Goal: Contribute content: Contribute content

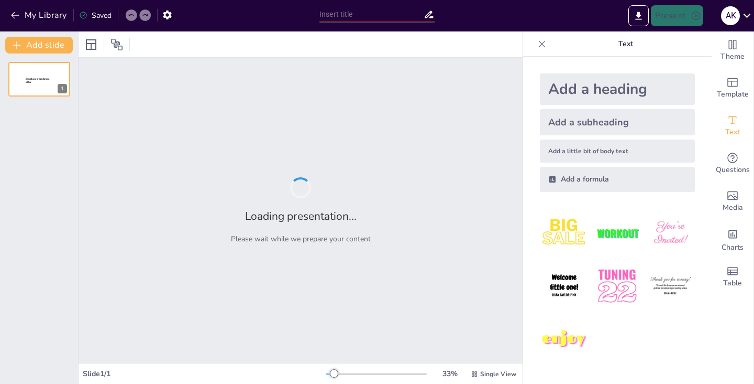
type input "Фонетика української літературної мови: основи звукової системи"
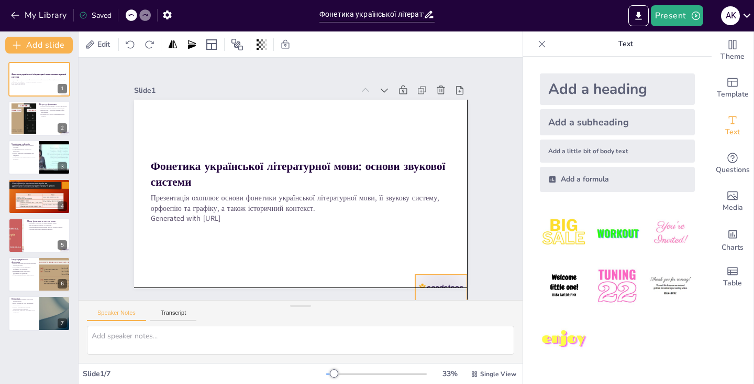
drag, startPoint x: 436, startPoint y: 273, endPoint x: 439, endPoint y: 290, distance: 17.1
click at [439, 290] on div "Slide 1 Фонетика української літературної мови: основи звукової системи Презент…" at bounding box center [300, 179] width 485 height 330
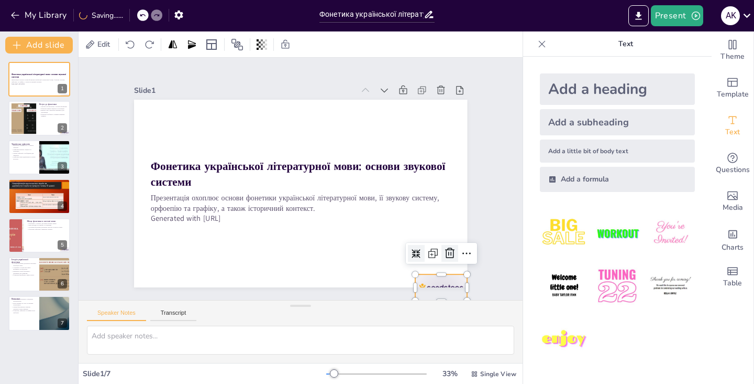
click at [297, 19] on icon at bounding box center [290, 12] width 14 height 13
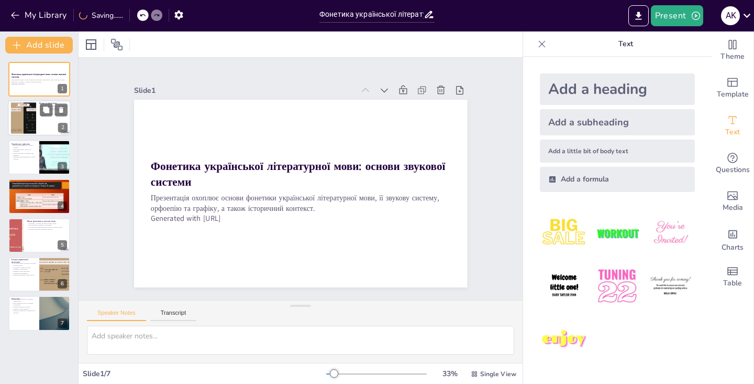
click at [23, 104] on div at bounding box center [23, 118] width 42 height 32
type textarea "Loremip dolorsi amet c adipisc elitsedd, eiusmodt inci utlabore, et dolor magna…"
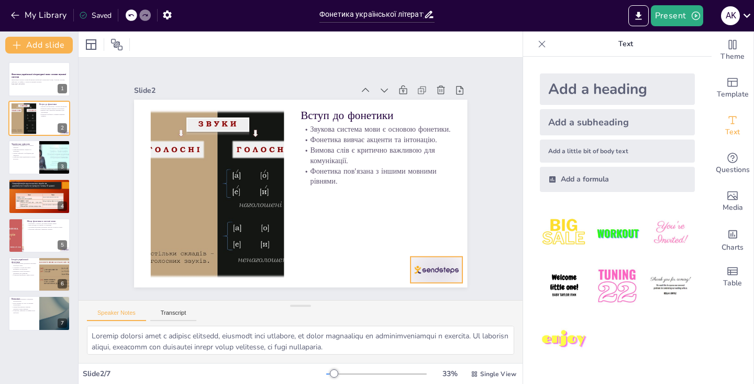
click at [432, 166] on div at bounding box center [459, 138] width 54 height 56
click at [396, 59] on div at bounding box center [386, 49] width 20 height 20
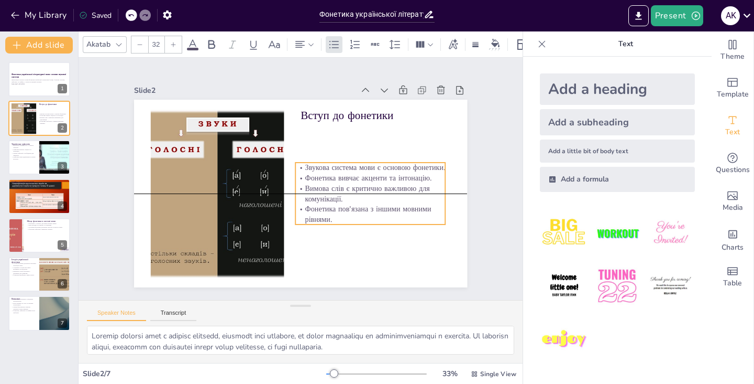
drag, startPoint x: 380, startPoint y: 171, endPoint x: 375, endPoint y: 209, distance: 37.6
click at [305, 190] on p "Вимова слів є критично важливою для комунікації." at bounding box center [229, 171] width 151 height 37
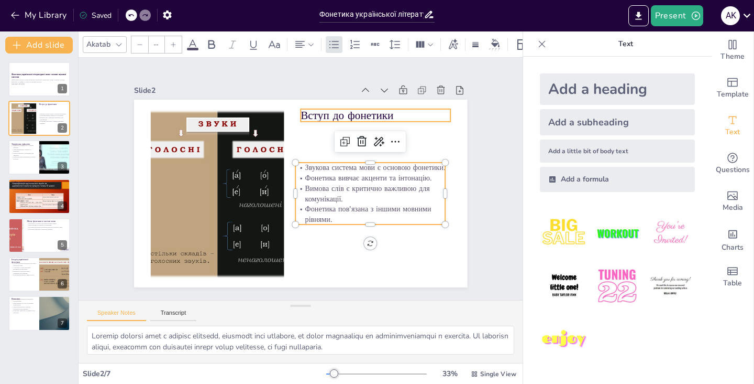
type input "48"
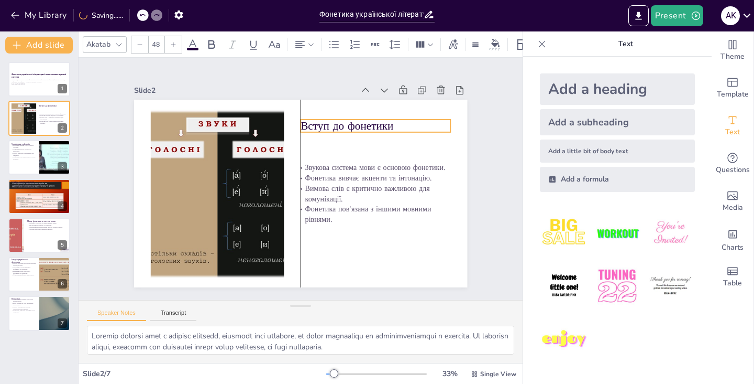
drag, startPoint x: 389, startPoint y: 119, endPoint x: 390, endPoint y: 130, distance: 10.5
click at [291, 192] on p "Вступ до фонетики" at bounding box center [216, 215] width 150 height 46
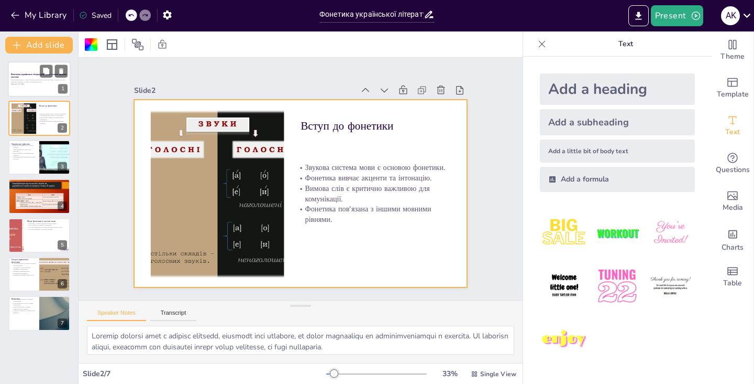
click at [36, 88] on div at bounding box center [39, 79] width 63 height 36
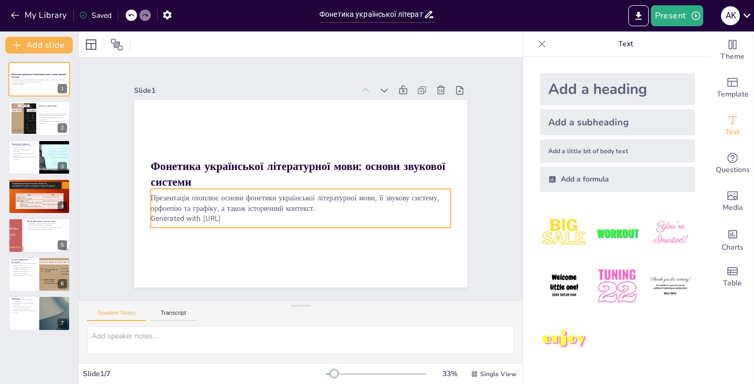
click at [240, 222] on p "Generated with [URL]" at bounding box center [268, 202] width 185 height 249
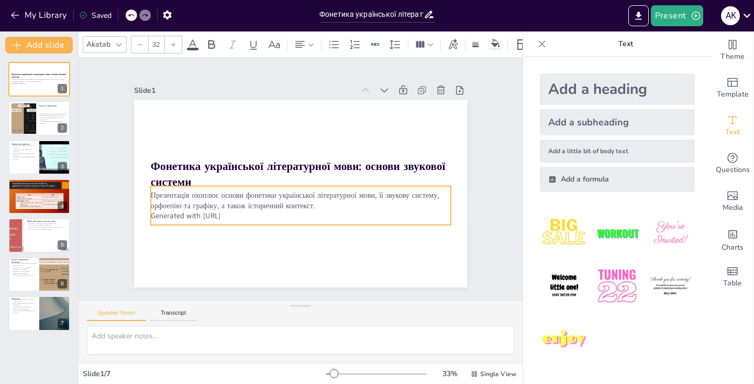
click at [247, 217] on p "Generated with [URL]" at bounding box center [270, 200] width 185 height 249
click at [240, 216] on p "Generated with [URL]" at bounding box center [286, 213] width 278 height 132
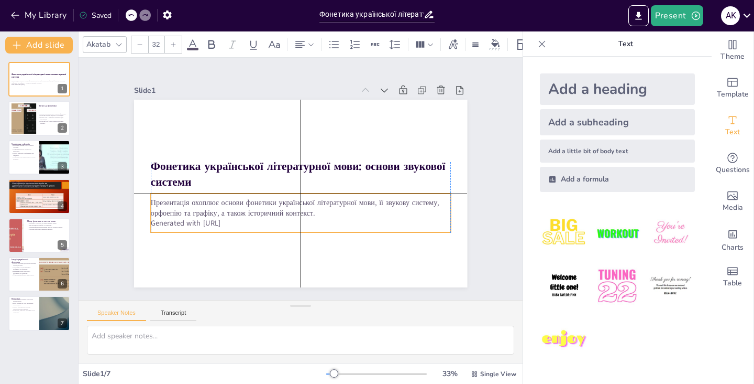
drag, startPoint x: 243, startPoint y: 216, endPoint x: 245, endPoint y: 224, distance: 8.1
click at [245, 224] on p "Generated with [URL]" at bounding box center [258, 164] width 103 height 289
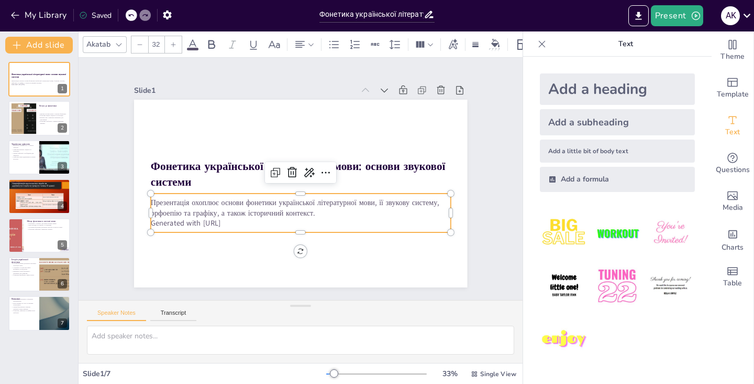
click at [248, 223] on p "Generated with [URL]" at bounding box center [262, 156] width 159 height 265
click at [301, 179] on icon at bounding box center [294, 186] width 15 height 15
click at [305, 196] on icon at bounding box center [296, 204] width 17 height 17
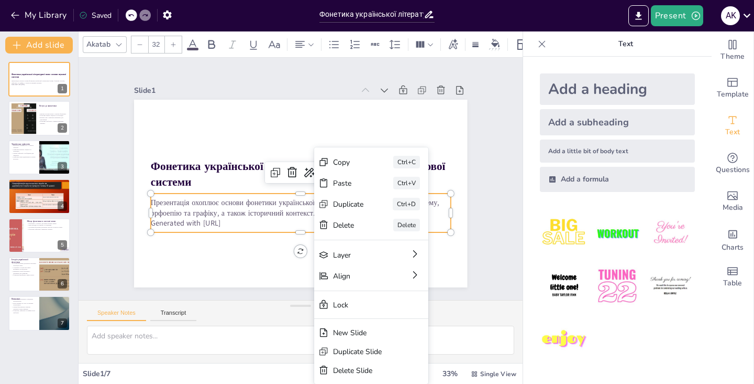
click at [292, 226] on p "Generated with [URL]" at bounding box center [333, 149] width 209 height 230
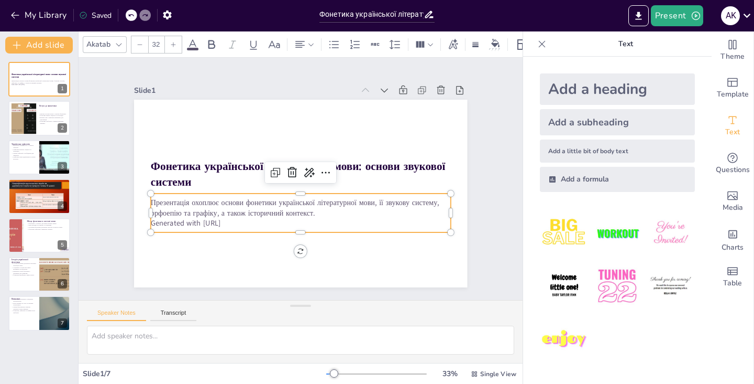
click at [224, 155] on p "Generated with [URL]" at bounding box center [306, 134] width 300 height 41
click at [224, 222] on p "Generated with [URL]" at bounding box center [271, 145] width 230 height 209
click at [246, 204] on p "Generated with [URL]" at bounding box center [318, 138] width 279 height 131
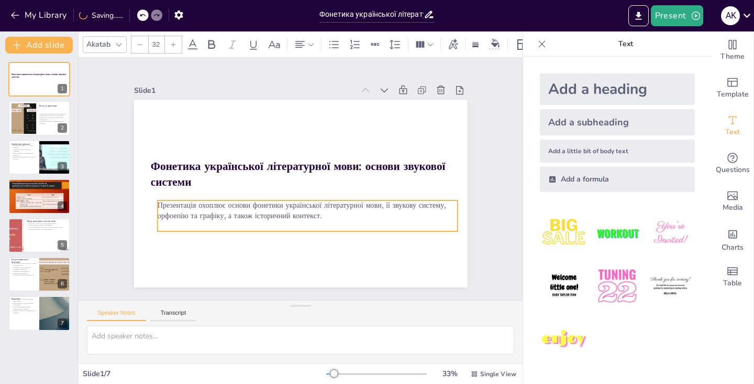
drag, startPoint x: 367, startPoint y: 207, endPoint x: 374, endPoint y: 214, distance: 9.6
click at [374, 214] on p "Презентація охоплює основи фонетики української літературної мови, її звукову с…" at bounding box center [322, 154] width 193 height 255
drag, startPoint x: 374, startPoint y: 216, endPoint x: 357, endPoint y: 215, distance: 16.8
click at [357, 215] on p "Презентація охоплює основи фонетики української літературної мови, її звукову с…" at bounding box center [271, 191] width 216 height 237
drag, startPoint x: 367, startPoint y: 216, endPoint x: 374, endPoint y: 218, distance: 7.5
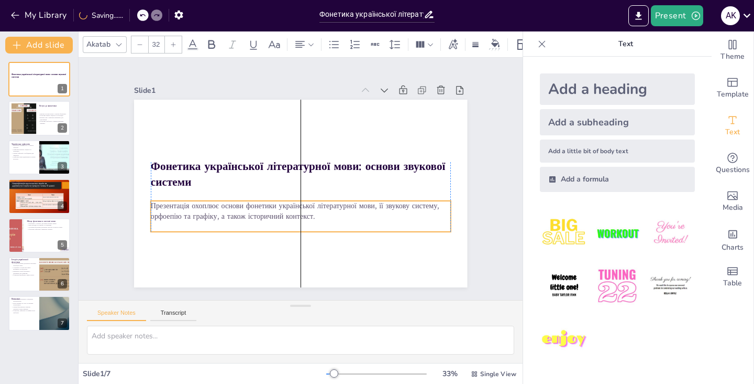
click at [374, 218] on p "Презентація охоплює основи фонетики української літературної мови, її звукову с…" at bounding box center [328, 162] width 168 height 270
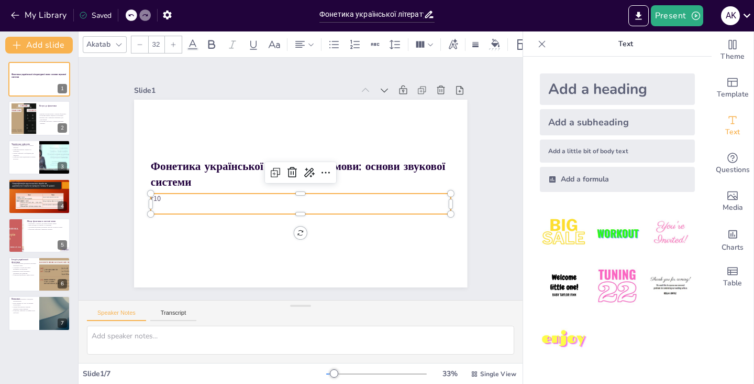
type textarea "Loremip dolorsi amet c adipisc elitsedd, eiusmodt inci utlabore, et dolor magna…"
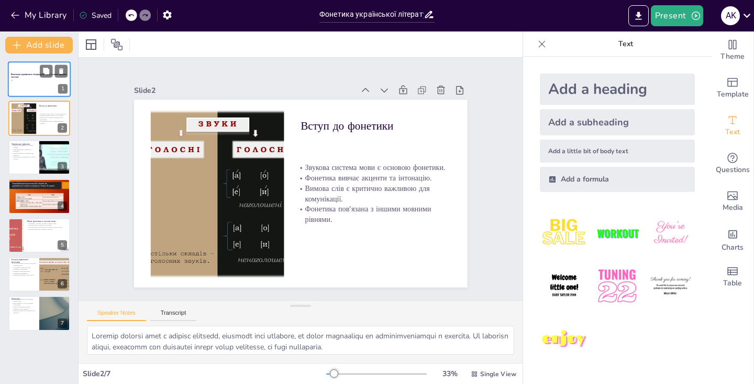
click at [21, 80] on p "r10" at bounding box center [39, 80] width 57 height 2
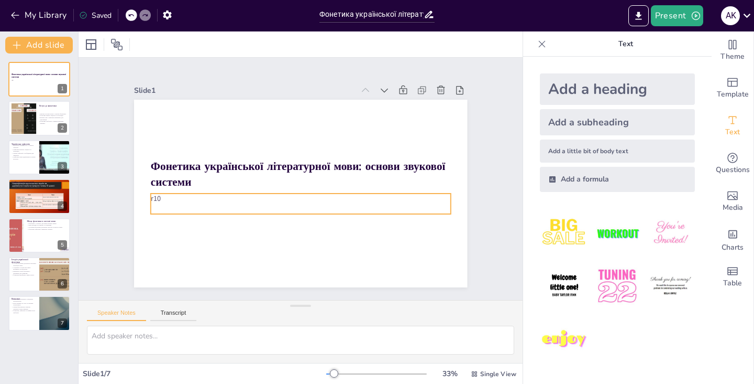
click at [184, 197] on p "r10" at bounding box center [294, 197] width 289 height 103
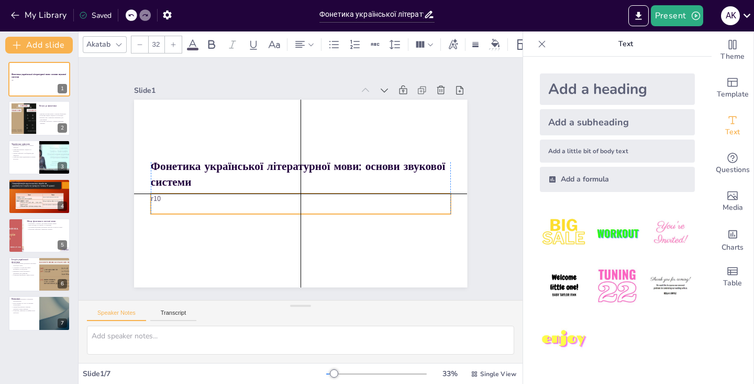
click at [268, 196] on p "r10" at bounding box center [319, 184] width 103 height 289
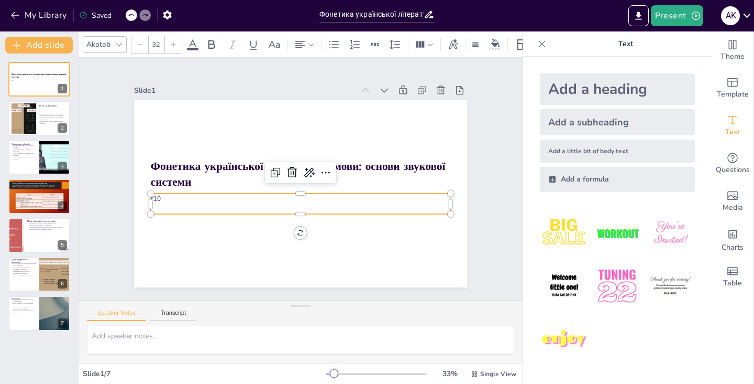
click at [300, 196] on p "r10" at bounding box center [320, 181] width 41 height 300
click at [188, 197] on p "r10" at bounding box center [312, 194] width 249 height 185
click at [284, 197] on p "r10" at bounding box center [320, 183] width 72 height 296
click at [260, 198] on p "r10" at bounding box center [281, 181] width 42 height 300
click at [245, 198] on p "r10" at bounding box center [281, 183] width 72 height 296
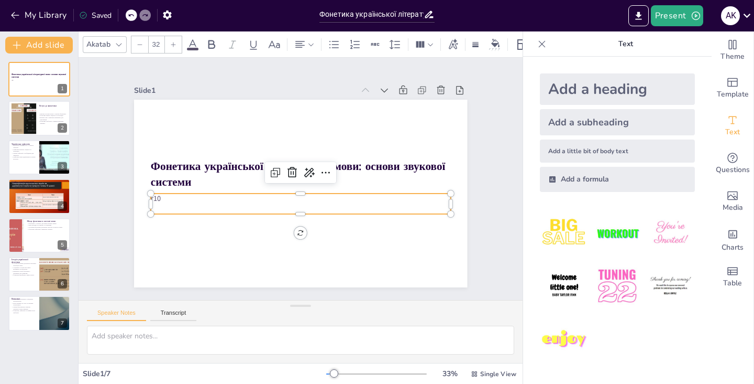
click at [300, 198] on p "r10" at bounding box center [321, 177] width 42 height 300
click at [260, 198] on p "r10" at bounding box center [281, 181] width 42 height 300
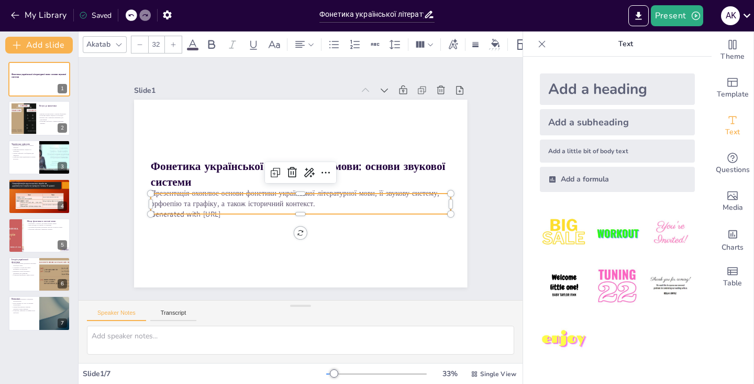
click at [220, 198] on p "Презентація охоплює основи фонетики української літературної мови, її звукову с…" at bounding box center [316, 166] width 193 height 255
click at [188, 198] on p "Презентація охоплює основи фонетики української літературної мови, її звукову с…" at bounding box center [284, 166] width 193 height 255
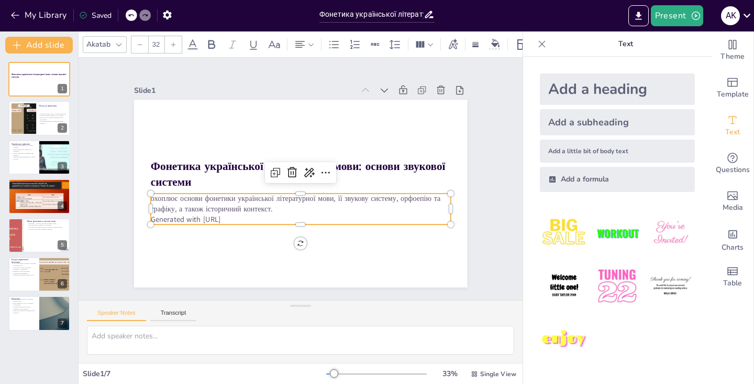
click at [238, 218] on p "Generated with [URL]" at bounding box center [261, 171] width 72 height 296
click at [238, 192] on p "Generated with [URL]" at bounding box center [313, 140] width 289 height 103
click at [238, 207] on p "Generated with" at bounding box center [284, 142] width 278 height 132
click at [238, 216] on p "Generated with" at bounding box center [271, 152] width 209 height 230
click at [238, 216] on p "Generated" at bounding box center [301, 219] width 300 height 11
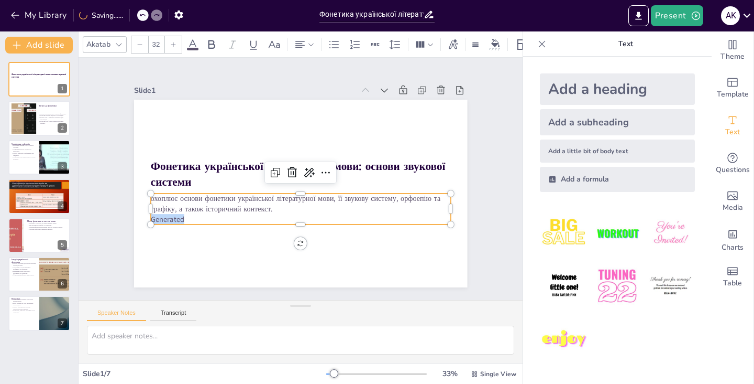
click at [238, 216] on p "Generated" at bounding box center [309, 218] width 296 height 73
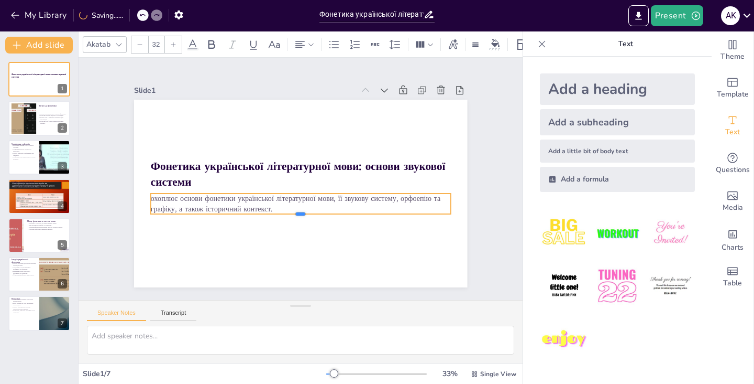
click at [238, 216] on div at bounding box center [285, 214] width 278 height 129
click at [238, 216] on div at bounding box center [266, 199] width 157 height 264
click at [238, 216] on div at bounding box center [285, 214] width 278 height 129
click at [238, 216] on div at bounding box center [293, 217] width 296 height 71
click at [243, 201] on p "охоплює основи фонетики української літературної мови, її звукову систему, орфо…" at bounding box center [286, 158] width 255 height 193
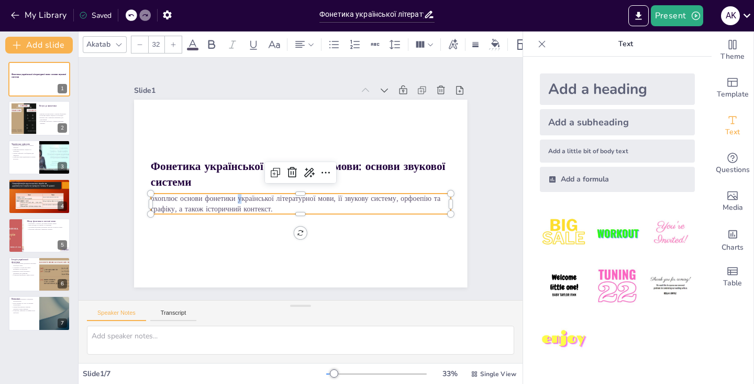
click at [243, 201] on p "охоплює основи фонетики української літературної мови, її звукову систему, орфо…" at bounding box center [293, 202] width 292 height 113
click at [315, 201] on p "охоплює основи фонетикиукраїнської літературної мови, її звукову систему, орфое…" at bounding box center [325, 179] width 21 height 300
click at [243, 201] on p "охоплює основи фонетикиукраїнської літературної мови, її звукову систему, орфое…" at bounding box center [313, 200] width 270 height 168
click at [243, 196] on p "охоплює основи літературної мови, її звукову систему, орфоепію та графіку, а та…" at bounding box center [296, 154] width 298 height 83
click at [268, 201] on p "охоплює основи літературної мови, її звукову систему, орфоепію та графіку, а та…" at bounding box center [324, 186] width 112 height 292
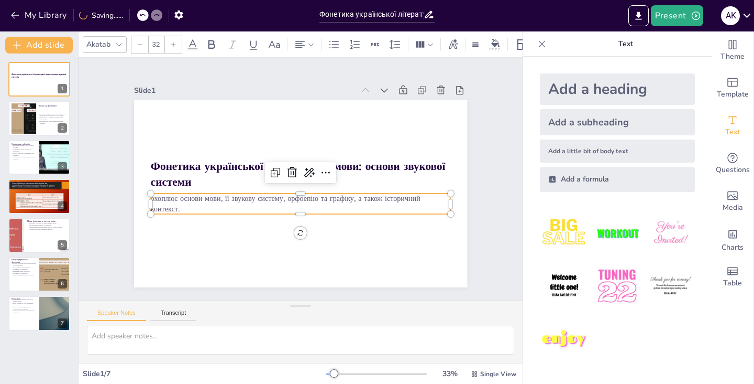
click at [243, 165] on p "охоплює основи мови, її звукову систему, орфоепію та графіку, а також історични…" at bounding box center [301, 154] width 300 height 21
click at [243, 201] on p "охоплює основи мови, її звукову систему, орфоепію та графіку, а також історични…" at bounding box center [317, 197] width 237 height 216
click at [305, 201] on p "охоплює основи мови, її систему, орфоепію та графіку, а також історичний контек…" at bounding box center [325, 181] width 41 height 300
click at [243, 201] on p "охоплює основи мови, її систему, орфоепію та графіку, а також історичний контек…" at bounding box center [315, 159] width 249 height 184
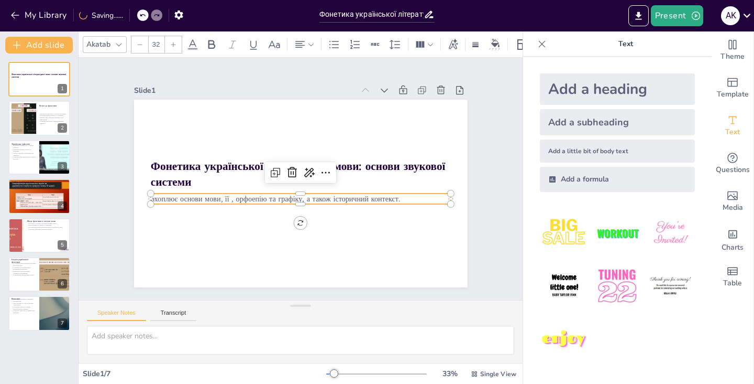
click at [243, 201] on p "охоплює основи мови, її , орфоепію та графіку, а також історичний контекст." at bounding box center [314, 193] width 230 height 209
click at [243, 201] on p "охоплює основи мови, її , орфоепію та графіку, а також історичний контекст." at bounding box center [289, 162] width 249 height 185
click at [243, 201] on p "охоплює основи мови, її , та графіку, а також історичний контекст." at bounding box center [290, 161] width 265 height 159
click at [243, 201] on p "охоплює основи мови, її , та графіку, а також історичний контекст." at bounding box center [293, 161] width 278 height 132
click at [300, 201] on p "охоплює основи мови, її , графіку, а також історичний контекст." at bounding box center [321, 177] width 42 height 300
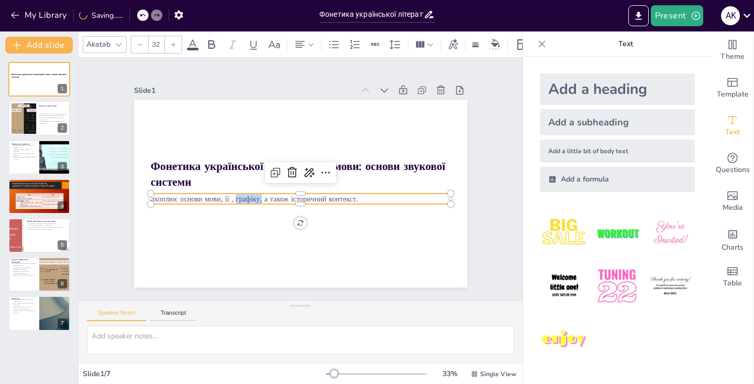
click at [243, 201] on p "охоплює основи мови, її , графіку, а також історичний контекст." at bounding box center [309, 196] width 278 height 132
click at [299, 201] on p "охоплює основи мови, її , , а також історичний контекст." at bounding box center [320, 177] width 42 height 300
click at [243, 201] on p "охоплює основи мови, її , , а також історичний контекст." at bounding box center [312, 162] width 249 height 184
click at [340, 190] on div at bounding box center [310, 183] width 129 height 278
click at [346, 202] on p "охоплює основи мови, її ,а також історичний контекст." at bounding box center [294, 159] width 288 height 103
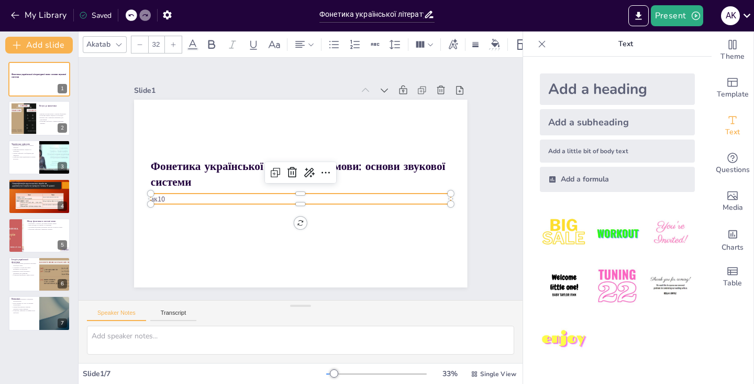
type textarea "Loremipsu dolors amet c adipisc elitsedd, eiusmodt inci utlaboreet doloremagnaa…"
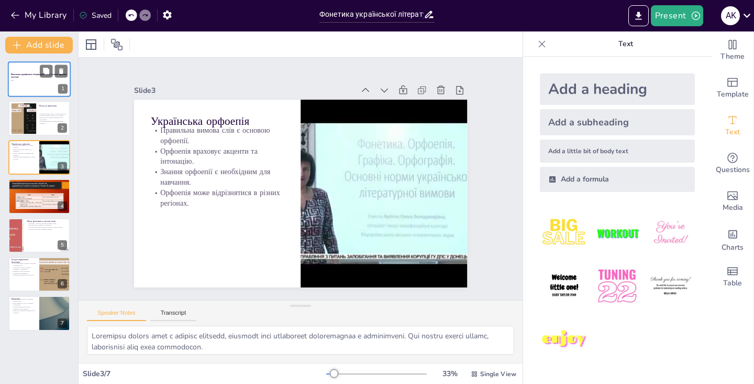
click at [29, 81] on div at bounding box center [39, 79] width 63 height 36
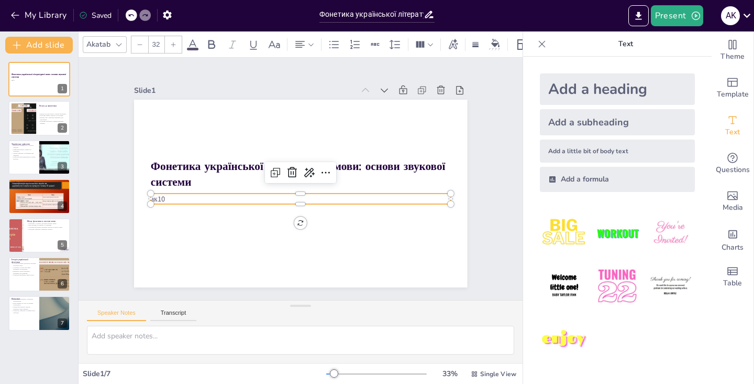
click at [231, 200] on p "ак10" at bounding box center [282, 184] width 103 height 289
click at [284, 200] on p "ак10" at bounding box center [320, 183] width 72 height 296
click at [284, 199] on p "ак10" at bounding box center [320, 183] width 72 height 296
click at [260, 196] on p "ак10" at bounding box center [280, 177] width 41 height 300
click at [192, 198] on p "ак10" at bounding box center [284, 190] width 185 height 248
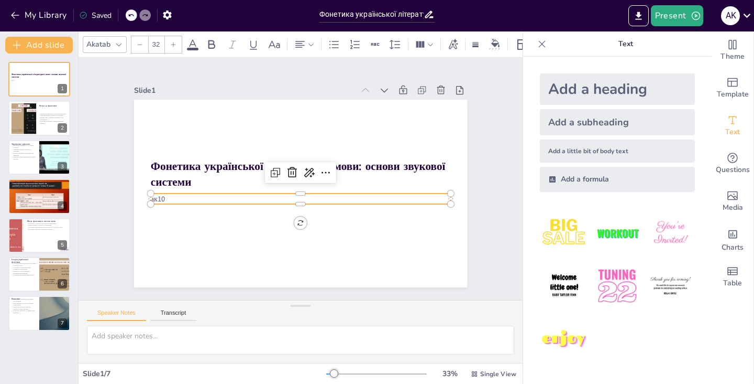
click at [166, 165] on p "ак10" at bounding box center [301, 159] width 300 height 11
click at [166, 196] on p "ак10" at bounding box center [297, 159] width 296 height 73
click at [166, 195] on p "ак10" at bounding box center [305, 159] width 296 height 72
type textarea "Loremip dolorsitam consectet adipiscinge, se doeiusmo temporinc, ut labor etdol…"
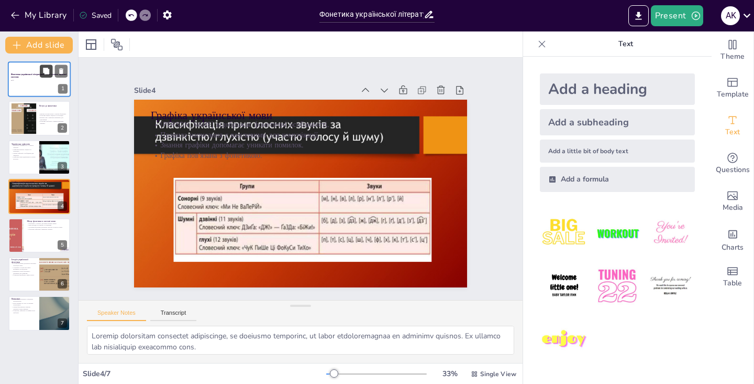
click at [40, 69] on button at bounding box center [46, 70] width 13 height 13
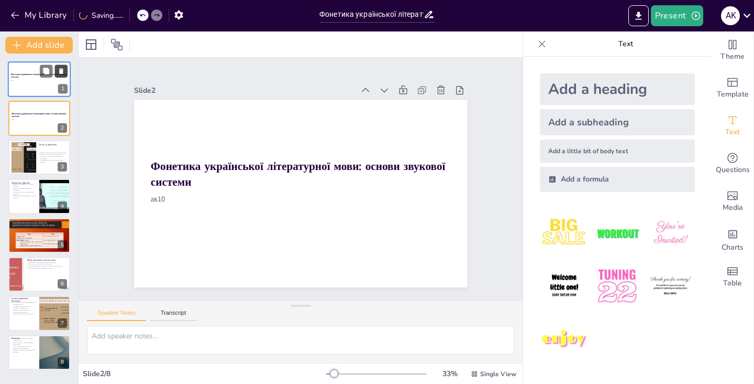
click at [59, 70] on icon at bounding box center [61, 71] width 7 height 7
type textarea "Loremip dolorsi amet c adipisc elitsedd, eiusmodt inci utlabore, et dolor magna…"
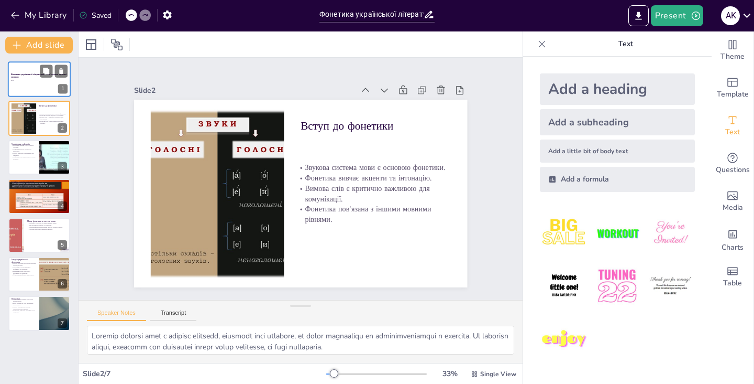
click at [32, 87] on div at bounding box center [39, 79] width 63 height 36
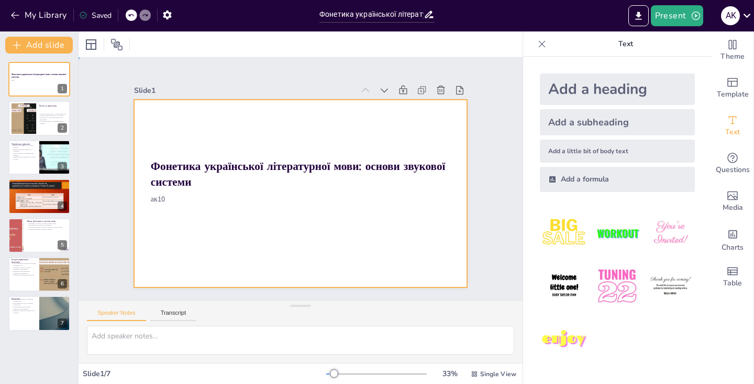
click at [189, 205] on div at bounding box center [315, 181] width 253 height 365
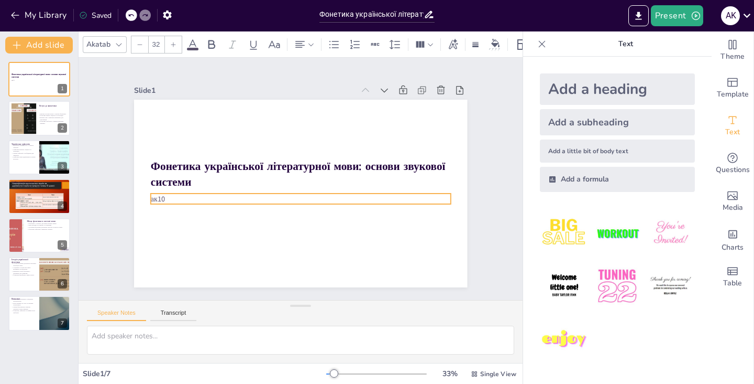
click at [211, 198] on p "ак10" at bounding box center [315, 165] width 209 height 230
click at [172, 198] on p "ак10" at bounding box center [287, 164] width 230 height 209
click at [238, 198] on p "ак10" at bounding box center [317, 168] width 159 height 265
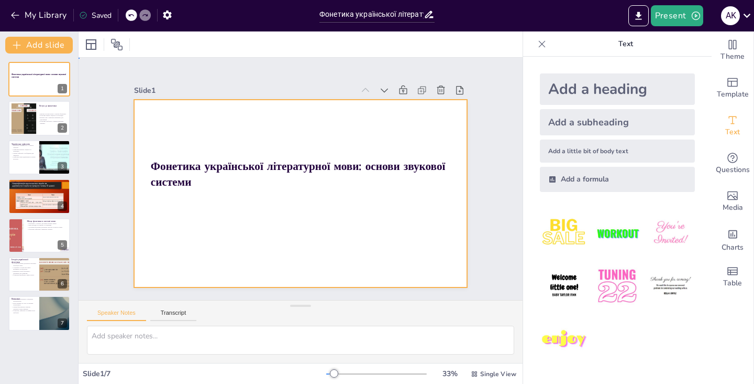
click at [150, 200] on div at bounding box center [305, 192] width 375 height 281
click at [162, 200] on div at bounding box center [314, 171] width 330 height 382
click at [162, 200] on div at bounding box center [310, 189] width 373 height 363
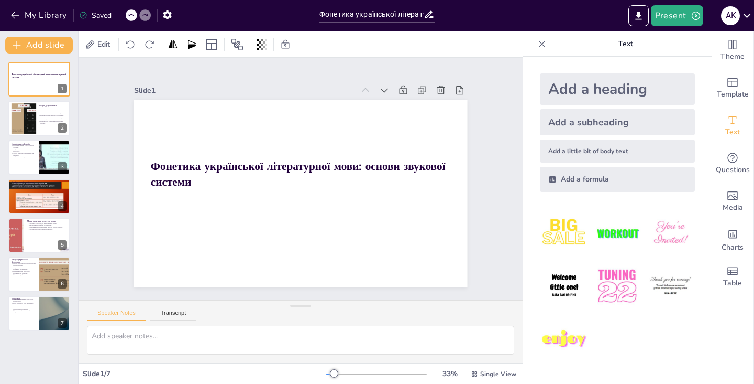
click at [176, 200] on div at bounding box center [287, 180] width 222 height 351
click at [162, 194] on div at bounding box center [308, 166] width 382 height 329
click at [162, 194] on div at bounding box center [291, 189] width 374 height 363
click at [567, 125] on div "Add a subheading" at bounding box center [617, 122] width 155 height 26
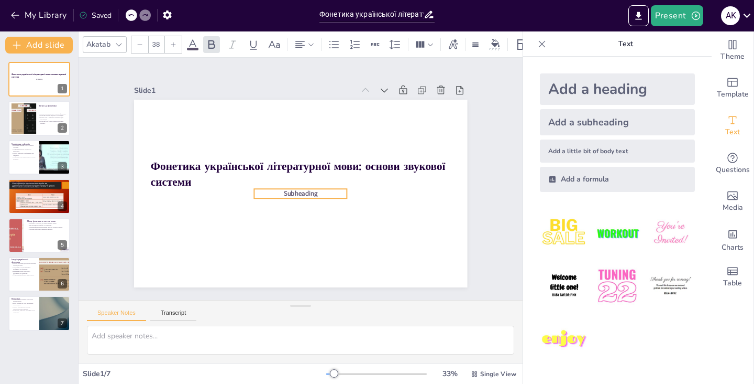
click at [333, 194] on p "Subheading" at bounding box center [314, 184] width 46 height 89
click at [298, 190] on span "Subheading" at bounding box center [287, 172] width 22 height 35
click at [319, 195] on p "Subheading" at bounding box center [311, 168] width 69 height 75
click at [315, 194] on span "Subheading" at bounding box center [297, 193] width 35 height 16
click at [302, 187] on span "Subheading" at bounding box center [288, 170] width 27 height 33
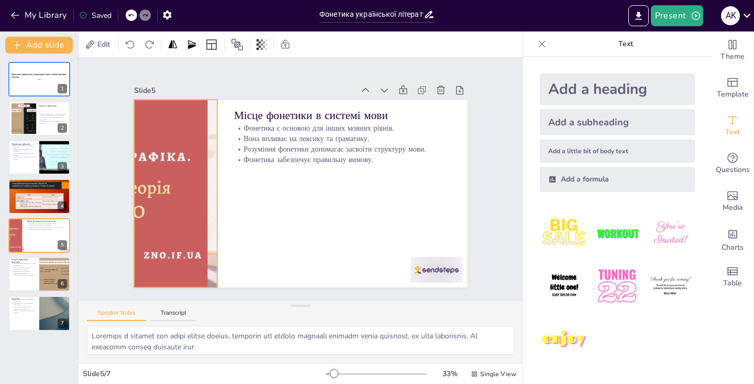
click at [217, 155] on div at bounding box center [404, 251] width 374 height 363
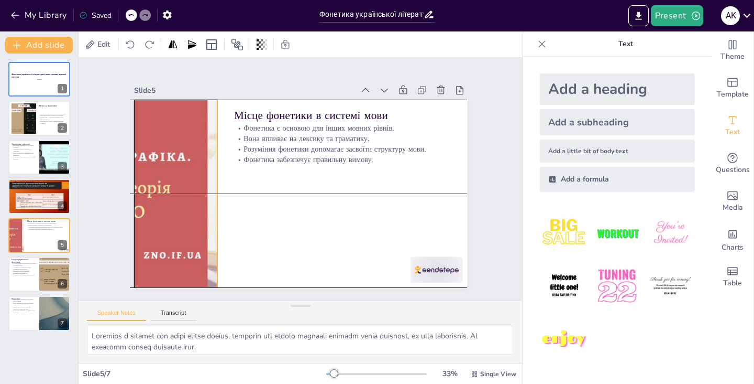
click at [231, 155] on div at bounding box center [421, 216] width 381 height 307
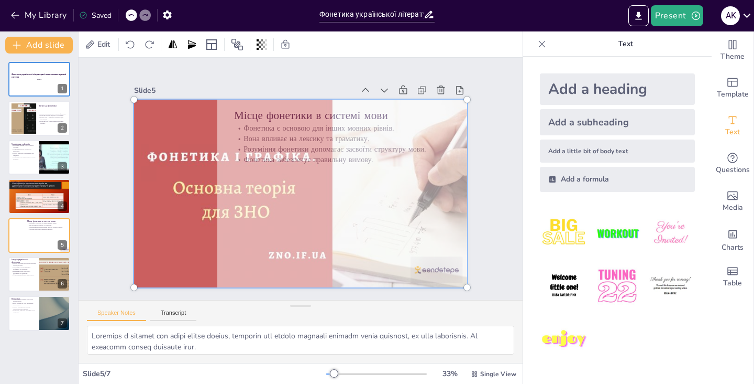
drag, startPoint x: 200, startPoint y: 155, endPoint x: 334, endPoint y: 142, distance: 134.8
click at [334, 142] on div at bounding box center [315, 177] width 235 height 365
click at [429, 203] on div "Slide 1 Фонетика української літературної мови: основи звукової системи Капшук …" at bounding box center [300, 178] width 257 height 413
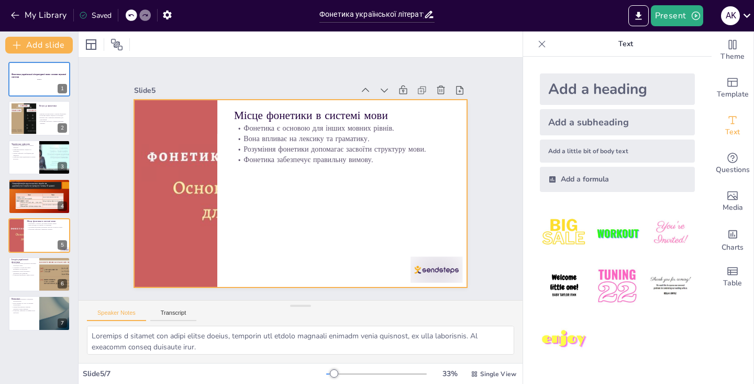
click at [225, 126] on div at bounding box center [309, 191] width 380 height 348
click at [184, 129] on div at bounding box center [306, 165] width 381 height 307
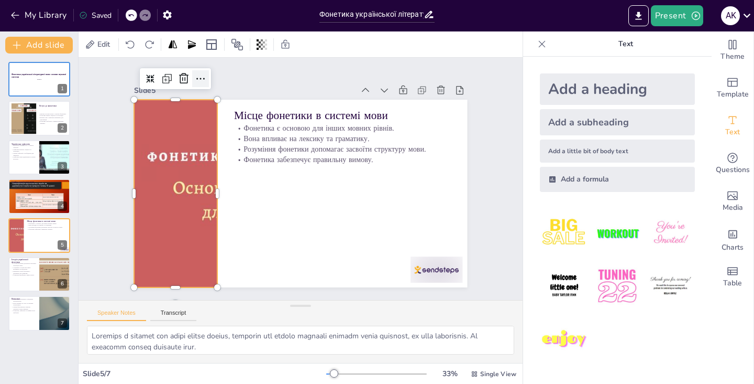
click at [214, 70] on div at bounding box center [224, 60] width 20 height 20
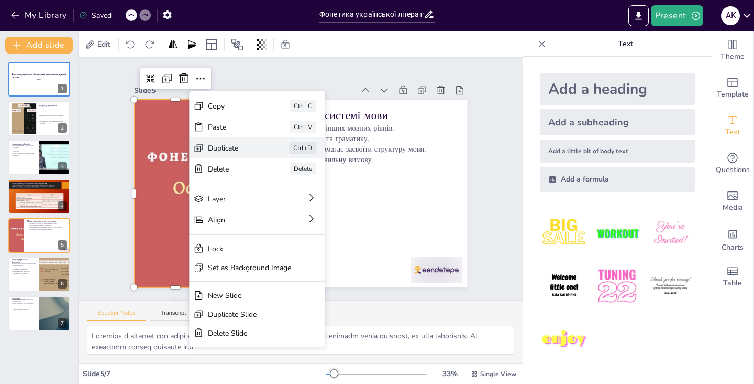
click at [289, 196] on div "Duplicate" at bounding box center [315, 203] width 52 height 15
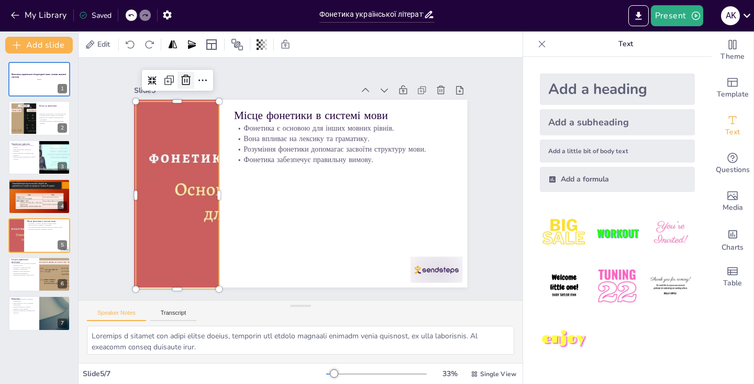
click at [236, 312] on icon at bounding box center [242, 318] width 13 height 12
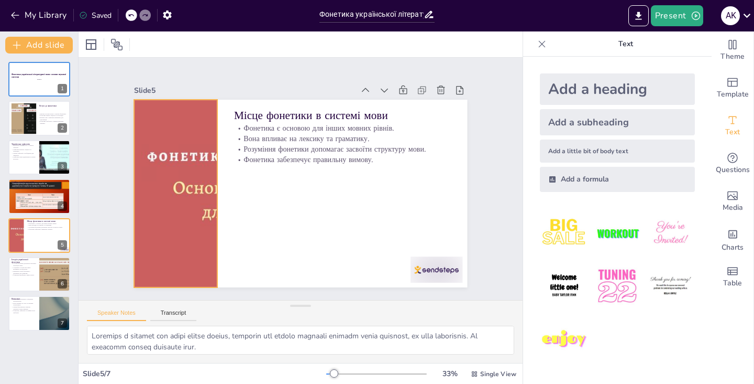
click at [205, 141] on div at bounding box center [315, 180] width 221 height 351
click at [189, 94] on icon at bounding box center [181, 101] width 15 height 15
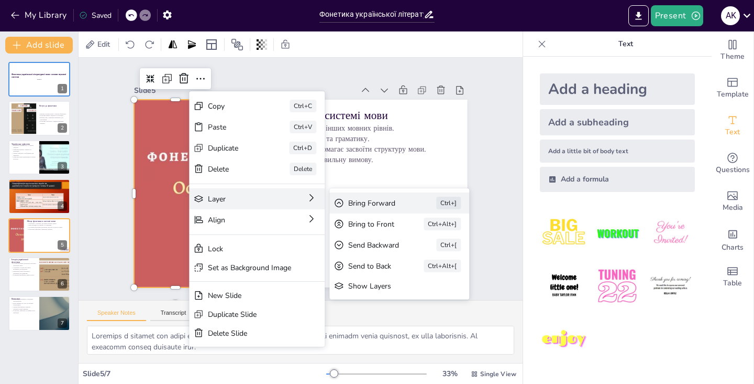
click at [390, 62] on div "Bring Forward" at bounding box center [398, 32] width 16 height 59
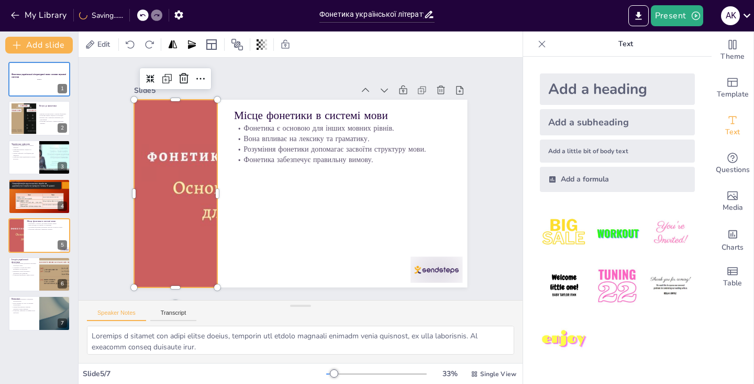
click at [207, 116] on div at bounding box center [294, 192] width 381 height 307
click at [299, 311] on icon at bounding box center [308, 320] width 18 height 18
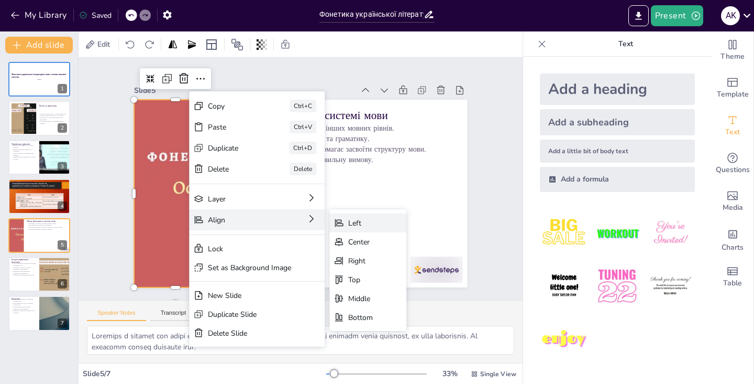
click at [165, 125] on icon at bounding box center [157, 118] width 13 height 13
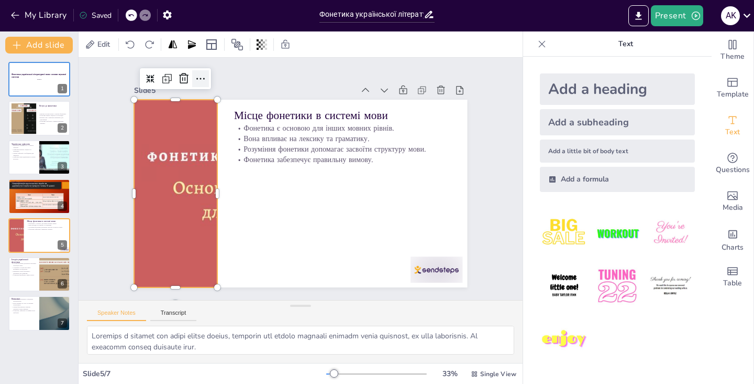
click at [170, 192] on icon at bounding box center [161, 201] width 18 height 18
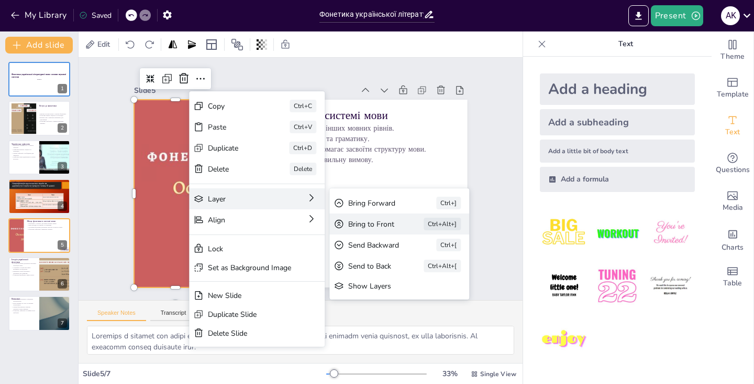
click at [364, 28] on div "Bring to Front" at bounding box center [353, 4] width 24 height 47
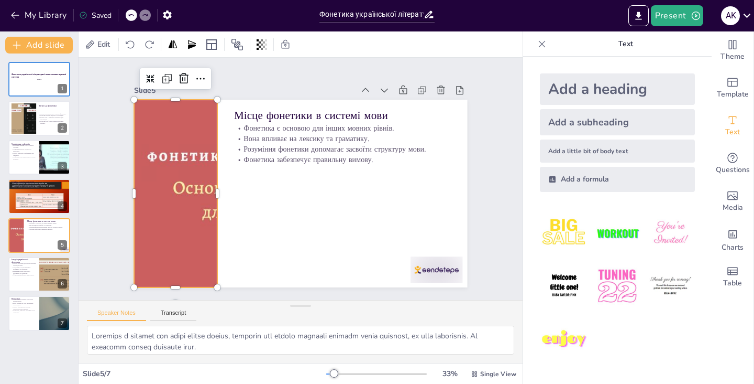
click at [175, 132] on div at bounding box center [311, 189] width 363 height 374
click at [424, 120] on icon at bounding box center [432, 128] width 17 height 17
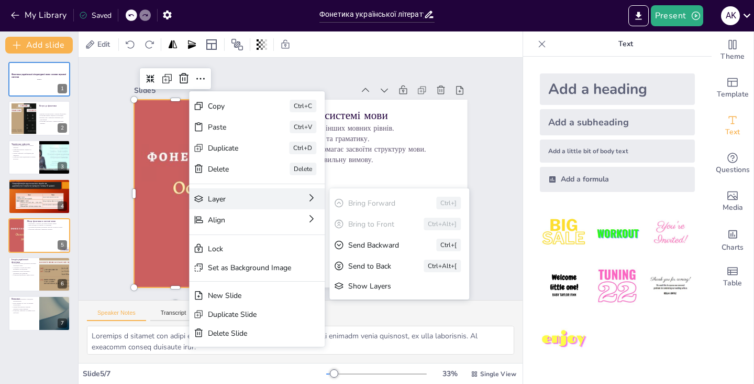
click at [359, 196] on div "Layer Bring Forward Ctrl+] Bring to Front Ctrl+Alt+] Send Backward Ctrl+[ Send …" at bounding box center [383, 160] width 49 height 137
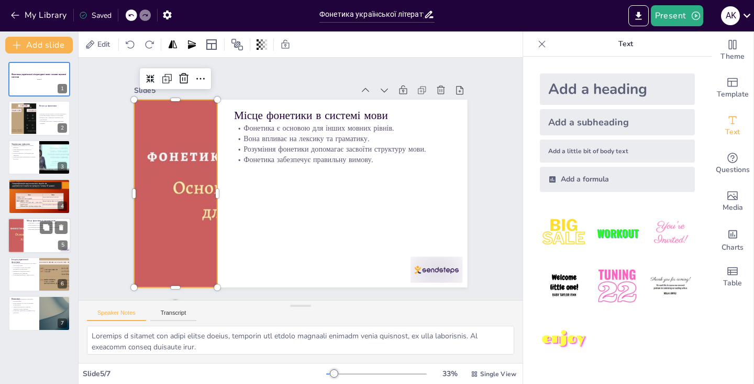
click at [17, 237] on div at bounding box center [39, 235] width 63 height 36
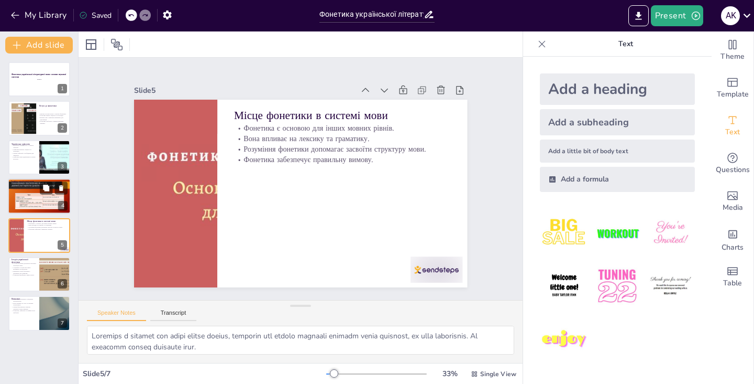
click at [19, 179] on div "Графіка української мови Графіка відображає фонетичні особливості. Правила напи…" at bounding box center [39, 196] width 63 height 36
type textarea "Loremip dolorsitam consectet adipiscinge, se doeiusmo temporinc, ut labor etdol…"
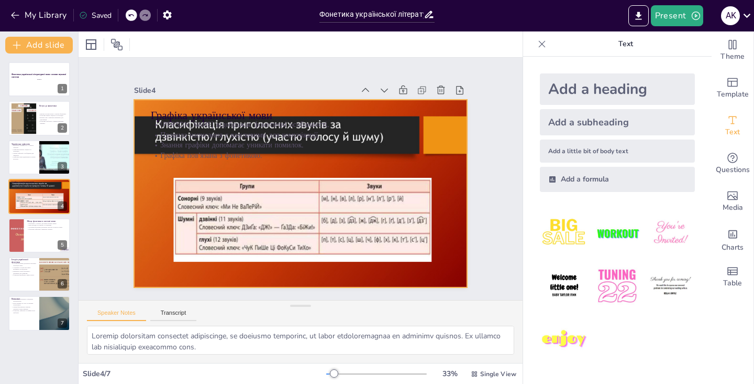
click at [236, 194] on div at bounding box center [301, 164] width 334 height 188
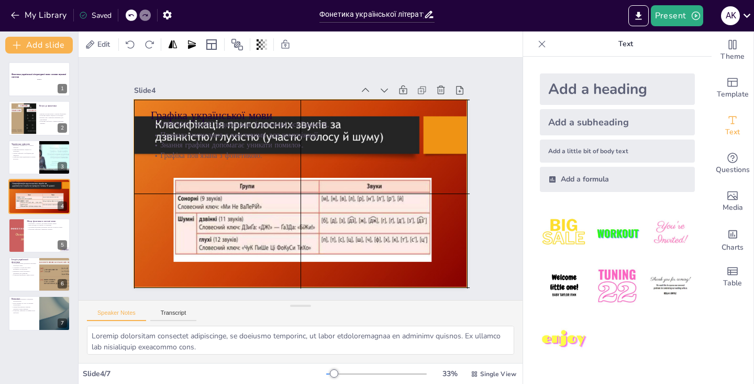
click at [259, 205] on div at bounding box center [305, 193] width 375 height 282
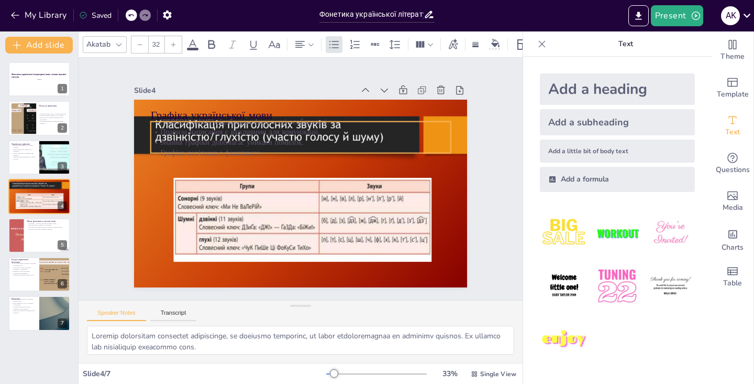
click at [258, 168] on p "Графіка пов'язана з фонетикою." at bounding box center [306, 204] width 296 height 72
click at [251, 155] on div "Графіка української мови Графіка відображає фонетичні особливості. Правила напи…" at bounding box center [290, 167] width 373 height 363
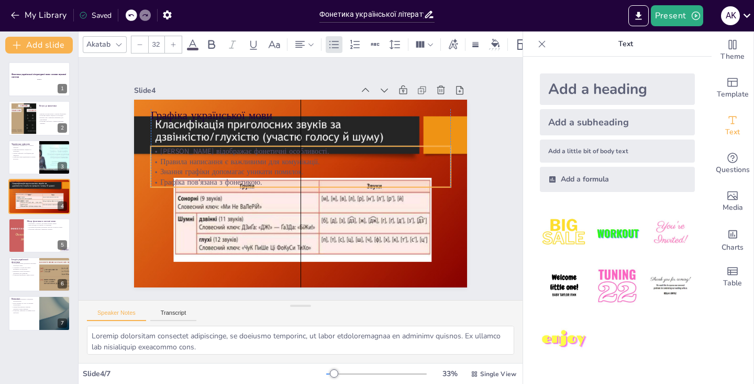
drag, startPoint x: 251, startPoint y: 155, endPoint x: 250, endPoint y: 177, distance: 22.6
click at [250, 178] on p "Графіка пов'язана з фонетикою." at bounding box center [299, 175] width 265 height 159
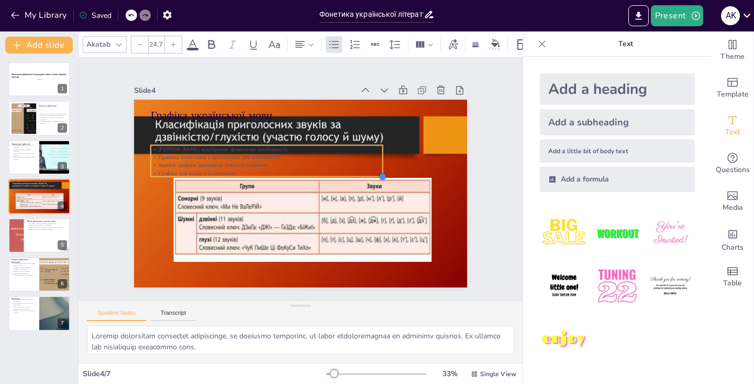
drag, startPoint x: 449, startPoint y: 184, endPoint x: 381, endPoint y: 159, distance: 72.4
click at [381, 159] on div "Графіка української мови Графіка відображає фонетичні особливості. Правила напи…" at bounding box center [286, 183] width 281 height 375
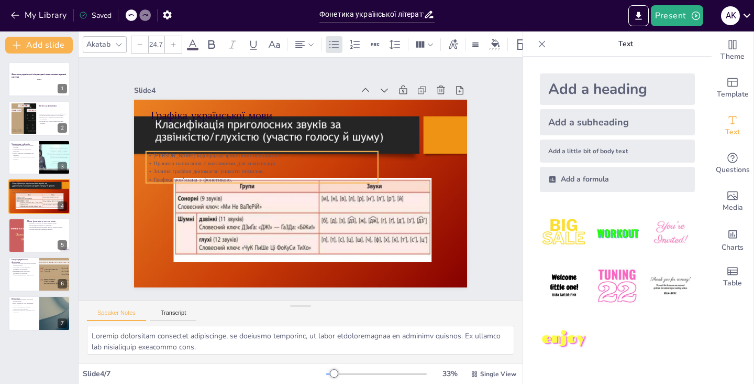
drag, startPoint x: 313, startPoint y: 157, endPoint x: 309, endPoint y: 163, distance: 7.9
click at [309, 163] on p "Правила написання є важливими для комунікації." at bounding box center [290, 138] width 143 height 192
drag, startPoint x: 378, startPoint y: 181, endPoint x: 357, endPoint y: 173, distance: 22.4
click at [357, 173] on div "Графіка української мови Графіка відображає фонетичні особливості. Правила напи…" at bounding box center [311, 168] width 363 height 373
click at [296, 168] on p "Знання графіки допомагає уникати помилок." at bounding box center [291, 223] width 7 height 211
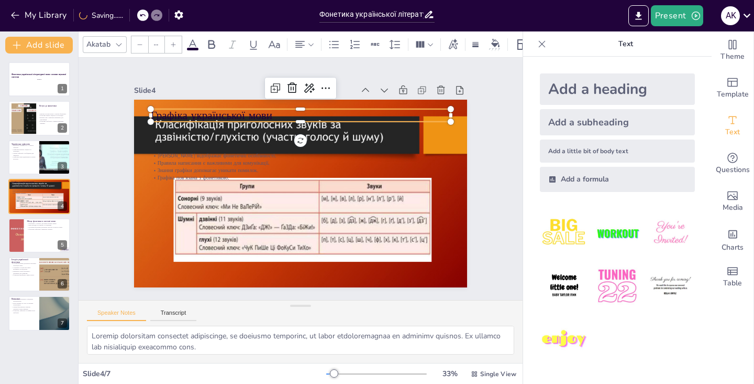
type input "48"
click at [278, 112] on p "Графіка української мови" at bounding box center [239, 165] width 78 height 297
click at [314, 106] on p "Графіка української мови" at bounding box center [242, 213] width 163 height 268
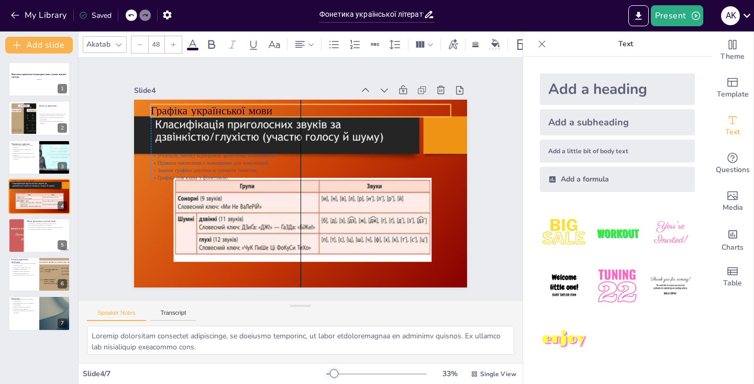
click at [245, 109] on p "Графіка української мови" at bounding box center [301, 111] width 300 height 16
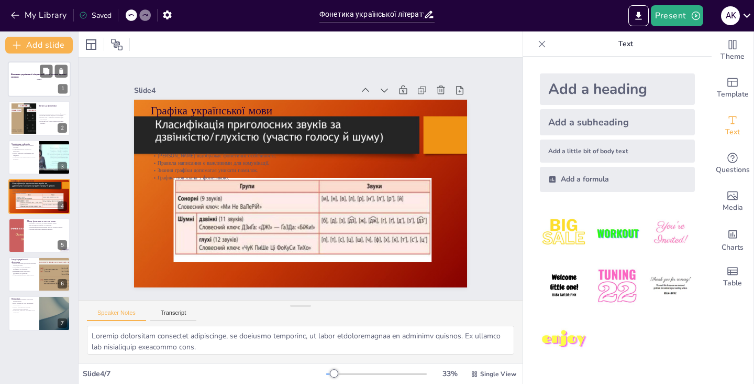
click at [36, 93] on div at bounding box center [39, 79] width 63 height 36
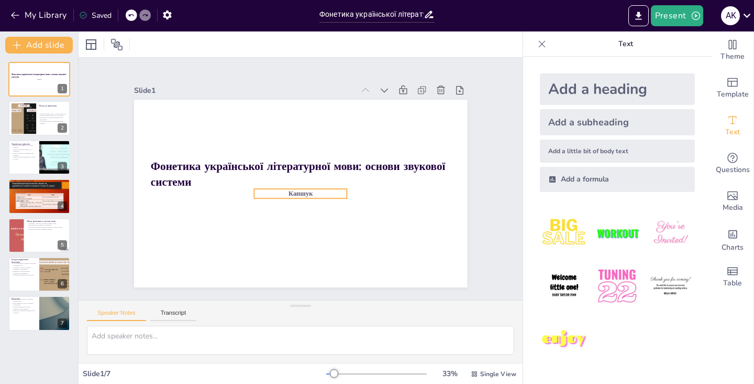
click at [306, 194] on p "Капшук" at bounding box center [287, 182] width 38 height 91
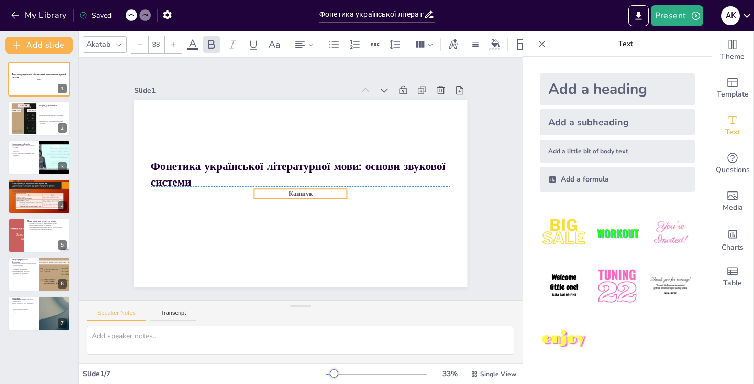
click at [331, 195] on p "Капшук" at bounding box center [311, 188] width 69 height 75
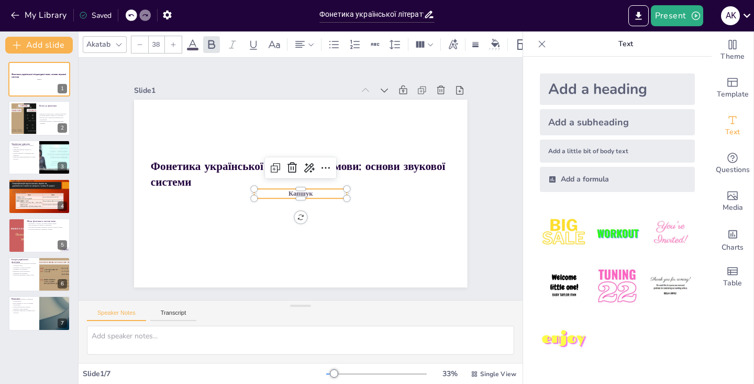
click at [322, 188] on p "Капшук" at bounding box center [306, 165] width 89 height 46
click at [322, 193] on p "Капшук" at bounding box center [313, 171] width 54 height 85
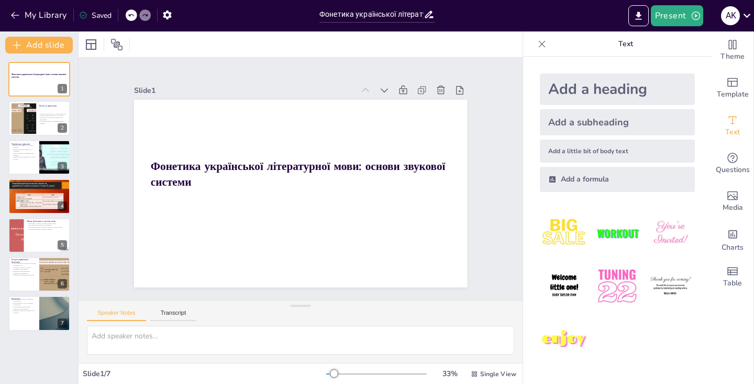
click at [320, 193] on div at bounding box center [286, 179] width 188 height 334
click at [566, 118] on div "Add a subheading" at bounding box center [617, 122] width 155 height 26
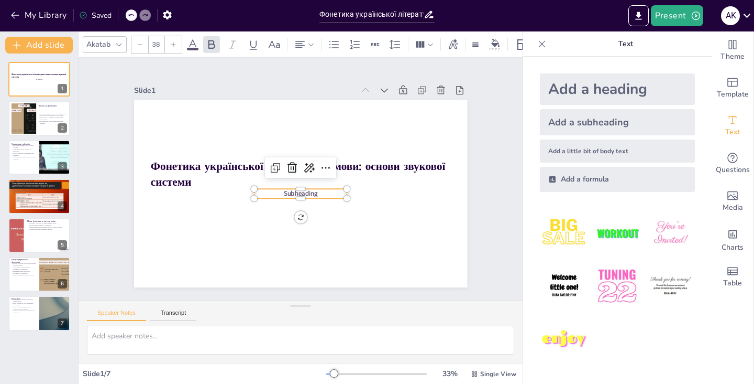
click at [322, 194] on p "Subheading" at bounding box center [310, 167] width 75 height 69
click at [306, 193] on p "Subheading" at bounding box center [287, 173] width 38 height 91
click at [307, 183] on span "Subheading" at bounding box center [290, 168] width 31 height 30
click at [319, 194] on p "Subheading" at bounding box center [300, 193] width 93 height 9
click at [320, 194] on p "Subheading" at bounding box center [314, 172] width 46 height 89
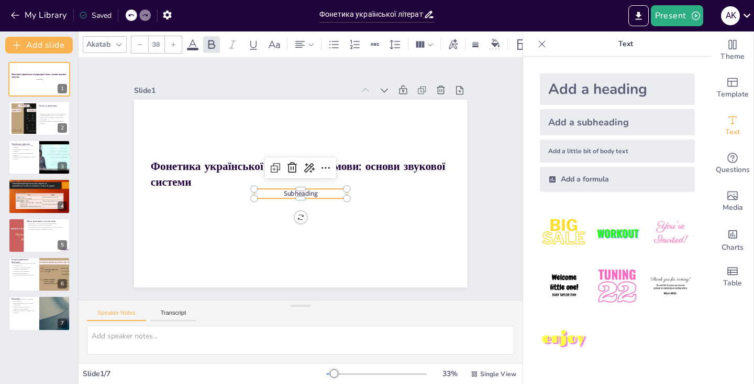
click at [326, 194] on p "Subheading" at bounding box center [291, 167] width 81 height 62
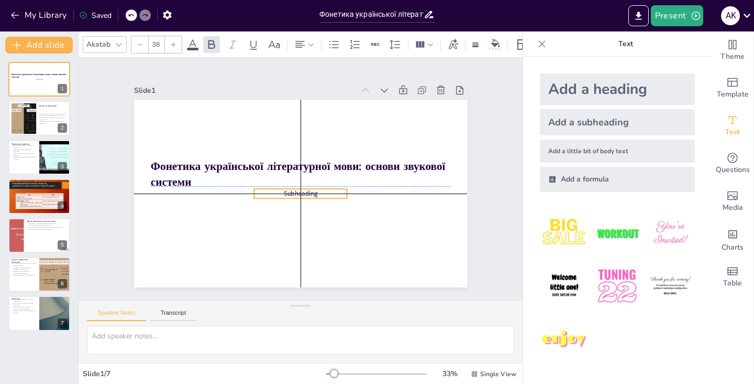
click at [314, 172] on span "Subheading" at bounding box center [303, 165] width 35 height 16
click at [312, 176] on span "Subheading" at bounding box center [294, 165] width 35 height 22
click at [315, 172] on span "Subheading" at bounding box center [297, 165] width 35 height 16
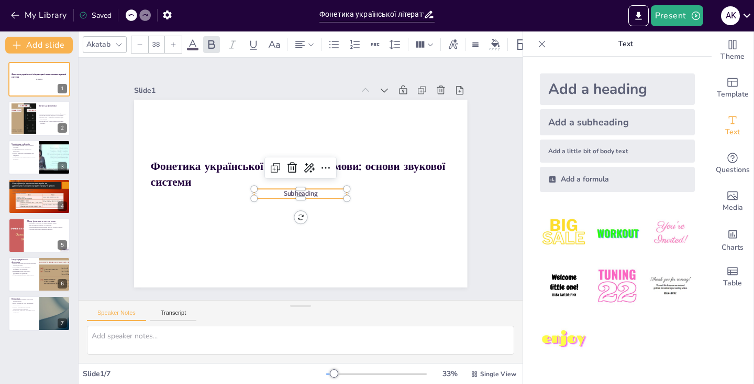
click at [292, 194] on span "Subheading" at bounding box center [286, 180] width 13 height 35
click at [311, 192] on span "Subheading" at bounding box center [294, 191] width 34 height 25
click at [319, 192] on span "Subheading" at bounding box center [314, 174] width 19 height 35
click at [297, 192] on span "Subheading" at bounding box center [286, 183] width 19 height 35
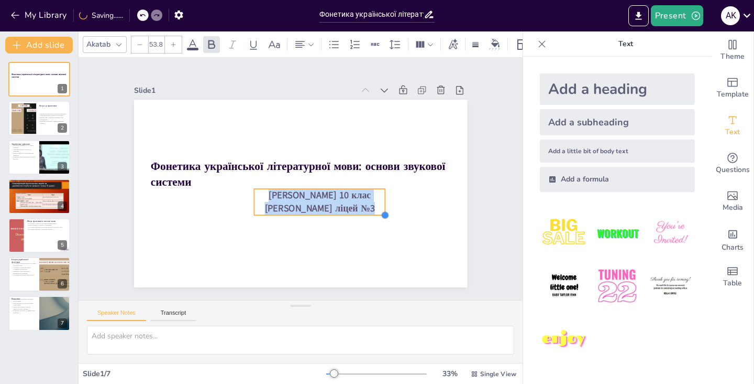
type input "53.6"
drag, startPoint x: 347, startPoint y: 206, endPoint x: 386, endPoint y: 202, distance: 38.5
click at [386, 202] on div "Фонетика української літературної мови: основи звукової системи [PERSON_NAME] 1…" at bounding box center [313, 170] width 348 height 380
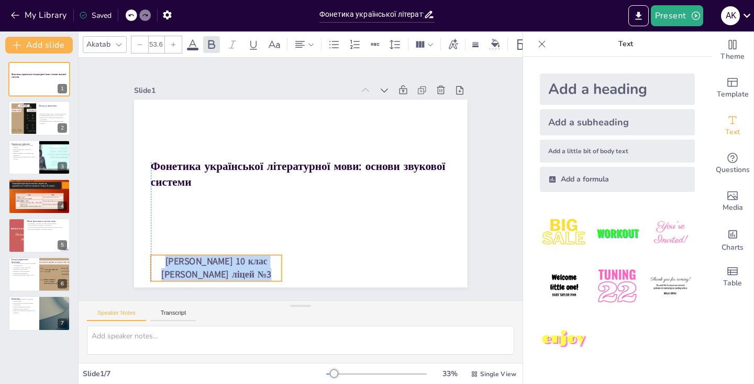
click at [272, 114] on p "[PERSON_NAME] 10 клас [PERSON_NAME] ліцей №3" at bounding box center [290, 56] width 107 height 115
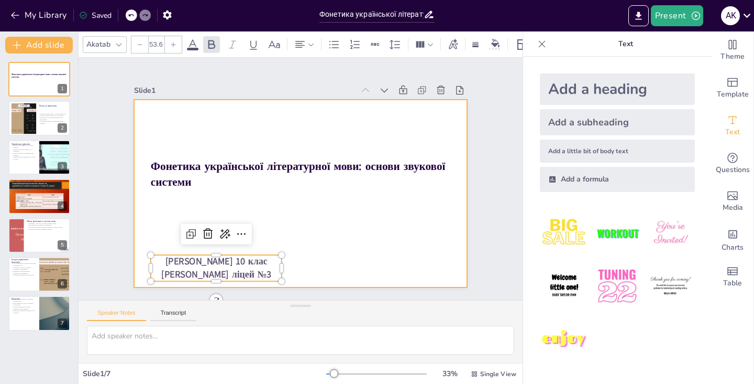
click at [327, 232] on div at bounding box center [293, 166] width 382 height 330
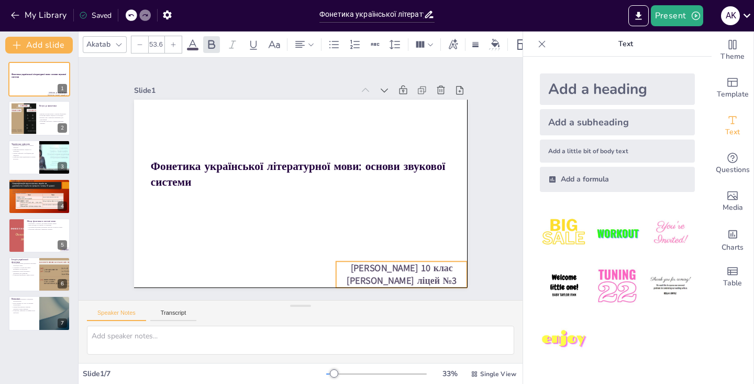
drag, startPoint x: 273, startPoint y: 271, endPoint x: 455, endPoint y: 271, distance: 181.3
click at [249, 133] on p "[PERSON_NAME] 10 клас [PERSON_NAME] ліцей №3" at bounding box center [182, 106] width 134 height 53
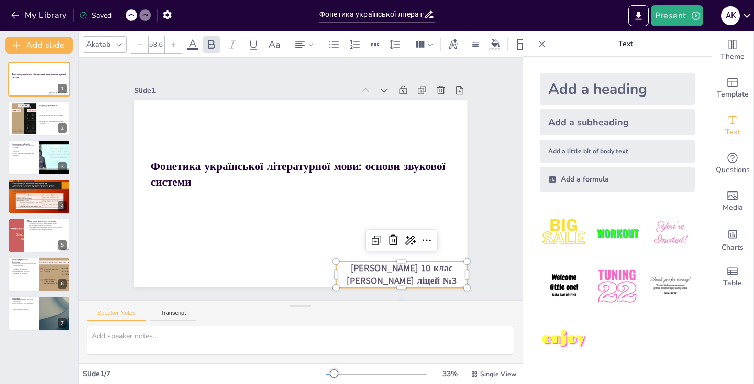
click at [484, 247] on div "Slide 1 Фонетика української літературної мови: основи звукової системи [PERSON…" at bounding box center [300, 178] width 367 height 497
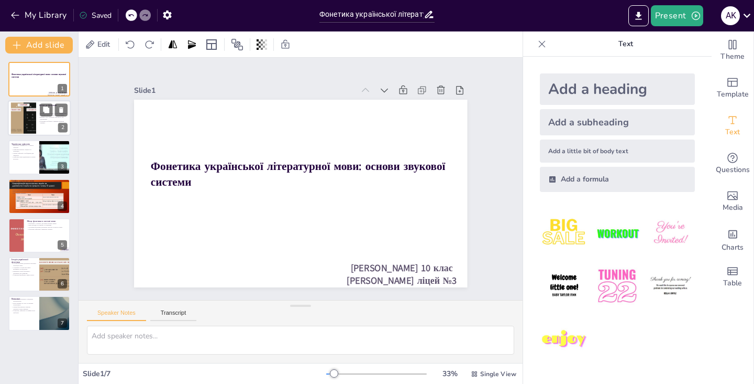
click at [18, 129] on div at bounding box center [23, 118] width 42 height 32
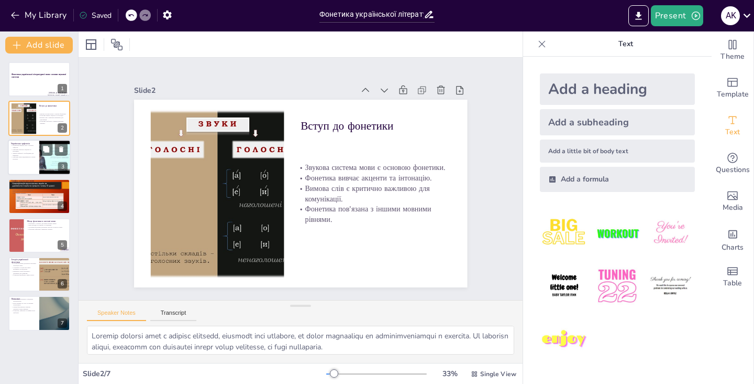
click at [19, 167] on div at bounding box center [39, 157] width 63 height 36
type textarea "Loremipsu dolors amet c adipisc elitsedd, eiusmodt inci utlaboreet doloremagnaa…"
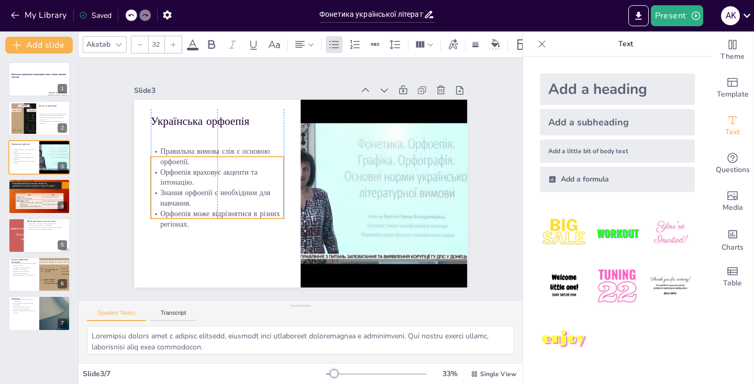
drag, startPoint x: 221, startPoint y: 181, endPoint x: 221, endPoint y: 201, distance: 19.9
click at [290, 161] on p "Знання орфоепії є необхідним для навчання." at bounding box center [342, 104] width 105 height 113
type input "48"
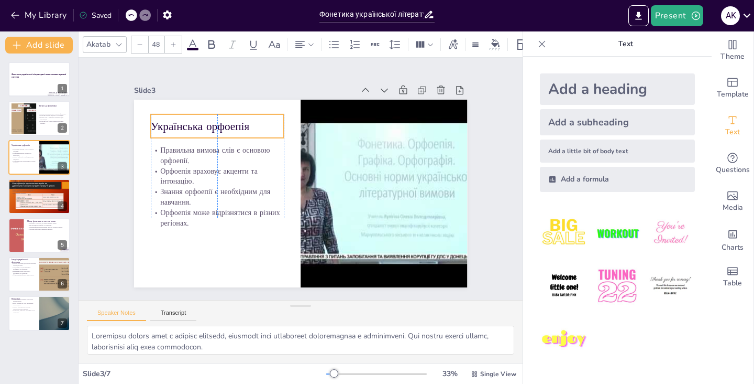
drag, startPoint x: 269, startPoint y: 117, endPoint x: 270, endPoint y: 123, distance: 5.3
click at [270, 204] on p "Українська орфоепія" at bounding box center [266, 271] width 43 height 134
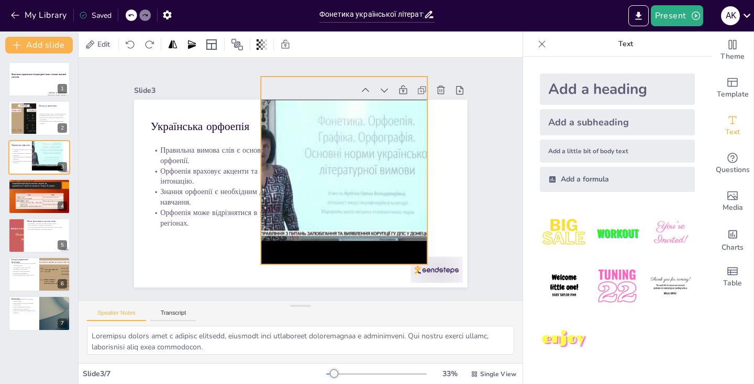
drag, startPoint x: 354, startPoint y: 161, endPoint x: 314, endPoint y: 138, distance: 46.0
click at [314, 138] on div at bounding box center [283, 137] width 235 height 283
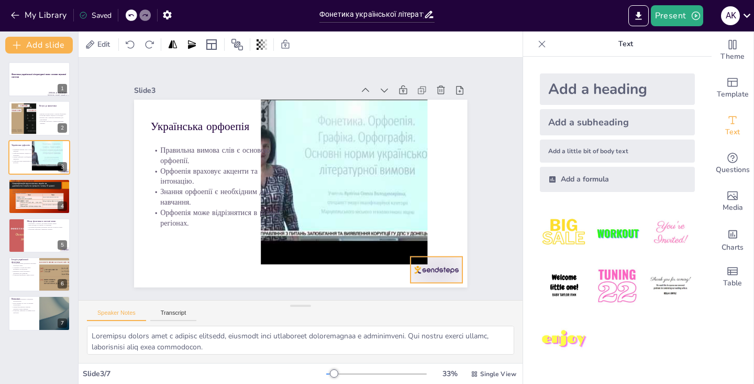
click at [441, 151] on div at bounding box center [454, 122] width 52 height 58
click at [386, 85] on div at bounding box center [371, 49] width 28 height 73
click at [154, 194] on icon at bounding box center [145, 185] width 17 height 17
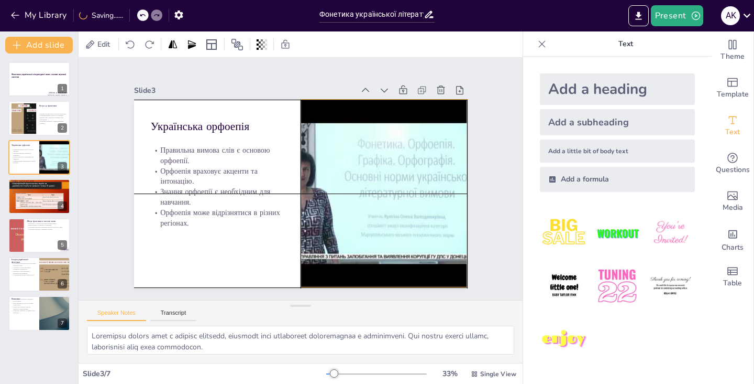
drag, startPoint x: 409, startPoint y: 181, endPoint x: 448, endPoint y: 205, distance: 46.1
click at [387, 205] on div at bounding box center [268, 256] width 235 height 283
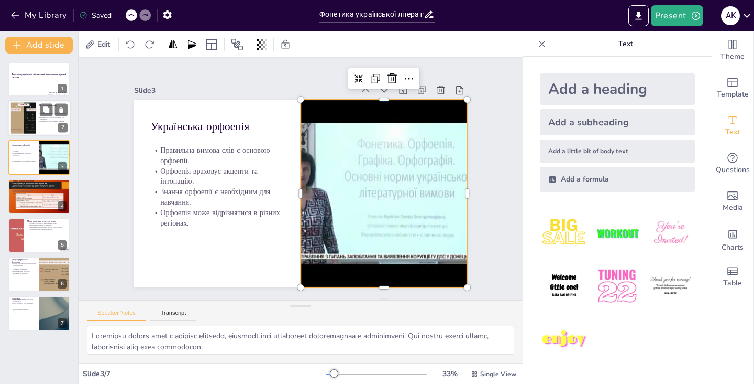
click at [43, 122] on p "Фонетика пов'язана з іншими мовними рівнями." at bounding box center [52, 122] width 28 height 4
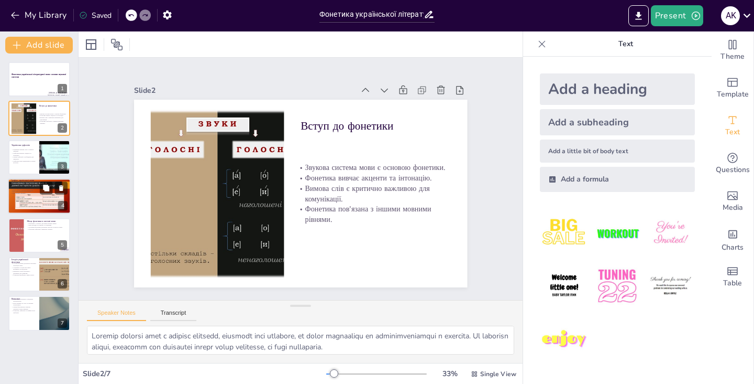
click at [35, 188] on div at bounding box center [39, 196] width 63 height 36
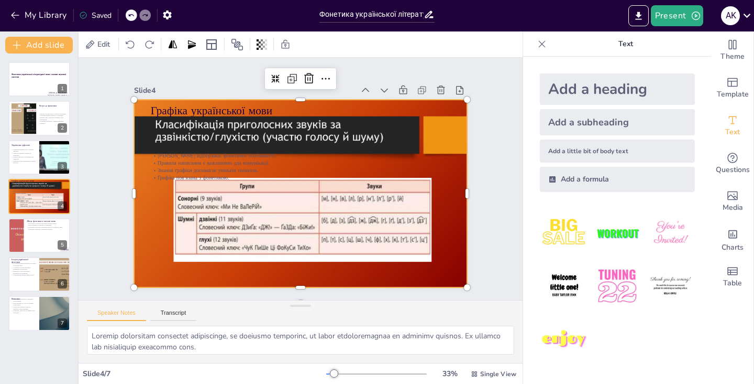
click at [287, 246] on div at bounding box center [287, 184] width 307 height 381
click at [38, 234] on div at bounding box center [39, 235] width 63 height 36
type textarea "Loremips d sitamet con adipi elitse doeius, temporin utl etdolo magnaali enimad…"
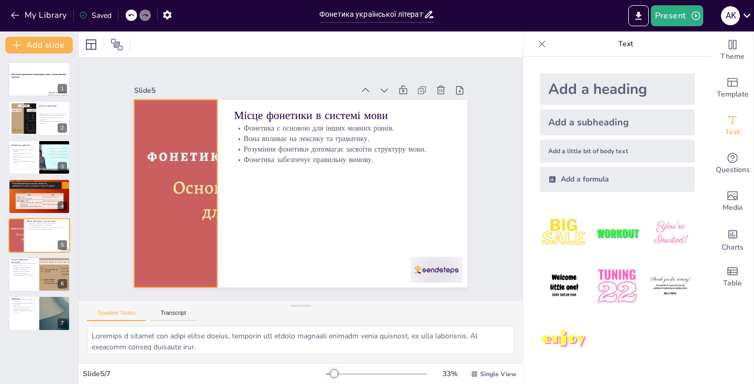
click at [199, 211] on div at bounding box center [286, 181] width 253 height 365
click at [419, 107] on icon at bounding box center [427, 115] width 16 height 16
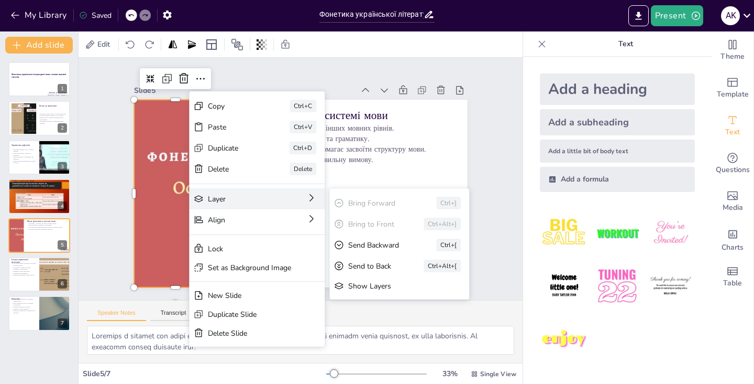
click at [247, 196] on div "Layer" at bounding box center [233, 222] width 30 height 68
click at [128, 121] on div "Send to Back" at bounding box center [105, 107] width 46 height 28
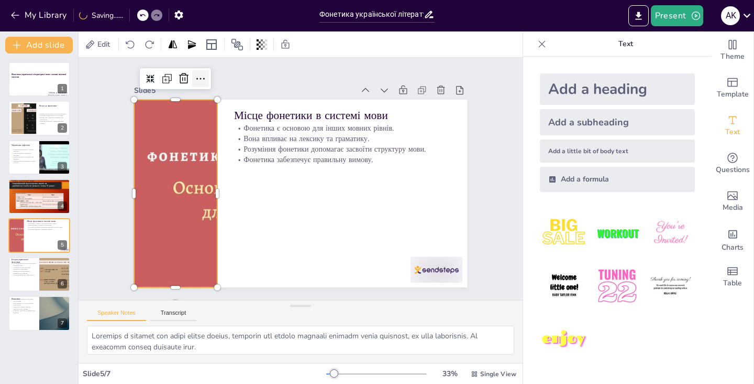
click at [242, 302] on icon at bounding box center [250, 310] width 17 height 17
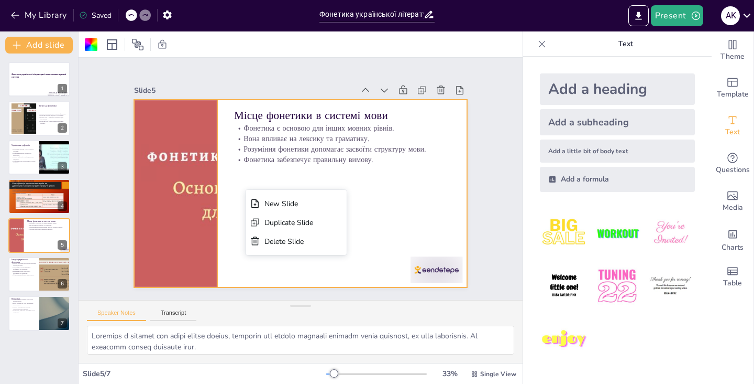
click at [173, 110] on div at bounding box center [286, 181] width 253 height 365
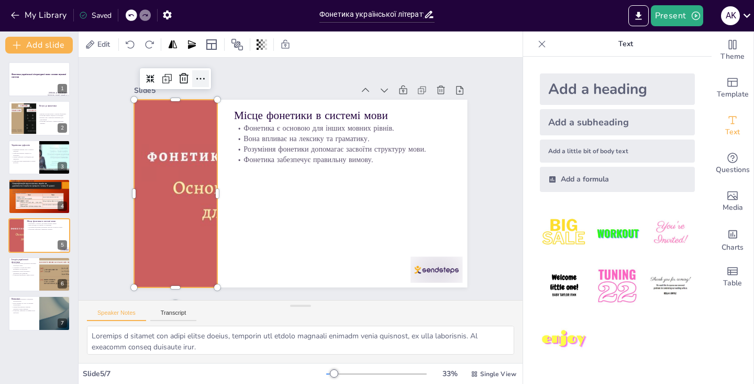
click at [205, 75] on icon at bounding box center [212, 69] width 14 height 14
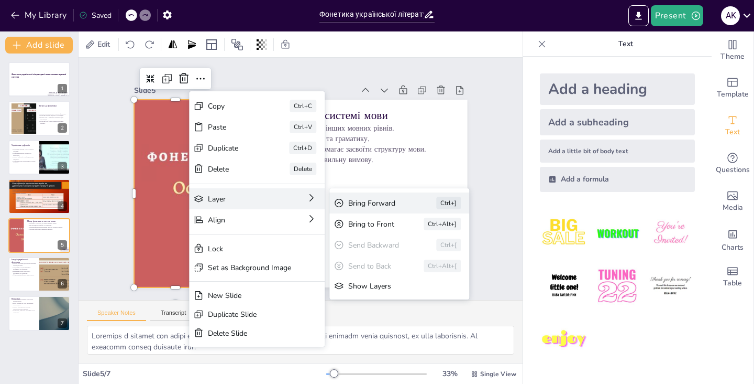
click at [161, 142] on div "Bring Forward" at bounding box center [132, 131] width 60 height 22
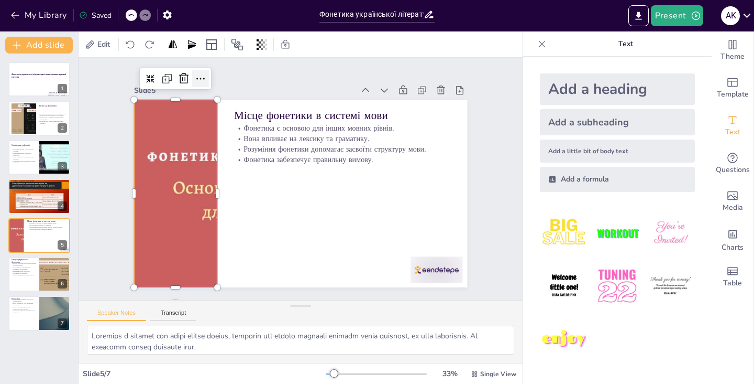
click at [189, 94] on icon at bounding box center [181, 101] width 15 height 15
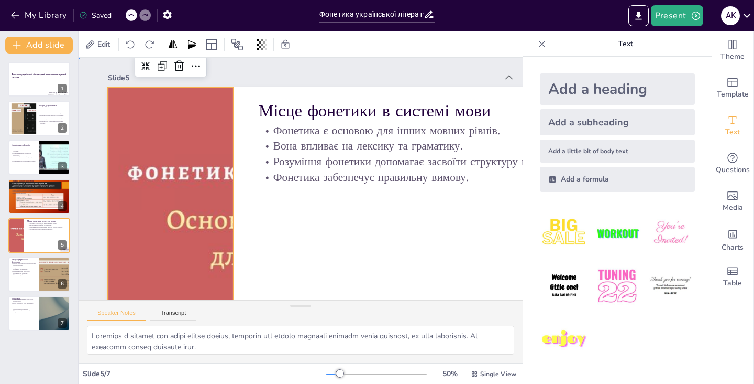
click at [422, 59] on div "Slide 1 Фонетика української літературної мови: основи звукової системи [PERSON…" at bounding box center [266, 237] width 312 height 503
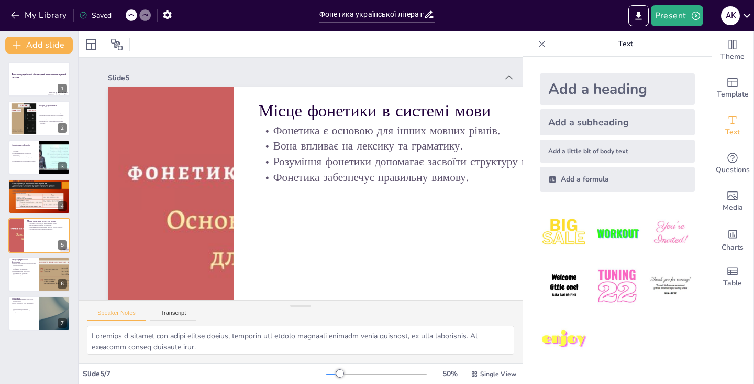
click at [134, 14] on icon at bounding box center [131, 15] width 6 height 6
click at [131, 12] on icon at bounding box center [131, 15] width 6 height 6
click at [21, 136] on div "Фонетика української літературної мови: основи звукової системи [PERSON_NAME] 1…" at bounding box center [39, 196] width 78 height 269
click at [130, 134] on div at bounding box center [254, 117] width 551 height 381
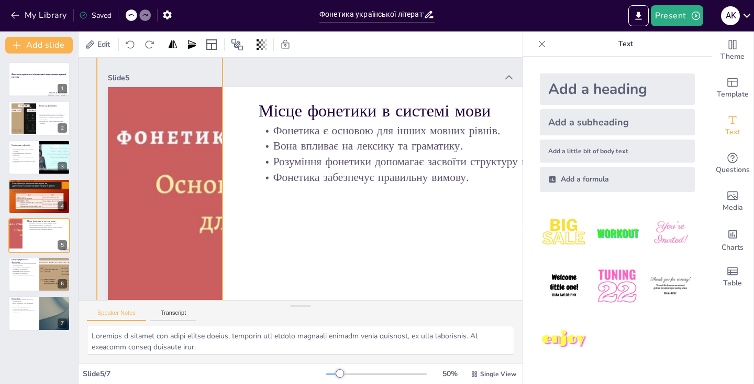
drag, startPoint x: 130, startPoint y: 134, endPoint x: 119, endPoint y: 99, distance: 36.9
click at [119, 99] on div at bounding box center [340, 148] width 524 height 573
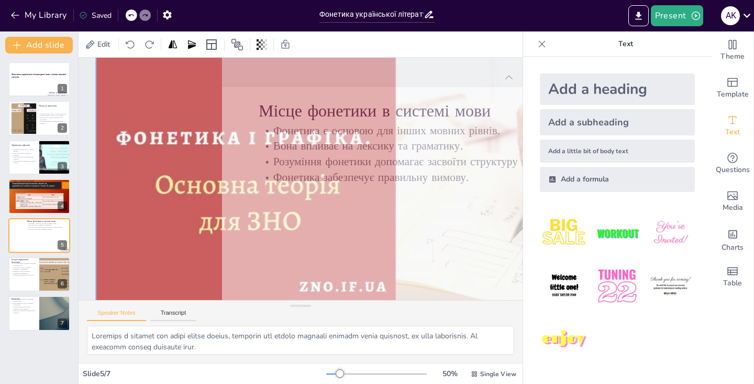
drag, startPoint x: 310, startPoint y: 100, endPoint x: 335, endPoint y: 188, distance: 91.4
click at [335, 188] on div at bounding box center [291, 227] width 348 height 544
drag, startPoint x: 330, startPoint y: 81, endPoint x: 349, endPoint y: 121, distance: 44.3
click at [349, 121] on div at bounding box center [277, 222] width 396 height 566
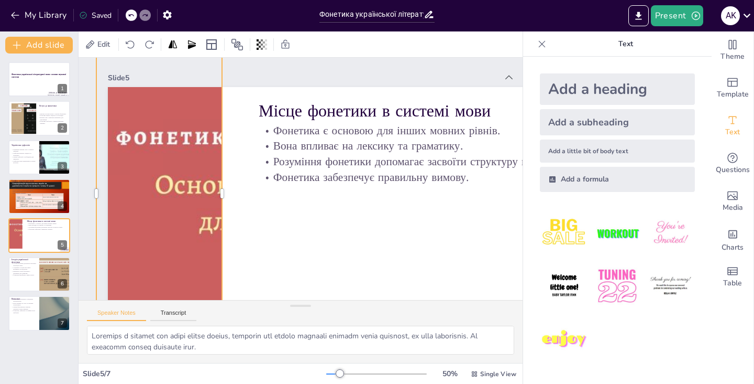
click at [542, 49] on div at bounding box center [542, 44] width 17 height 17
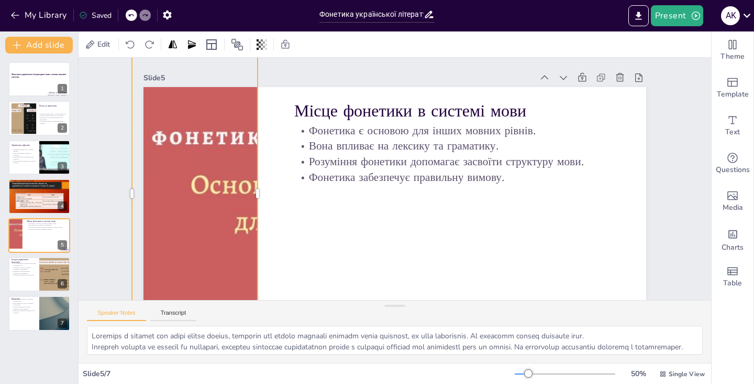
drag, startPoint x: 230, startPoint y: 73, endPoint x: 236, endPoint y: 105, distance: 32.6
click at [236, 105] on div "Slide 5 Місце фонетики в системі мови Фонетика є основою для інших мовних рівні…" at bounding box center [431, 199] width 511 height 585
click at [147, 170] on div at bounding box center [398, 197] width 547 height 563
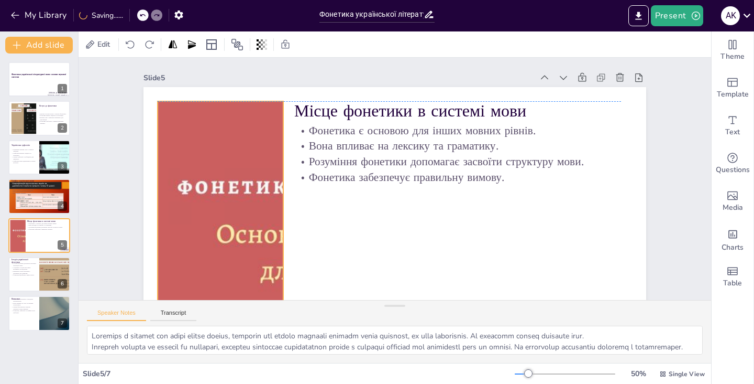
drag, startPoint x: 133, startPoint y: 191, endPoint x: 158, endPoint y: 239, distance: 54.8
click at [158, 239] on div "Slide 1 Фонетика української літературної мови: основи звукової системи [PERSON…" at bounding box center [402, 144] width 614 height 422
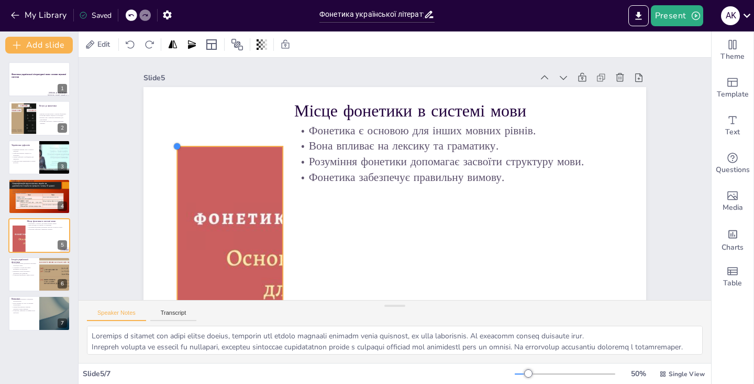
drag, startPoint x: 158, startPoint y: 102, endPoint x: 199, endPoint y: 147, distance: 61.2
click at [199, 147] on div "Місце фонетики в системі мови Фонетика є основою для інших мовних рівнів. Вона …" at bounding box center [435, 149] width 524 height 573
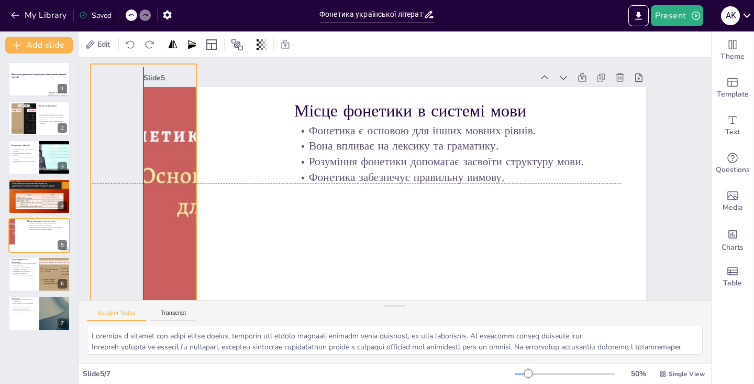
drag, startPoint x: 222, startPoint y: 177, endPoint x: 139, endPoint y: 100, distance: 112.7
click at [149, 100] on div "Slide 1 Фонетика української літературної мови: основи звукової системи [PERSON…" at bounding box center [425, 161] width 552 height 642
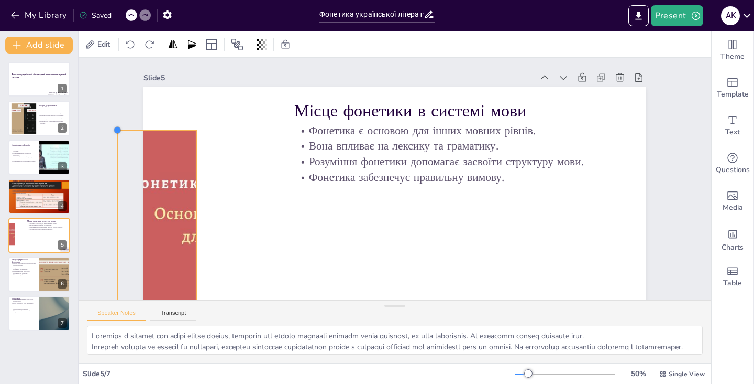
drag, startPoint x: 91, startPoint y: 70, endPoint x: 161, endPoint y: 129, distance: 91.8
click at [161, 129] on div "Місце фонетики в системі мови Фонетика є основою для інших мовних рівнів. Вона …" at bounding box center [410, 131] width 566 height 424
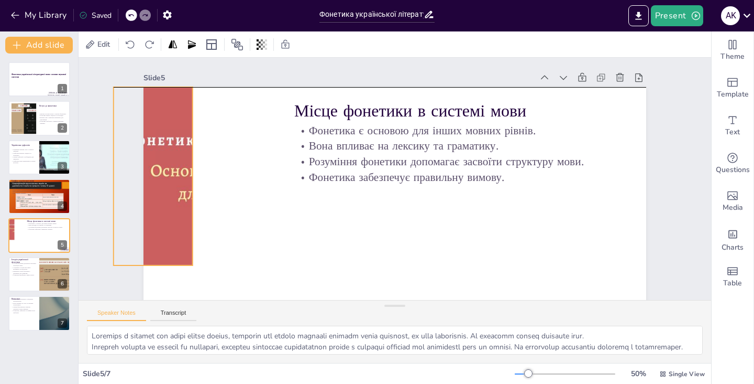
drag, startPoint x: 162, startPoint y: 156, endPoint x: 158, endPoint y: 111, distance: 45.2
click at [158, 111] on div at bounding box center [277, 214] width 356 height 267
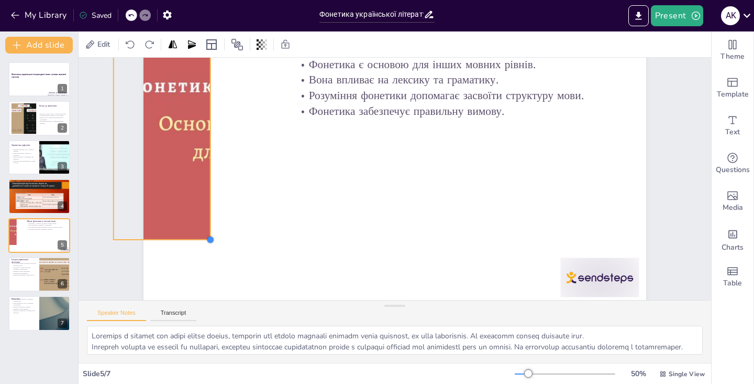
scroll to position [70, 0]
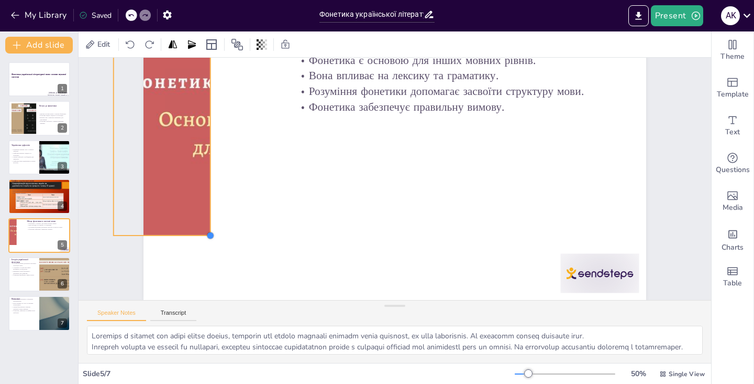
drag, startPoint x: 194, startPoint y: 266, endPoint x: 212, endPoint y: 303, distance: 41.2
click at [212, 303] on div "Slide 1 Фонетика української літературної мови: основи звукової системи [PERSON…" at bounding box center [395, 210] width 633 height 305
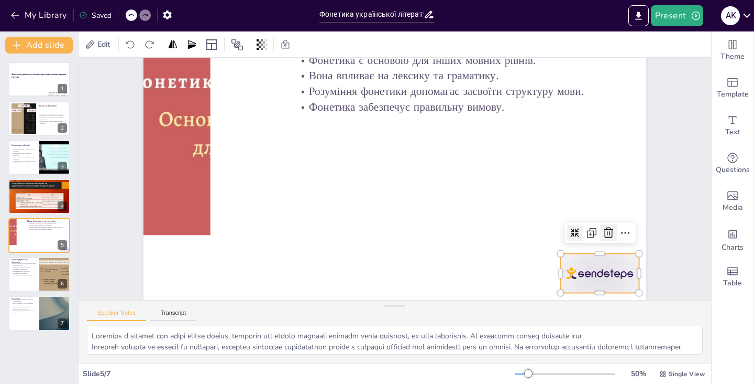
click at [200, 252] on icon at bounding box center [191, 261] width 18 height 18
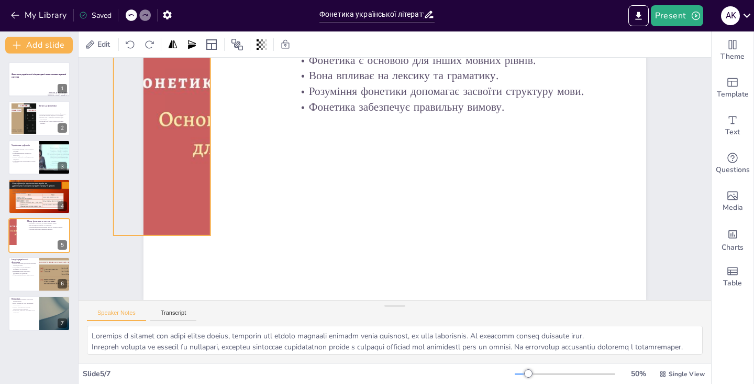
click at [276, 225] on div at bounding box center [494, 201] width 436 height 327
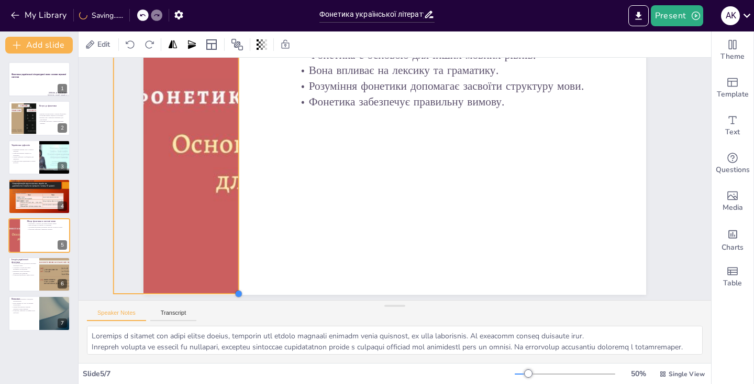
scroll to position [75, 0]
drag, startPoint x: 211, startPoint y: 235, endPoint x: 239, endPoint y: 292, distance: 63.7
click at [583, 183] on div at bounding box center [589, 178] width 12 height 12
click at [262, 46] on icon at bounding box center [262, 44] width 10 height 10
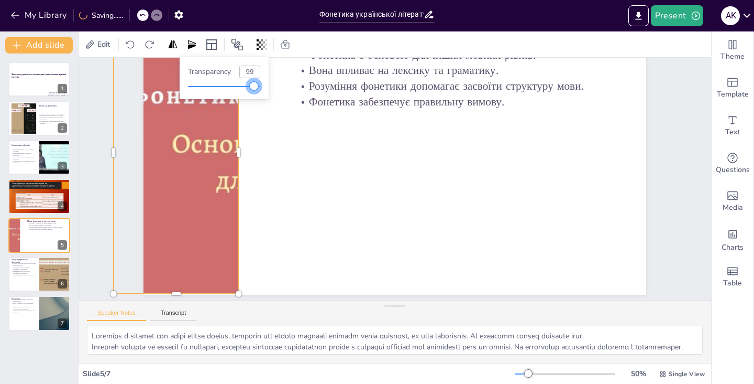
type input "100"
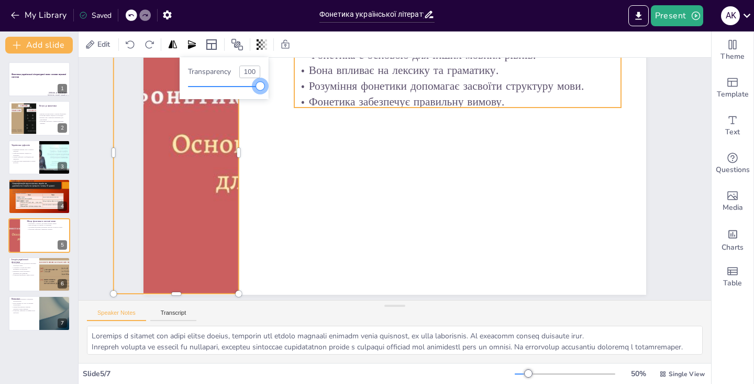
drag, startPoint x: 258, startPoint y: 87, endPoint x: 297, endPoint y: 102, distance: 41.0
click at [297, 102] on body "My Library Saved Фонетика української літературної мови: основи звукової систем…" at bounding box center [377, 192] width 754 height 384
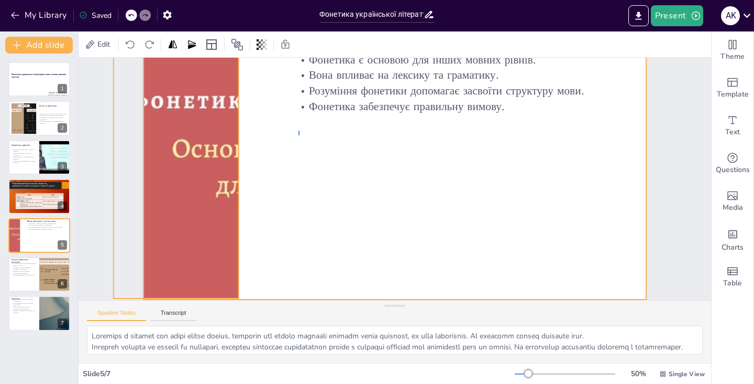
scroll to position [70, 0]
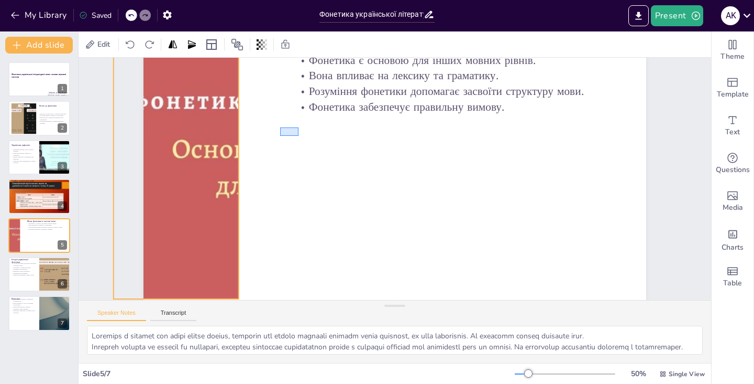
drag, startPoint x: 299, startPoint y: 130, endPoint x: 281, endPoint y: 128, distance: 18.0
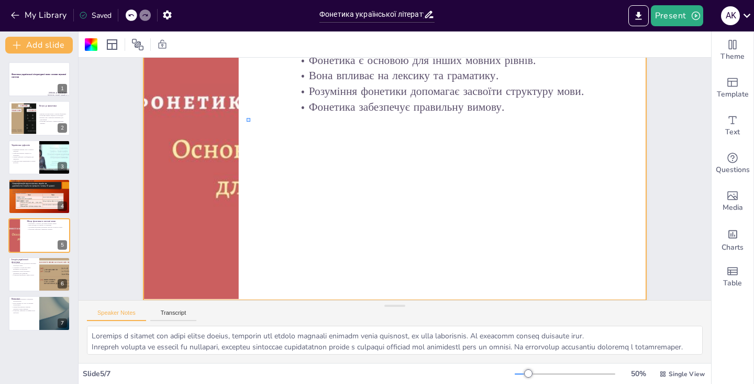
drag, startPoint x: 247, startPoint y: 118, endPoint x: 254, endPoint y: 126, distance: 10.8
click at [254, 126] on div at bounding box center [397, 199] width 530 height 334
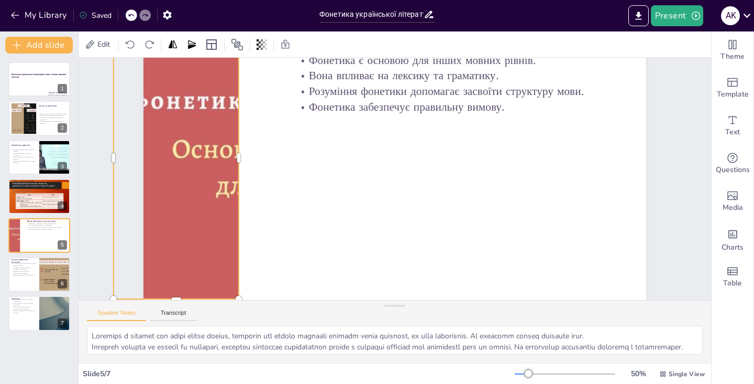
click at [150, 134] on div at bounding box center [418, 208] width 564 height 423
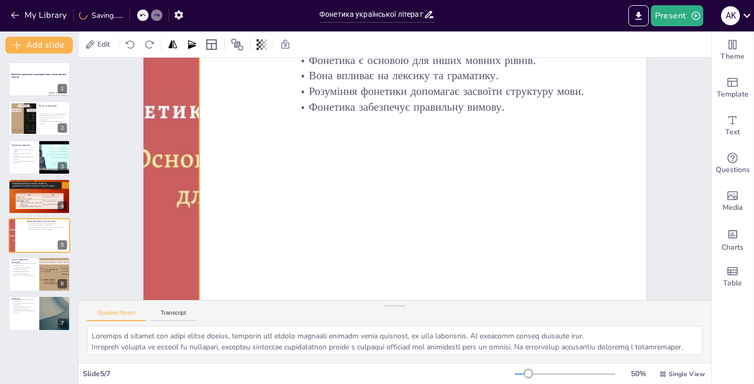
drag, startPoint x: 150, startPoint y: 134, endPoint x: 113, endPoint y: 144, distance: 39.0
click at [113, 144] on div "Slide 1 Фонетика української літературної мови: основи звукової системи [PERSON…" at bounding box center [409, 146] width 705 height 542
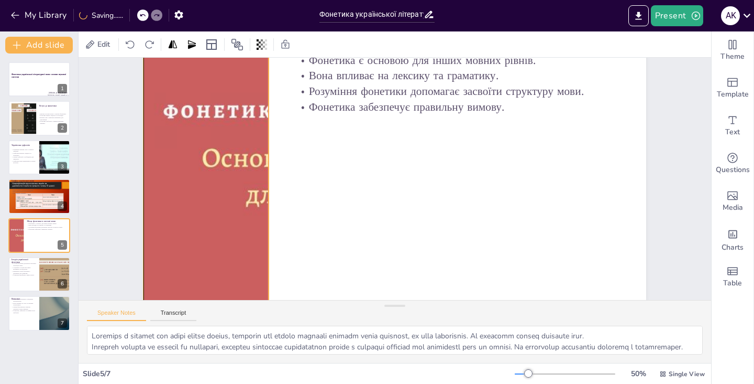
drag, startPoint x: 119, startPoint y: 145, endPoint x: 189, endPoint y: 139, distance: 69.9
click at [189, 139] on div "Slide 1 Фонетика української літературної мови: основи звукової системи [PERSON…" at bounding box center [360, 175] width 369 height 592
click at [87, 48] on icon at bounding box center [90, 44] width 8 height 8
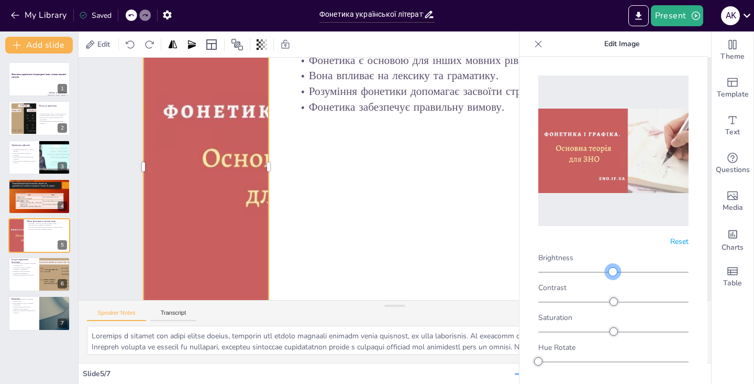
click at [613, 271] on div at bounding box center [613, 271] width 8 height 8
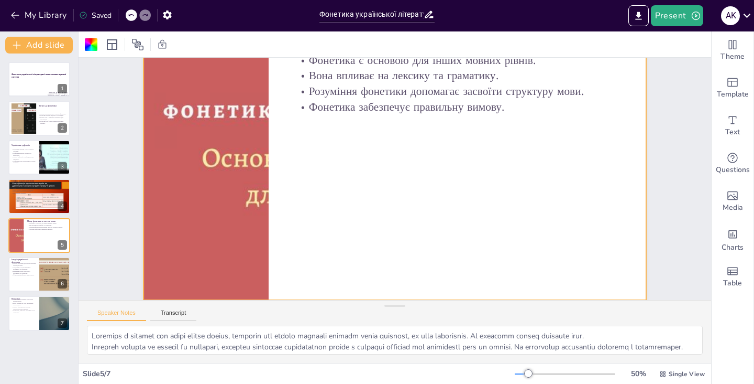
click at [364, 176] on div at bounding box center [395, 158] width 503 height 283
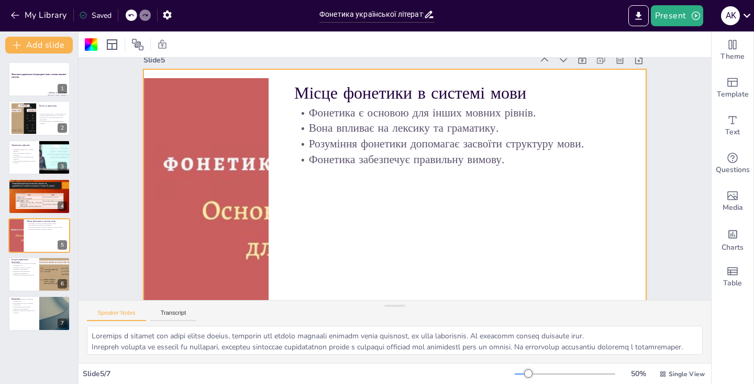
scroll to position [6, 0]
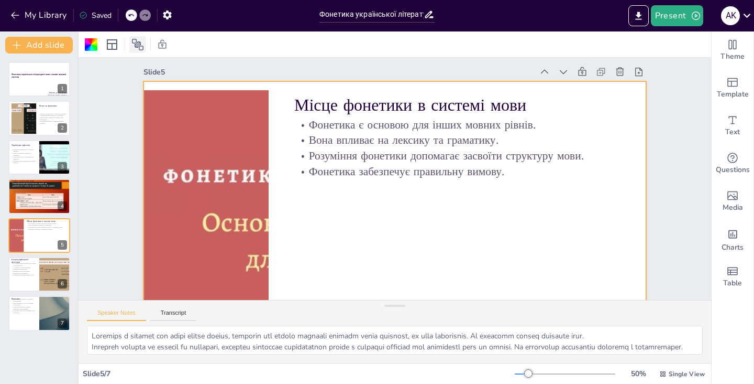
click at [136, 47] on icon at bounding box center [138, 45] width 12 height 12
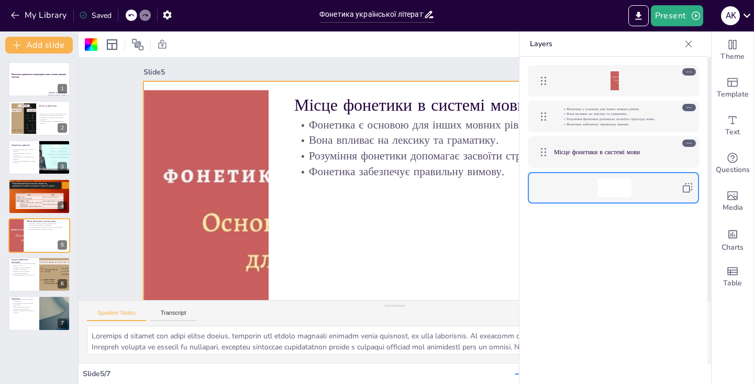
click at [687, 73] on icon at bounding box center [689, 71] width 7 height 7
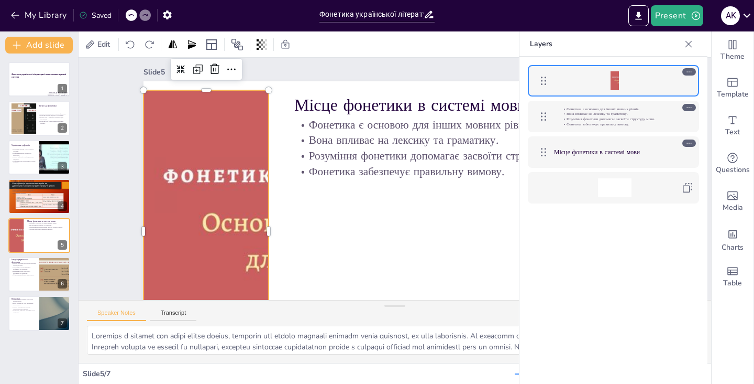
click at [696, 70] on div at bounding box center [690, 71] width 14 height 7
click at [523, 89] on div "Фонетика є основою для інших мовних рівнів. Вона впливає на лексику та граматик…" at bounding box center [614, 134] width 188 height 155
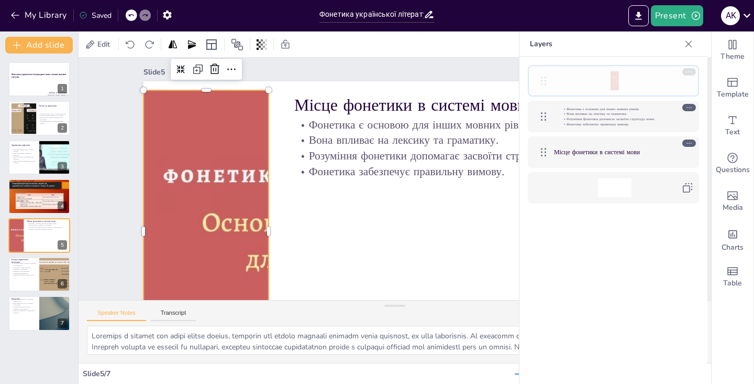
click at [547, 89] on div at bounding box center [543, 80] width 21 height 21
click at [544, 81] on icon at bounding box center [544, 80] width 13 height 13
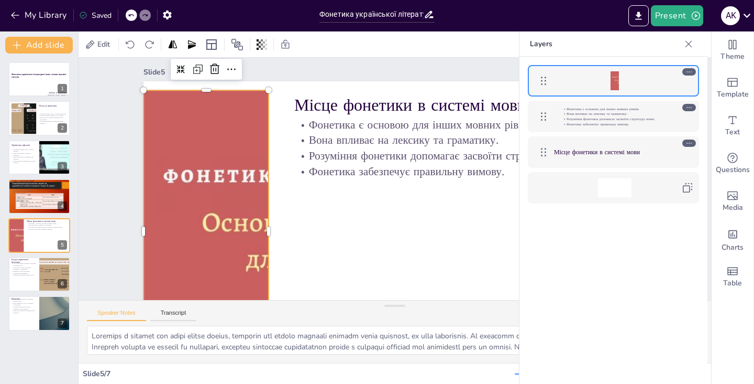
click at [544, 81] on icon at bounding box center [544, 80] width 13 height 13
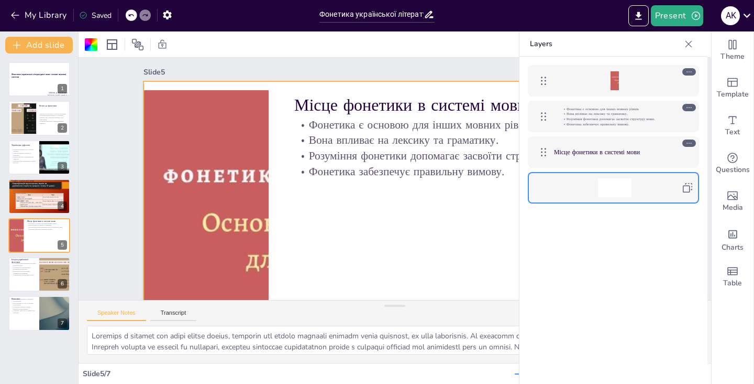
click at [660, 186] on div at bounding box center [614, 187] width 121 height 19
drag, startPoint x: 620, startPoint y: 178, endPoint x: 644, endPoint y: 181, distance: 24.8
click at [644, 181] on div at bounding box center [613, 187] width 161 height 21
drag, startPoint x: 387, startPoint y: 201, endPoint x: 429, endPoint y: 204, distance: 42.5
click at [429, 204] on div at bounding box center [424, 146] width 563 height 547
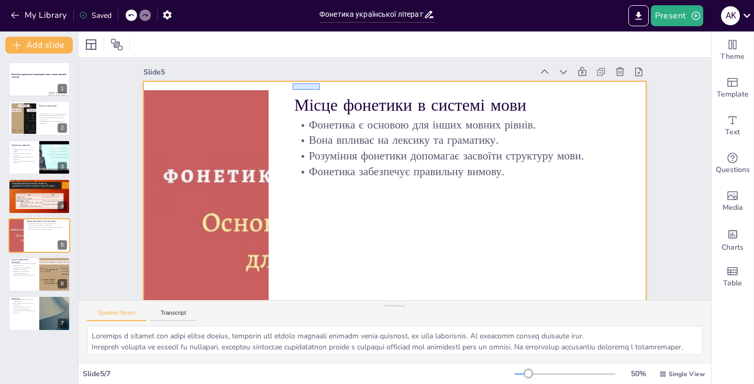
drag, startPoint x: 293, startPoint y: 83, endPoint x: 320, endPoint y: 90, distance: 28.0
click at [320, 90] on div at bounding box center [382, 220] width 566 height 424
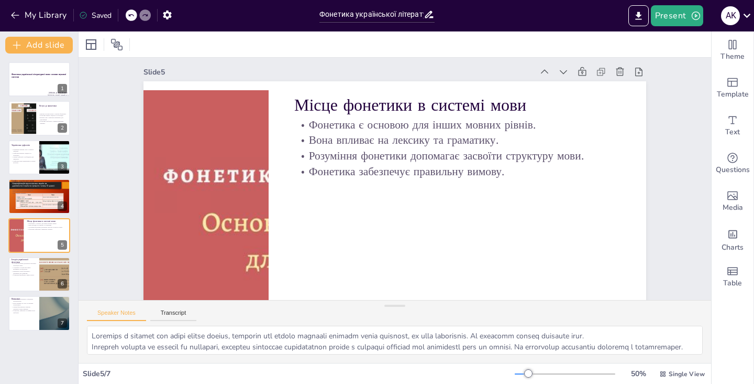
click at [318, 81] on div "Slide 5 Місце фонетики в системі мови Фонетика є основою для інших мовних рівні…" at bounding box center [381, 146] width 582 height 478
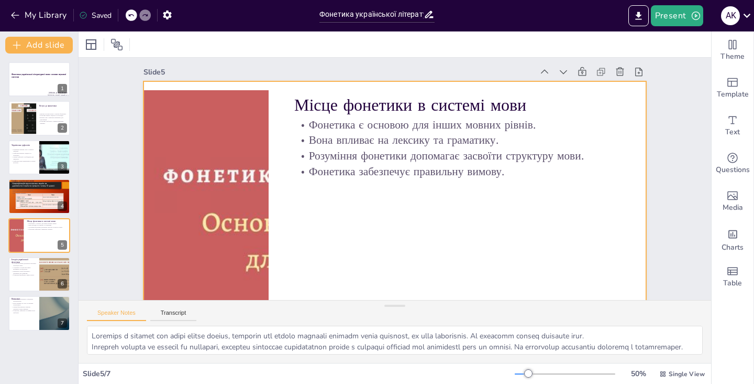
click at [318, 83] on div at bounding box center [428, 208] width 547 height 563
drag, startPoint x: 318, startPoint y: 83, endPoint x: 328, endPoint y: 90, distance: 12.5
click at [328, 90] on div at bounding box center [377, 138] width 575 height 463
drag, startPoint x: 328, startPoint y: 80, endPoint x: 331, endPoint y: 87, distance: 7.8
click at [331, 87] on div "Slide 5 Місце фонетики в системі мови Фонетика є основою для інших мовних рівні…" at bounding box center [384, 145] width 571 height 441
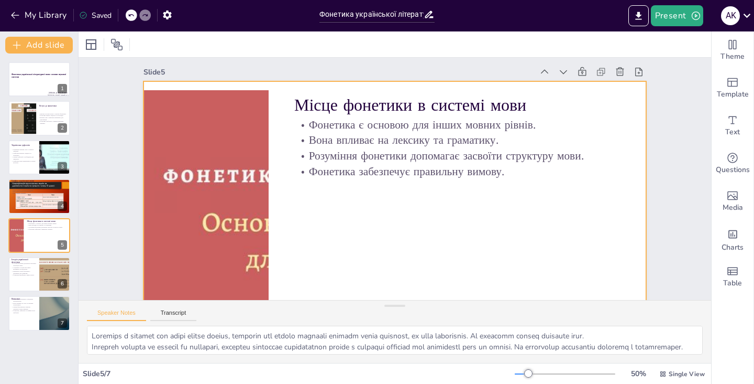
click at [532, 228] on div at bounding box center [433, 156] width 497 height 577
click at [217, 103] on div at bounding box center [349, 204] width 495 height 575
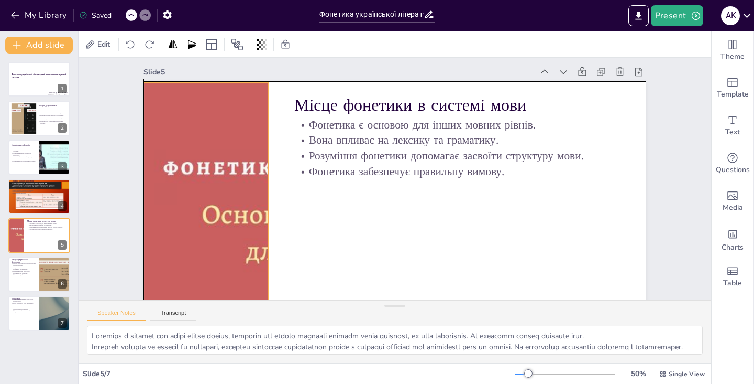
drag, startPoint x: 217, startPoint y: 103, endPoint x: 216, endPoint y: 91, distance: 11.5
click at [216, 91] on div at bounding box center [364, 211] width 561 height 545
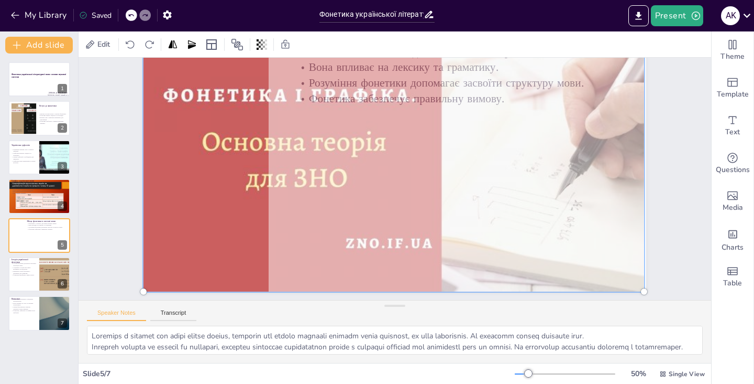
scroll to position [79, 0]
drag, startPoint x: 643, startPoint y: 290, endPoint x: 487, endPoint y: 243, distance: 163.8
click at [487, 243] on div at bounding box center [421, 169] width 423 height 564
drag, startPoint x: 644, startPoint y: 289, endPoint x: 629, endPoint y: 282, distance: 16.0
click at [629, 282] on div at bounding box center [373, 195] width 522 height 571
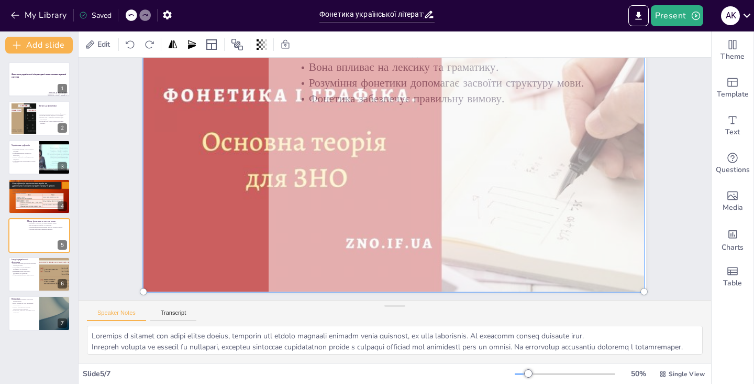
click at [541, 271] on div at bounding box center [367, 182] width 347 height 542
drag, startPoint x: 645, startPoint y: 289, endPoint x: 606, endPoint y: 267, distance: 45.0
click at [606, 267] on div at bounding box center [407, 204] width 573 height 462
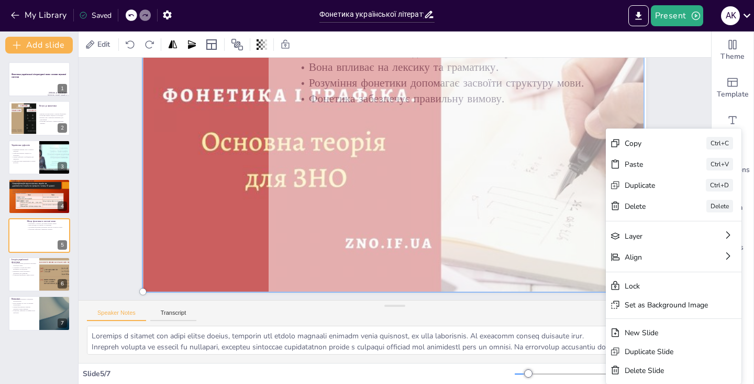
drag, startPoint x: 606, startPoint y: 267, endPoint x: 603, endPoint y: 311, distance: 43.6
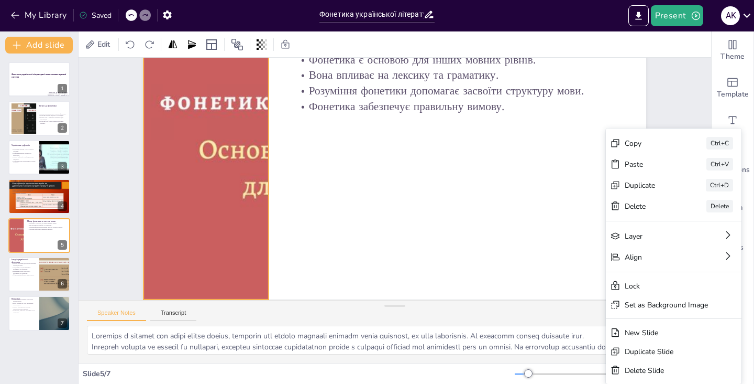
click at [685, 84] on div "Slide 1 Фонетика української літературної мови: основи звукової системи [PERSON…" at bounding box center [371, 204] width 680 height 655
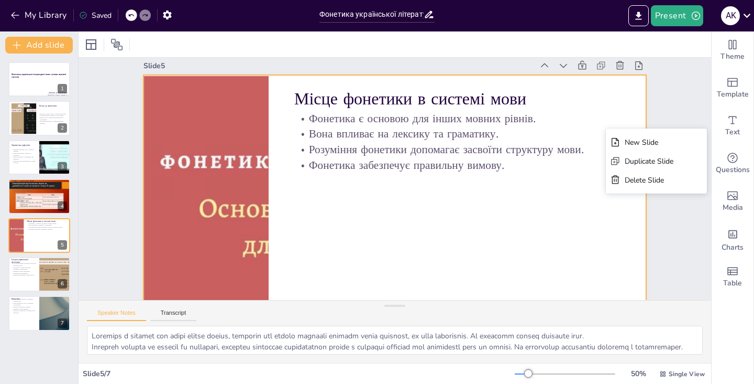
scroll to position [0, 0]
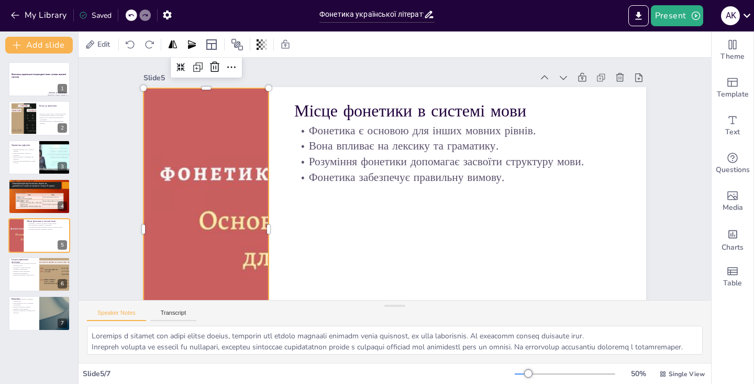
click at [239, 138] on div at bounding box center [345, 170] width 333 height 528
click at [41, 271] on button at bounding box center [46, 265] width 13 height 13
type textarea "Loremip dolorsit ametconse adipiscin elitsedd eius, temporin utla etdolor, ma a…"
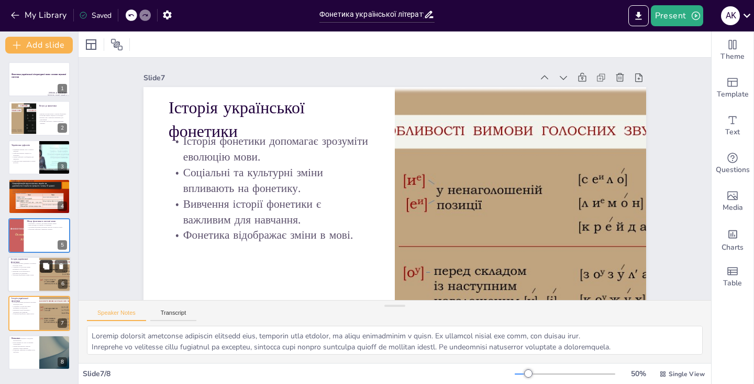
scroll to position [50, 0]
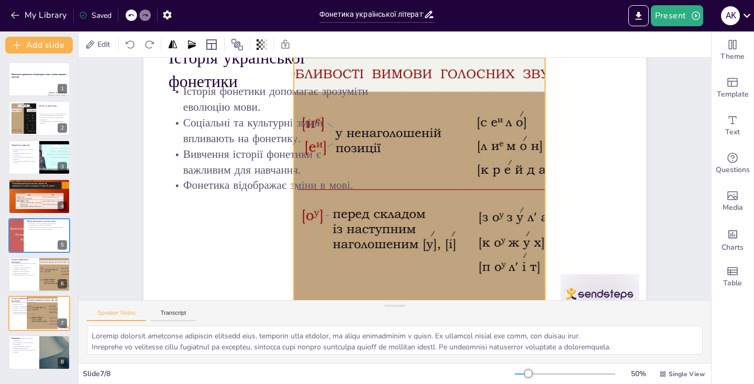
drag, startPoint x: 496, startPoint y: 122, endPoint x: 395, endPoint y: 113, distance: 102.1
click at [395, 113] on div at bounding box center [370, 183] width 404 height 321
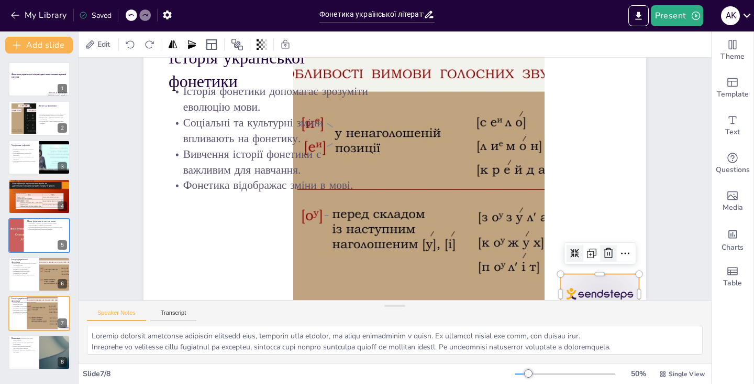
click at [178, 206] on icon at bounding box center [169, 198] width 17 height 17
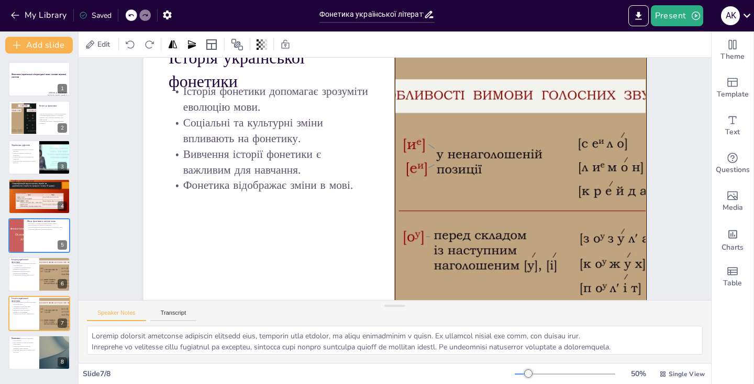
drag, startPoint x: 440, startPoint y: 171, endPoint x: 540, endPoint y: 190, distance: 101.9
click at [533, 190] on div at bounding box center [355, 299] width 355 height 428
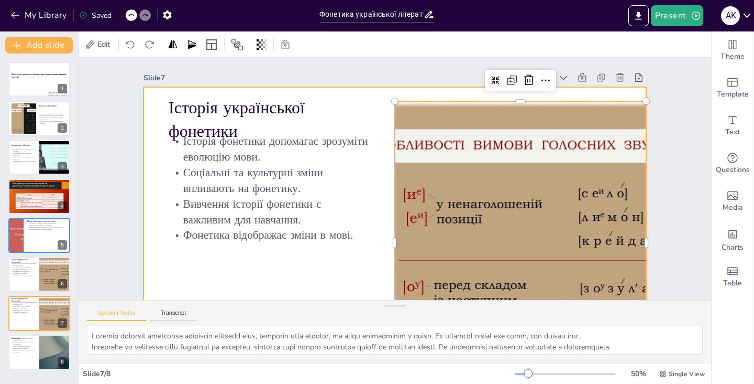
scroll to position [0, 0]
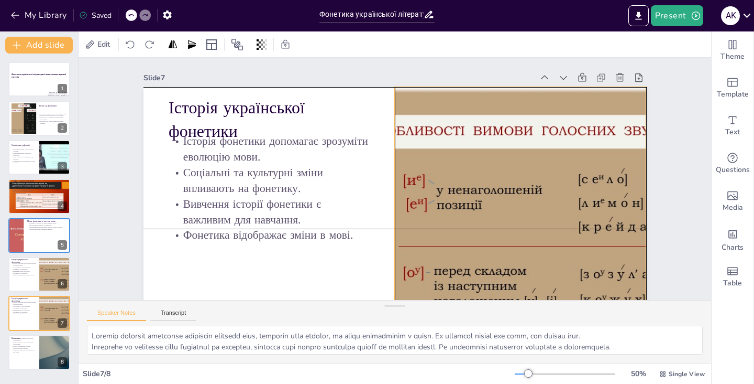
drag, startPoint x: 462, startPoint y: 109, endPoint x: 463, endPoint y: 95, distance: 14.2
click at [463, 95] on div at bounding box center [334, 57] width 469 height 463
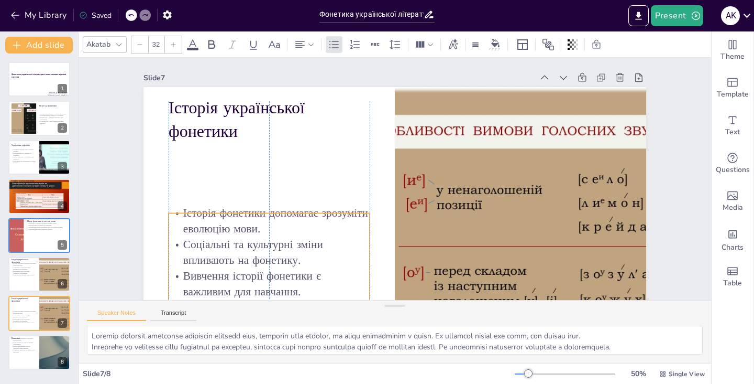
drag, startPoint x: 318, startPoint y: 185, endPoint x: 316, endPoint y: 255, distance: 69.2
click at [346, 122] on p "Соціальні та культурні зміни впливають на фонетику." at bounding box center [425, 36] width 158 height 170
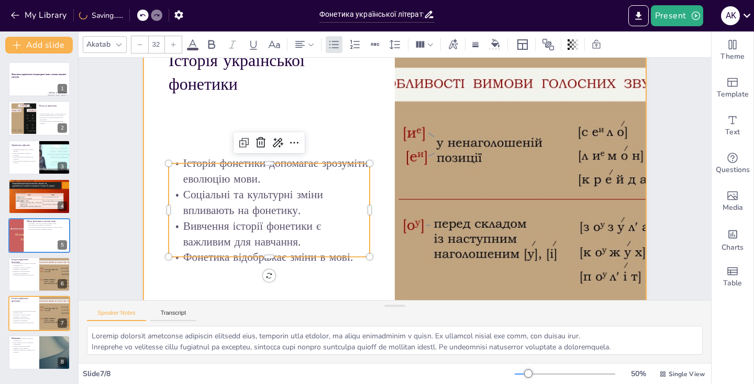
scroll to position [48, 0]
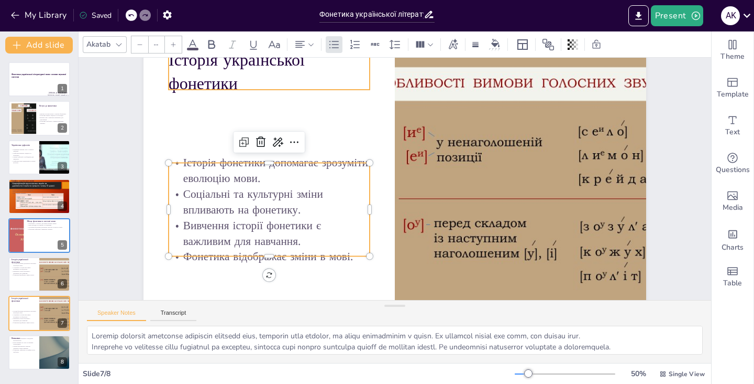
type input "48"
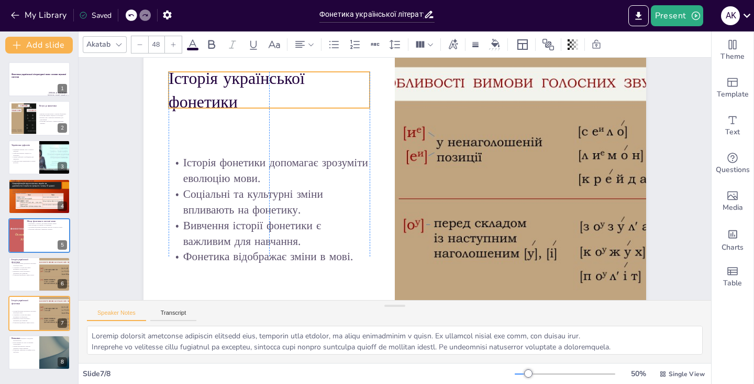
drag, startPoint x: 250, startPoint y: 78, endPoint x: 253, endPoint y: 96, distance: 18.0
click at [286, 211] on p "Історія української фонетики" at bounding box center [320, 313] width 68 height 205
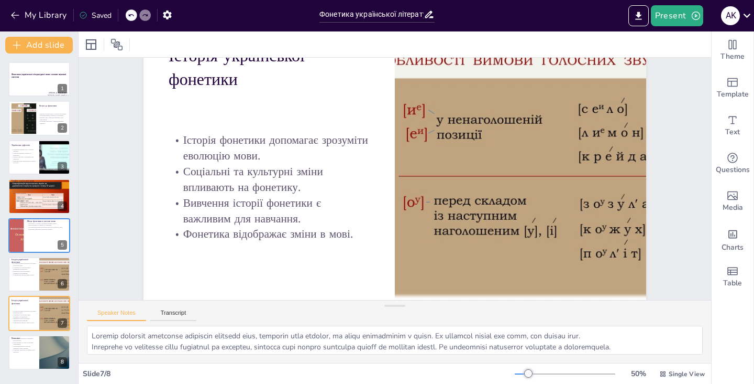
scroll to position [70, 0]
click at [33, 283] on div at bounding box center [39, 274] width 63 height 36
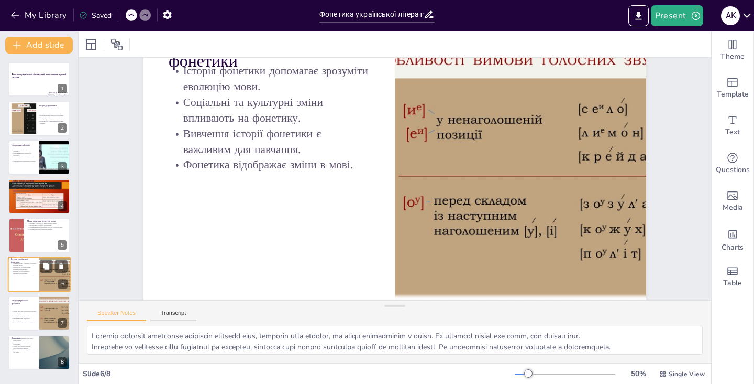
scroll to position [0, 0]
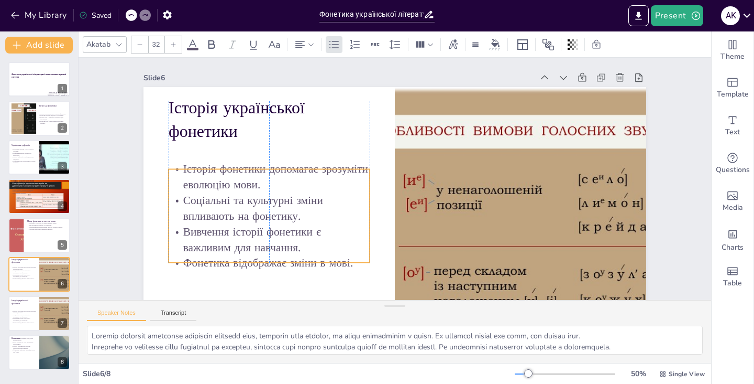
drag, startPoint x: 228, startPoint y: 186, endPoint x: 227, endPoint y: 213, distance: 26.7
click at [227, 213] on p "Соціальні та культурні зміни впливають на фонетику." at bounding box center [301, 267] width 190 height 128
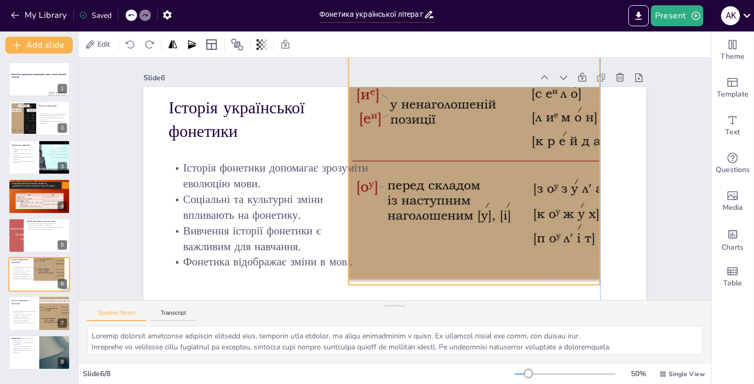
drag, startPoint x: 462, startPoint y: 215, endPoint x: 419, endPoint y: 131, distance: 94.9
click at [419, 131] on div at bounding box center [359, 258] width 469 height 463
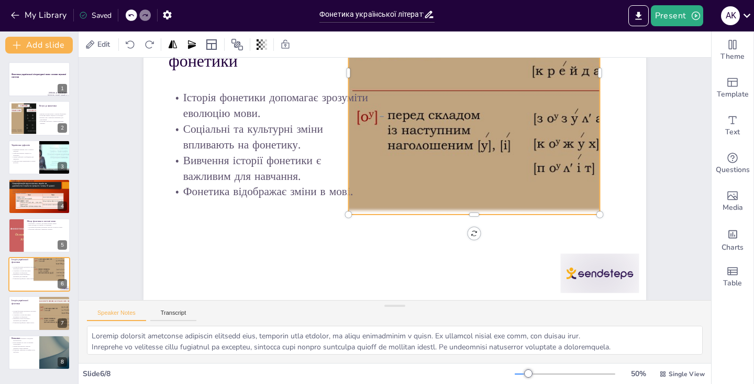
scroll to position [70, 0]
click at [214, 183] on div at bounding box center [170, 153] width 87 height 62
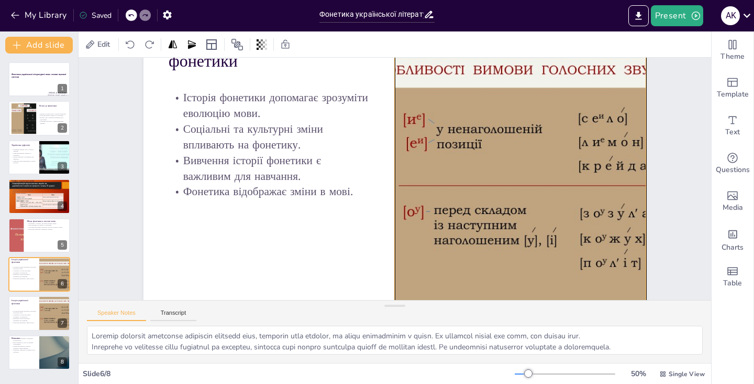
drag, startPoint x: 507, startPoint y: 174, endPoint x: 552, endPoint y: 268, distance: 104.0
click at [552, 268] on div at bounding box center [467, 282] width 434 height 468
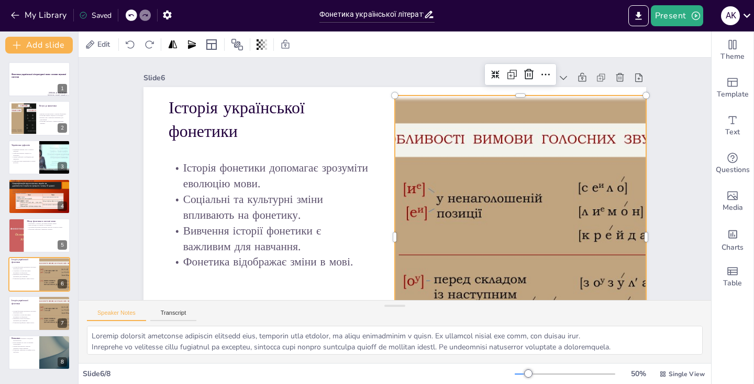
scroll to position [0, 0]
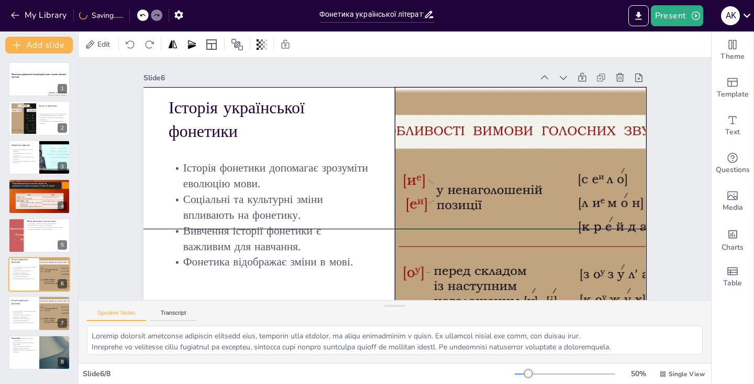
drag, startPoint x: 490, startPoint y: 117, endPoint x: 491, endPoint y: 110, distance: 7.9
click at [491, 110] on div at bounding box center [442, 305] width 463 height 469
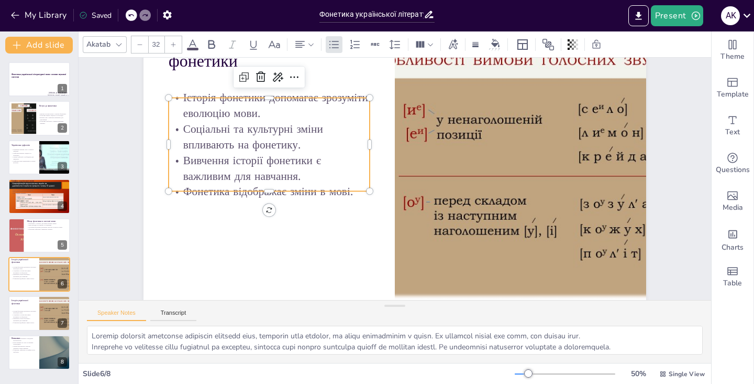
scroll to position [70, 0]
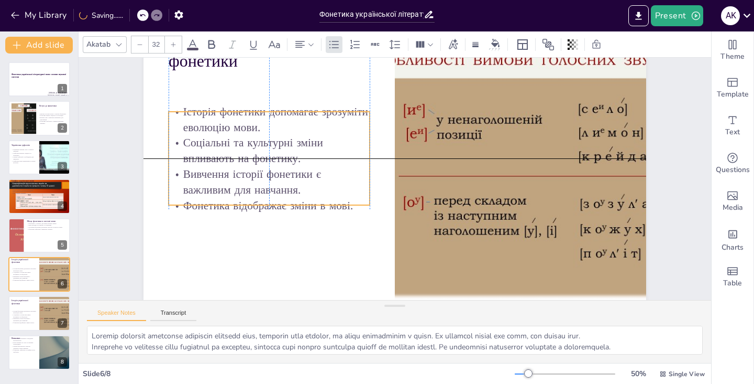
drag, startPoint x: 272, startPoint y: 128, endPoint x: 274, endPoint y: 169, distance: 41.4
click at [275, 170] on p "Вивчення історії фонетики є важливим для навчання." at bounding box center [291, 107] width 181 height 144
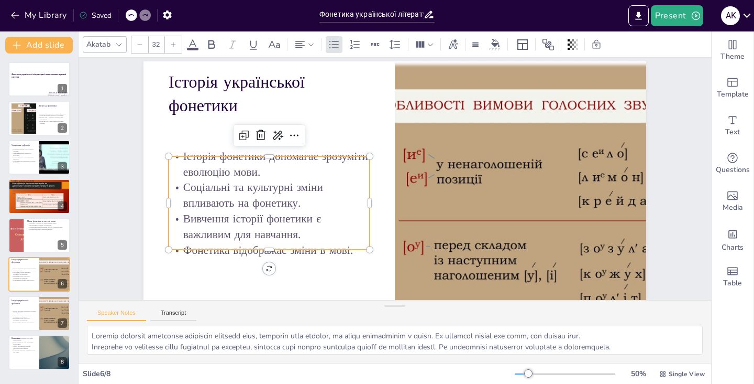
scroll to position [21, 0]
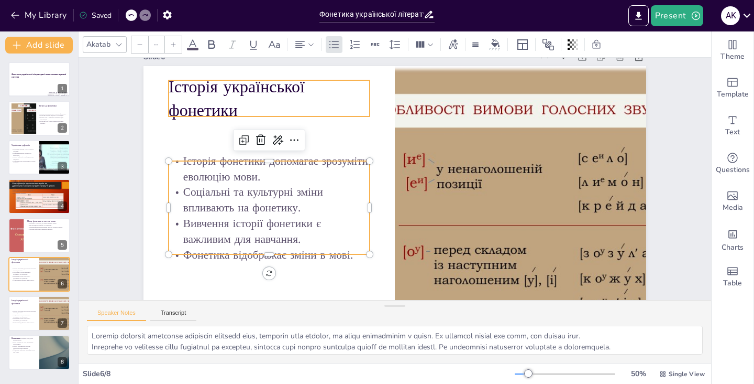
type input "48"
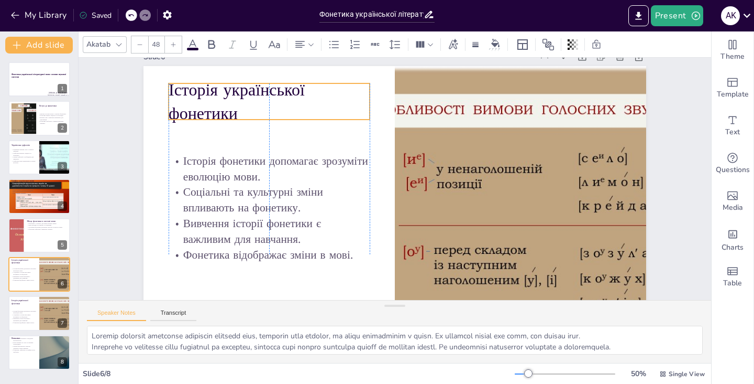
click at [271, 150] on p "Історія української фонетики" at bounding box center [264, 249] width 141 height 198
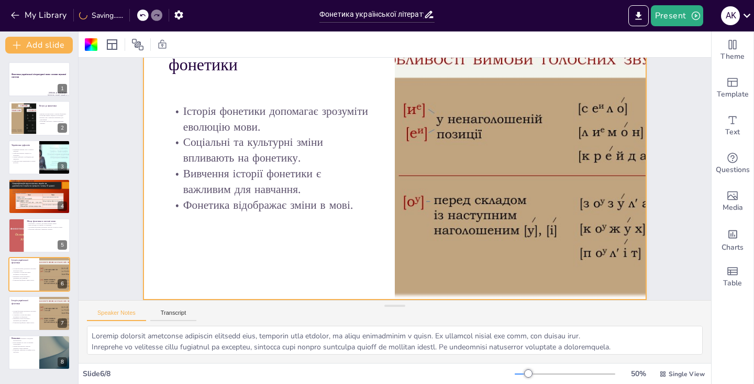
scroll to position [71, 0]
click at [30, 322] on p "Фонетика відображає зміни в мові." at bounding box center [23, 323] width 25 height 2
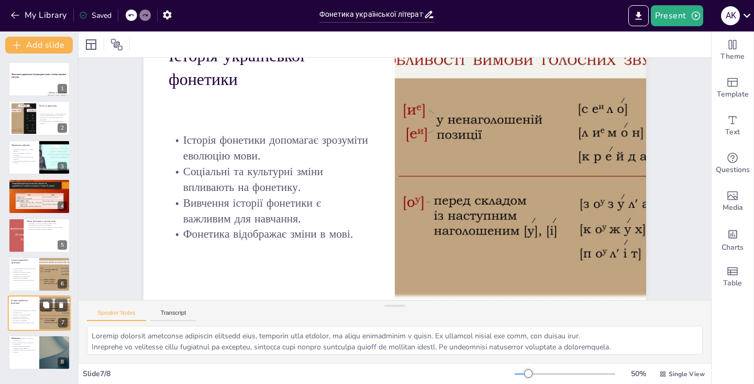
scroll to position [0, 0]
click at [34, 340] on p "Фонетика є важливою складовою мовознавства." at bounding box center [23, 339] width 25 height 4
type textarea "Loremips d sitametc adipiscin elitseddoeiu, temporin utla etdolorema aliqua eni…"
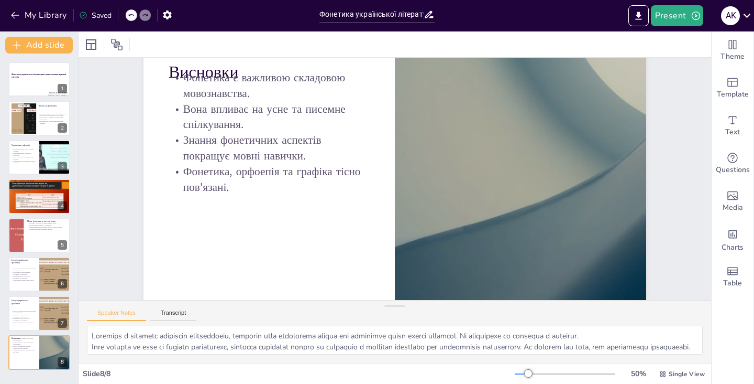
scroll to position [50, 0]
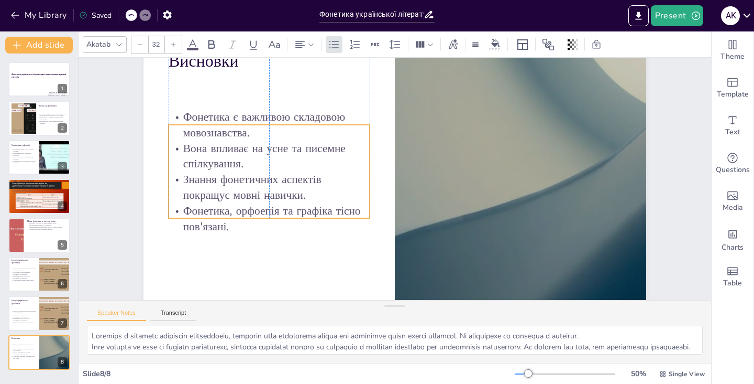
drag, startPoint x: 203, startPoint y: 145, endPoint x: 199, endPoint y: 195, distance: 50.0
click at [390, 201] on p "Знання фонетичних аспектів покращує мовні навички." at bounding box center [416, 302] width 52 height 203
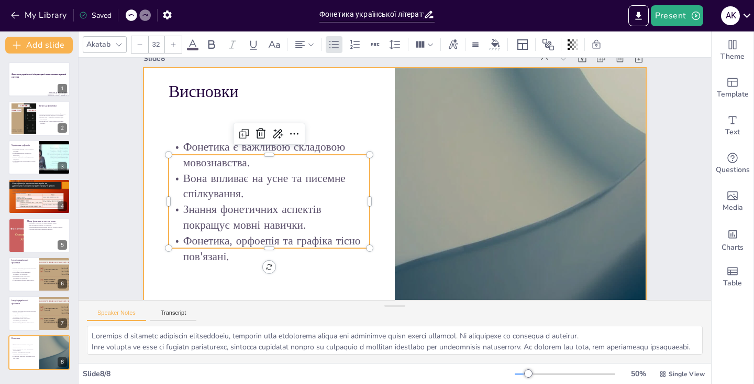
scroll to position [19, 0]
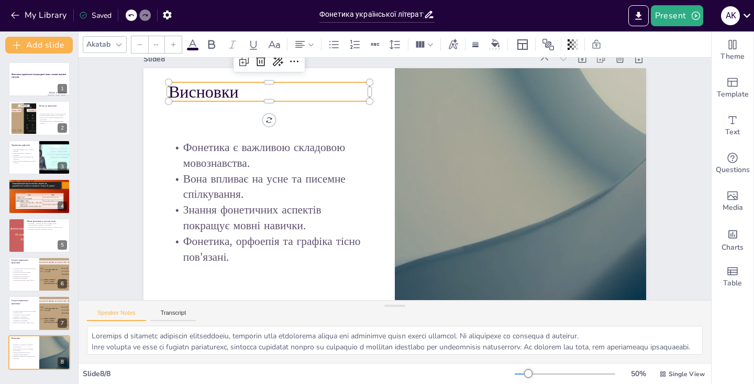
type input "48"
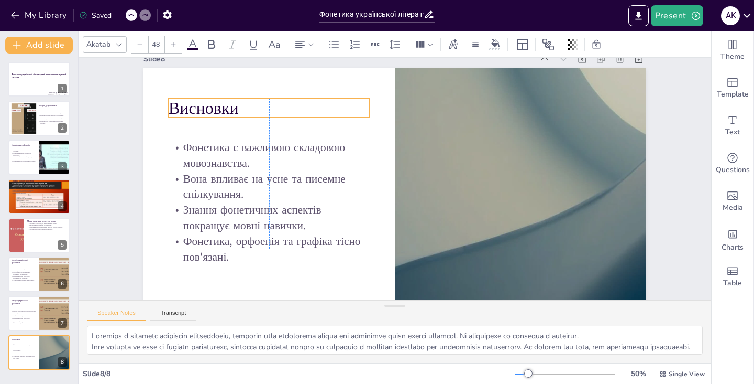
drag, startPoint x: 206, startPoint y: 90, endPoint x: 207, endPoint y: 105, distance: 15.8
click at [207, 106] on p "Висновки" at bounding box center [269, 108] width 201 height 24
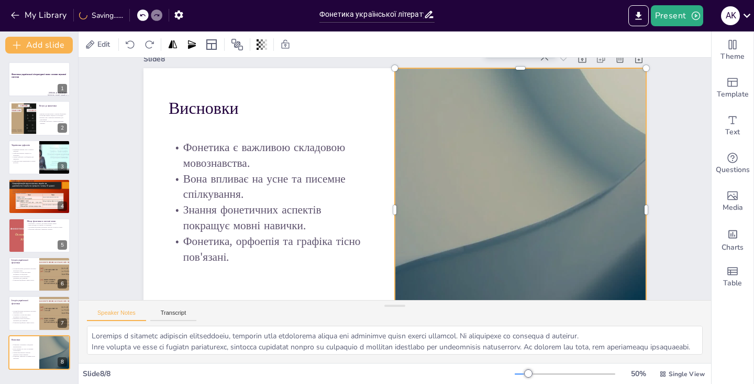
click at [457, 184] on div at bounding box center [305, 272] width 497 height 577
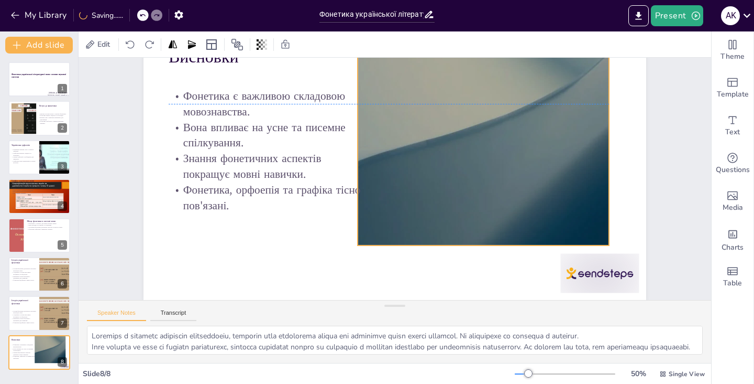
scroll to position [70, 0]
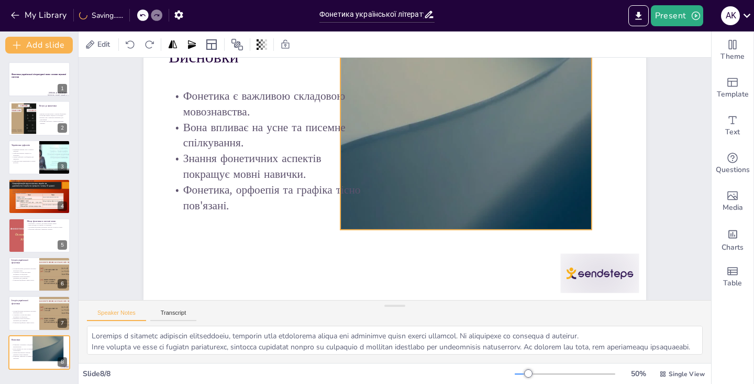
drag, startPoint x: 458, startPoint y: 187, endPoint x: 403, endPoint y: 122, distance: 84.7
click at [403, 122] on div at bounding box center [438, 285] width 496 height 577
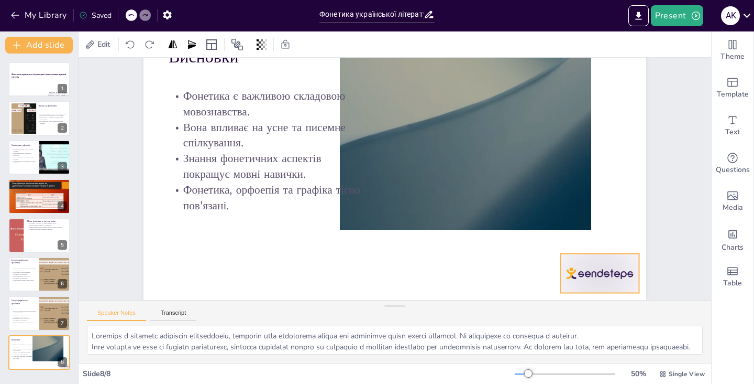
click at [217, 262] on div at bounding box center [173, 223] width 86 height 78
click at [612, 215] on icon at bounding box center [613, 209] width 10 height 11
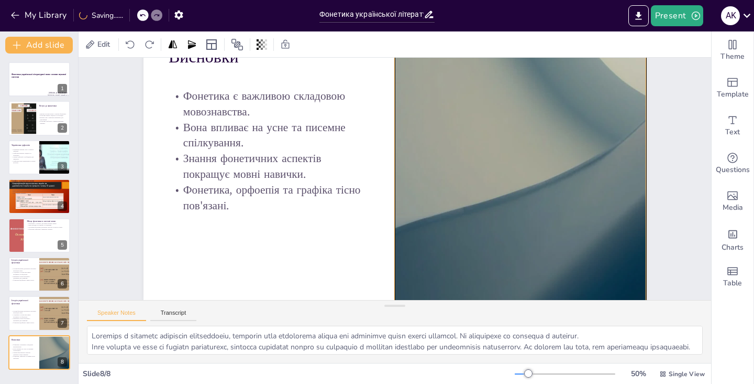
drag, startPoint x: 539, startPoint y: 162, endPoint x: 593, endPoint y: 245, distance: 98.5
click at [567, 245] on div at bounding box center [376, 303] width 381 height 551
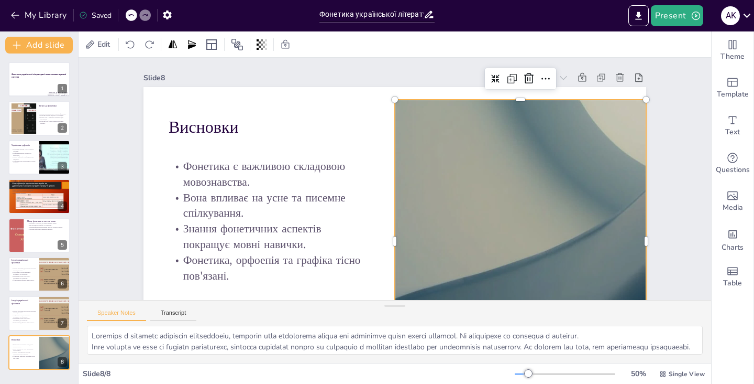
scroll to position [0, 0]
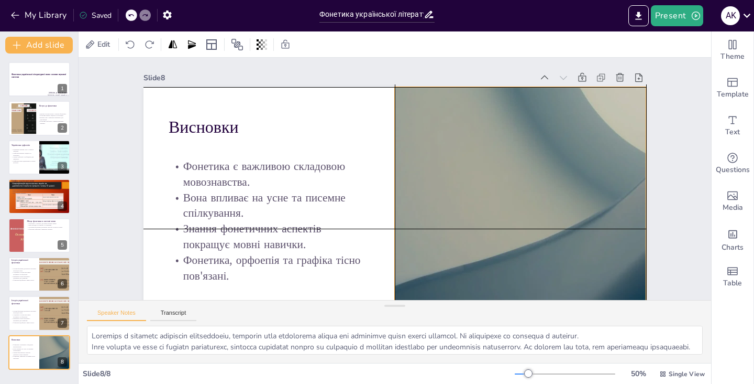
drag, startPoint x: 593, startPoint y: 245, endPoint x: 593, endPoint y: 230, distance: 15.2
click at [593, 230] on div at bounding box center [525, 215] width 530 height 334
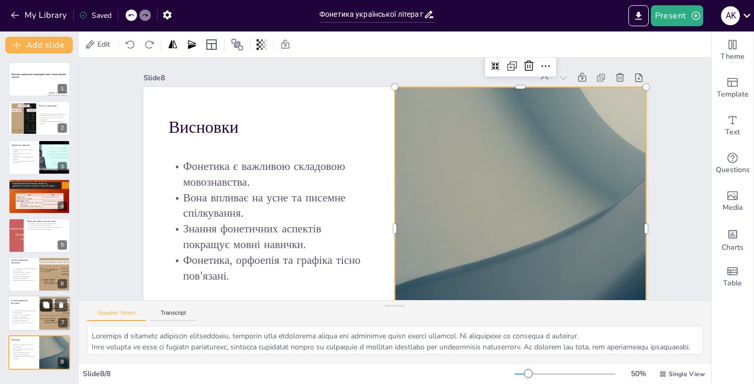
click at [45, 308] on icon at bounding box center [46, 304] width 6 height 6
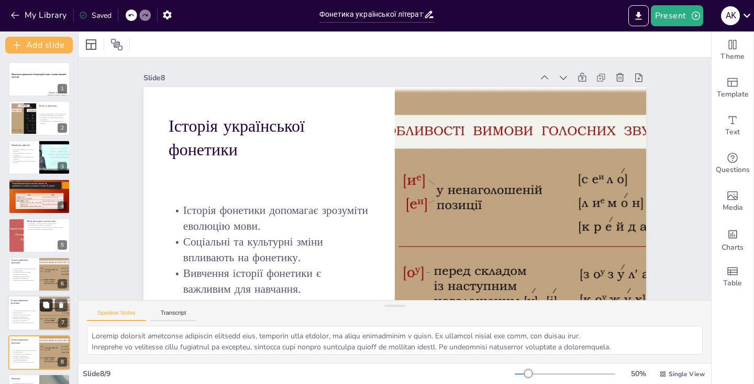
scroll to position [50, 0]
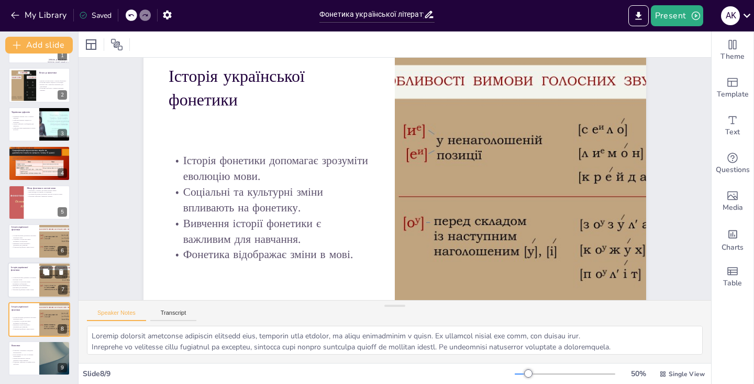
click at [35, 289] on p "Фонетика відображає зміни в мові." at bounding box center [23, 290] width 25 height 2
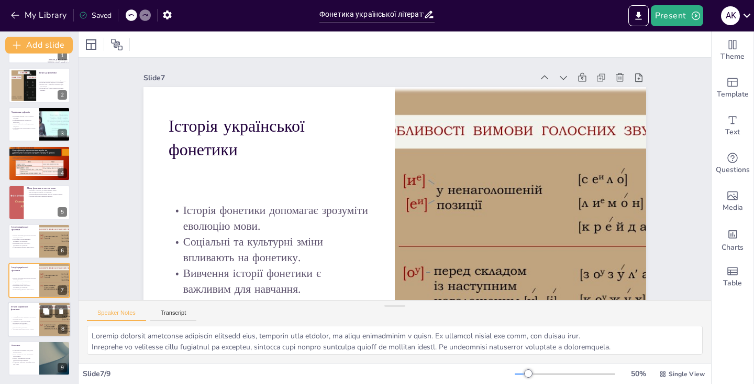
click at [29, 309] on p "Історія української фонетики" at bounding box center [23, 307] width 25 height 6
click at [26, 277] on p "Історія фонетики допомагає зрозуміти еволюцію мови." at bounding box center [23, 279] width 25 height 4
click at [25, 310] on p "Історія української фонетики" at bounding box center [23, 307] width 25 height 6
click at [48, 308] on icon at bounding box center [45, 310] width 7 height 7
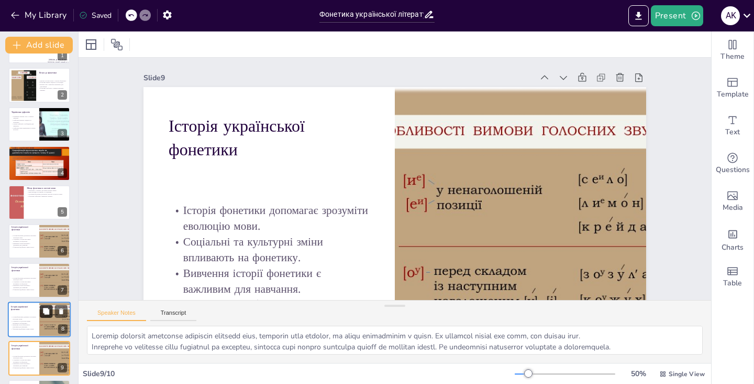
scroll to position [50, 0]
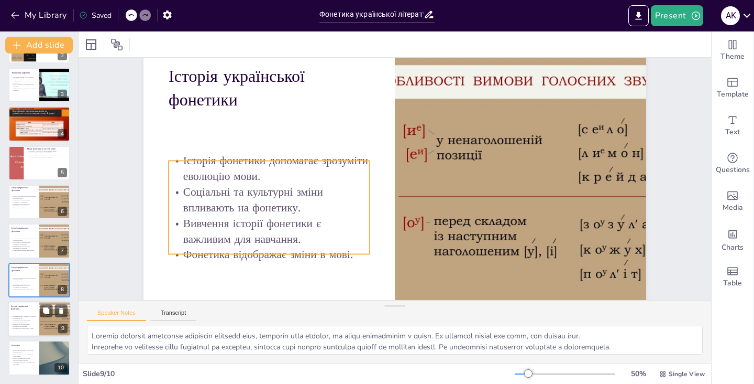
click at [20, 315] on p "Історія фонетики допомагає зрозуміти еволюцію мови." at bounding box center [23, 317] width 25 height 4
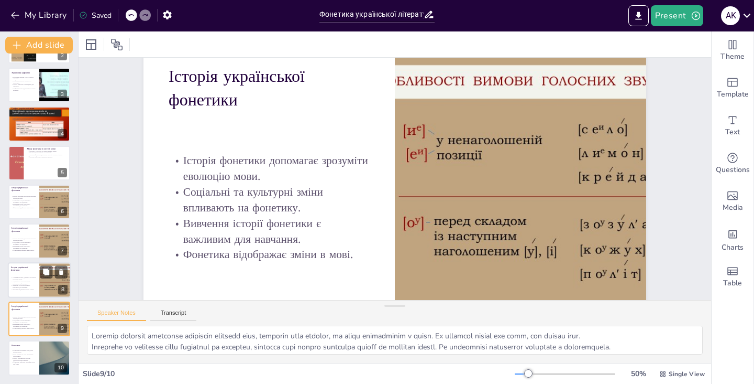
click at [18, 285] on p "Вивчення історії фонетики є важливим для навчання." at bounding box center [23, 287] width 25 height 4
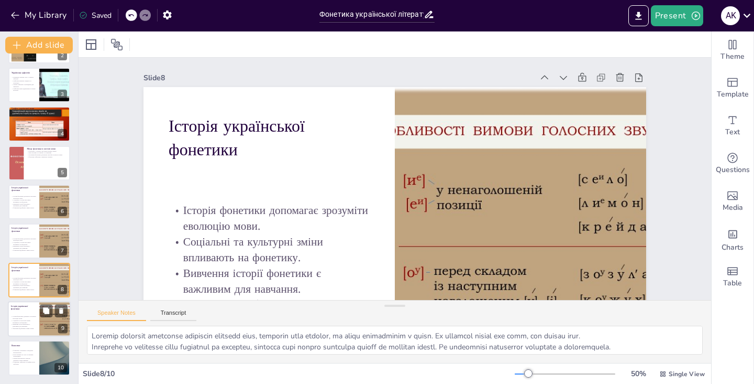
click at [20, 307] on p "Історія української фонетики" at bounding box center [23, 307] width 25 height 6
click at [20, 285] on p "Вивчення історії фонетики є важливим для навчання." at bounding box center [23, 287] width 25 height 4
click at [59, 274] on icon at bounding box center [61, 271] width 7 height 7
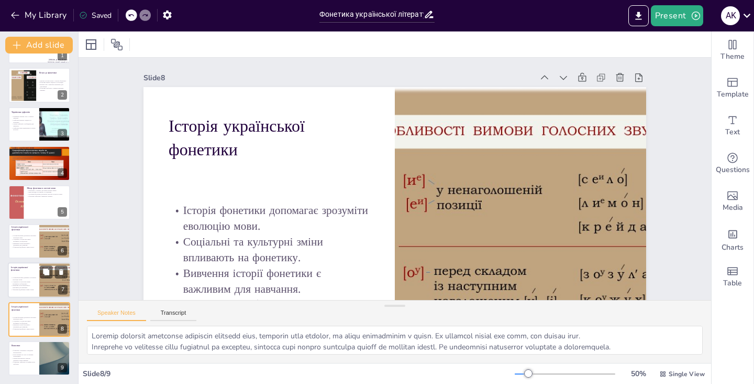
click at [24, 277] on p "Історія фонетики допомагає зрозуміти еволюцію мови." at bounding box center [23, 279] width 25 height 4
click at [65, 272] on button at bounding box center [61, 272] width 13 height 13
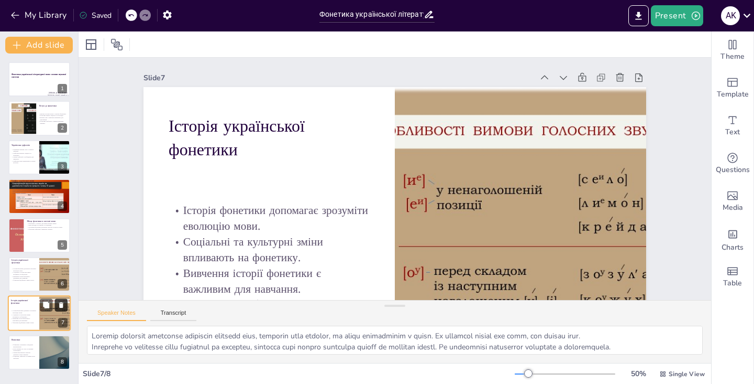
scroll to position [0, 0]
click at [21, 277] on p "Вивчення історії фонетики є важливим для навчання." at bounding box center [23, 277] width 25 height 4
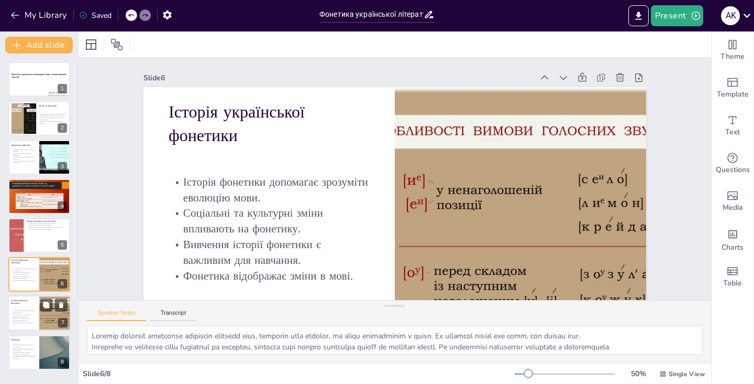
click at [21, 310] on p "Історія фонетики допомагає зрозуміти еволюцію мови." at bounding box center [23, 312] width 25 height 4
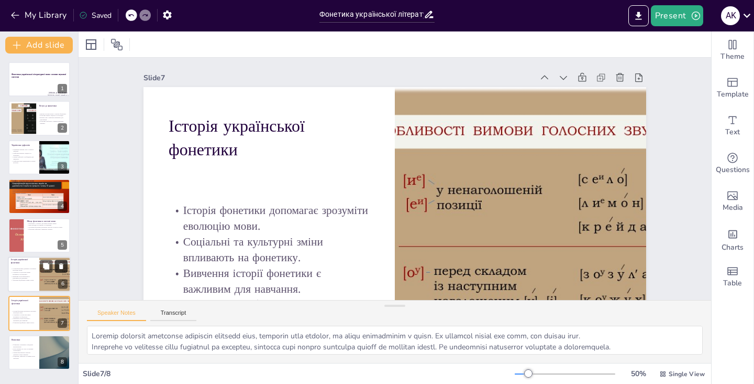
click at [62, 267] on icon at bounding box center [61, 266] width 4 height 6
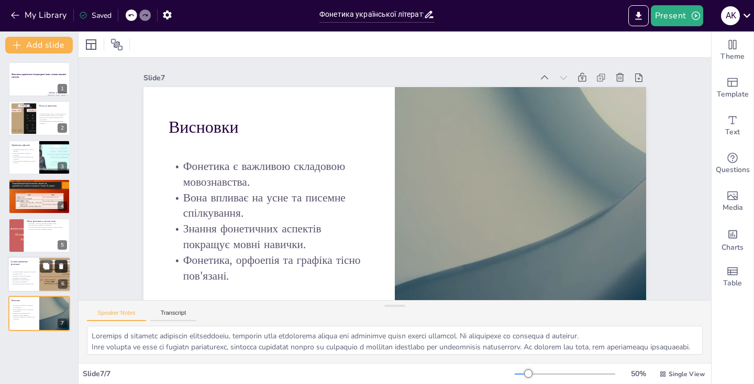
scroll to position [50, 0]
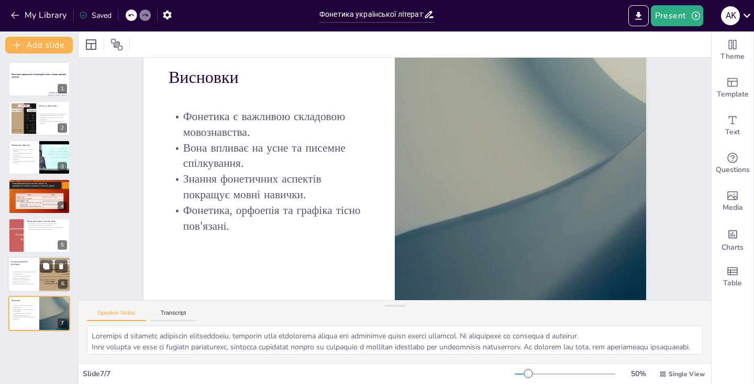
click at [31, 275] on p "Соціальні та культурні зміни впливають на фонетику." at bounding box center [23, 277] width 25 height 4
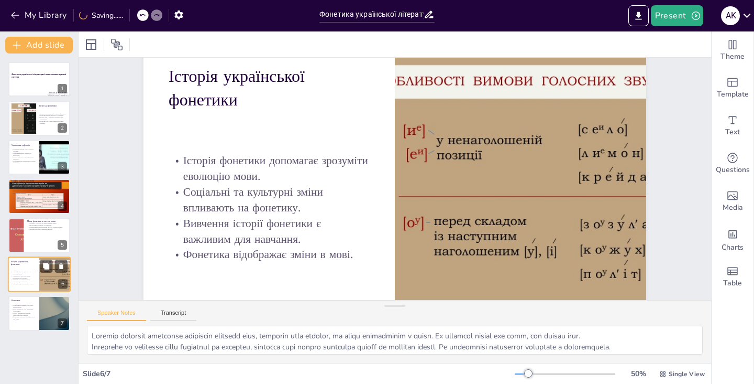
scroll to position [0, 0]
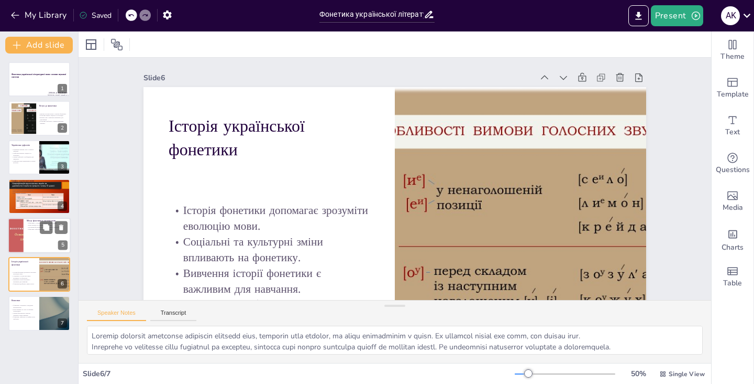
click at [21, 234] on div at bounding box center [38, 234] width 63 height 35
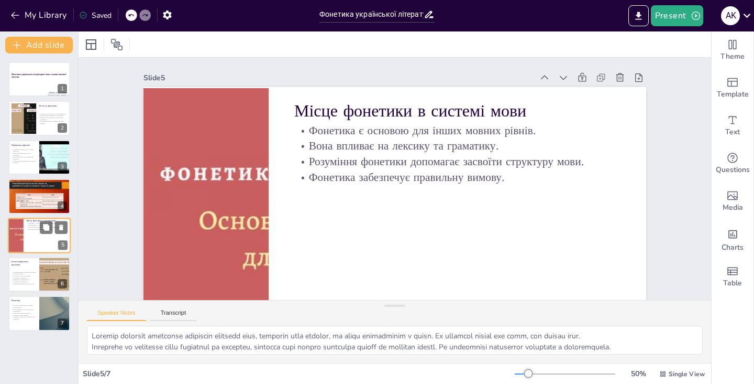
type textarea "Loremips d sitamet con adipi elitse doeius, temporin utl etdolo magnaali enimad…"
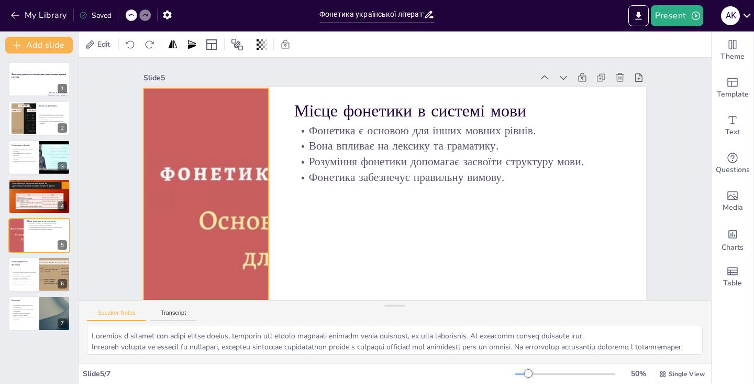
click at [222, 147] on div at bounding box center [378, 131] width 573 height 462
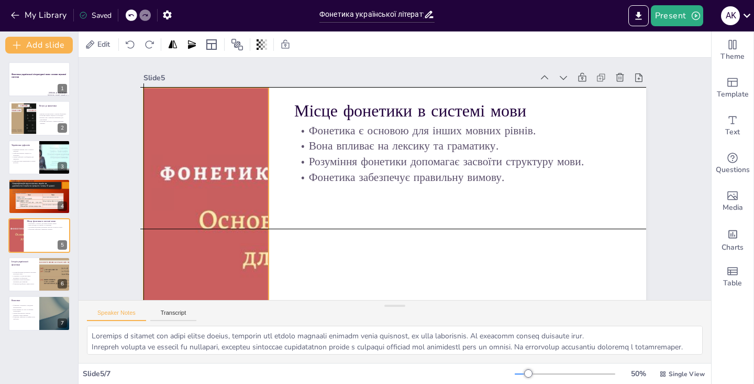
click at [219, 144] on div at bounding box center [427, 140] width 571 height 522
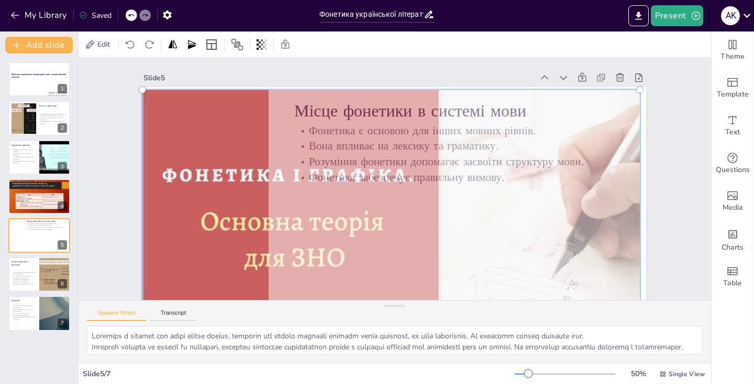
drag, startPoint x: 141, startPoint y: 87, endPoint x: 124, endPoint y: 184, distance: 98.4
click at [124, 184] on div at bounding box center [367, 134] width 567 height 519
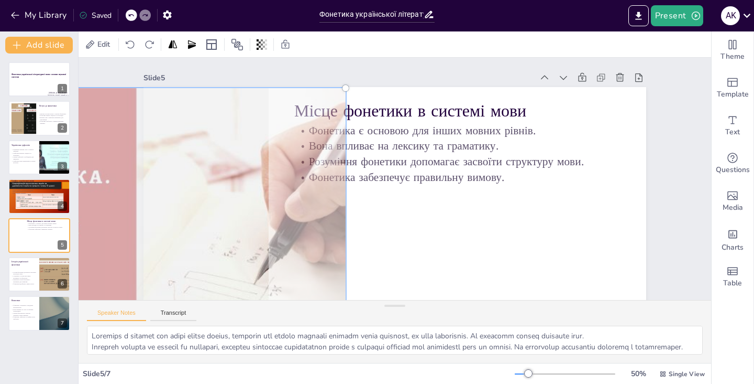
drag, startPoint x: 540, startPoint y: 120, endPoint x: 243, endPoint y: 138, distance: 297.1
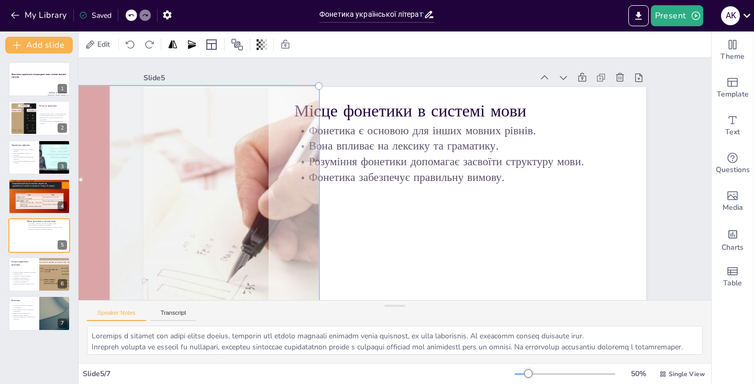
drag, startPoint x: 253, startPoint y: 142, endPoint x: 229, endPoint y: 139, distance: 23.2
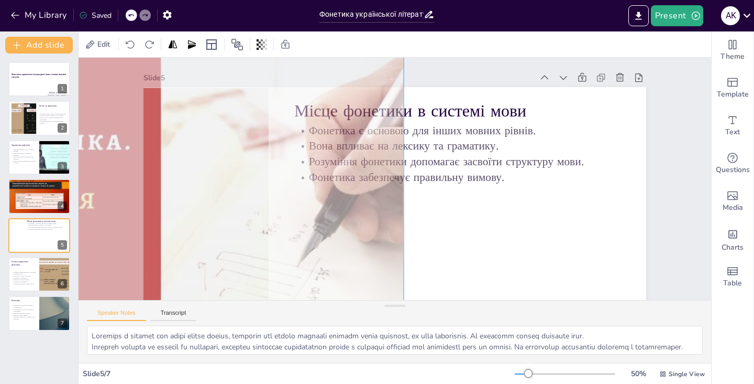
drag, startPoint x: 321, startPoint y: 84, endPoint x: 403, endPoint y: 90, distance: 81.9
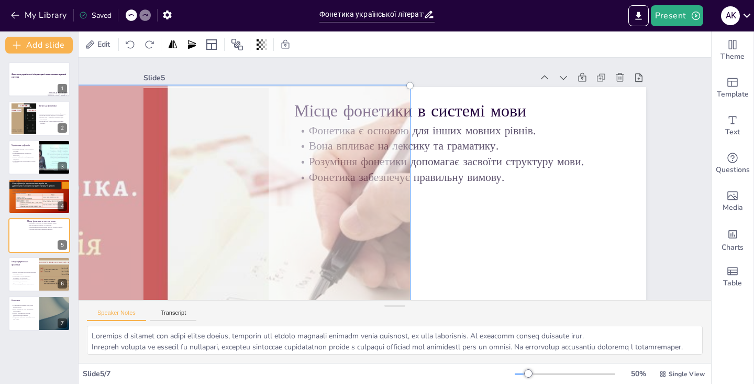
drag, startPoint x: 367, startPoint y: 89, endPoint x: 374, endPoint y: 133, distance: 45.0
click at [91, 45] on icon at bounding box center [90, 44] width 10 height 10
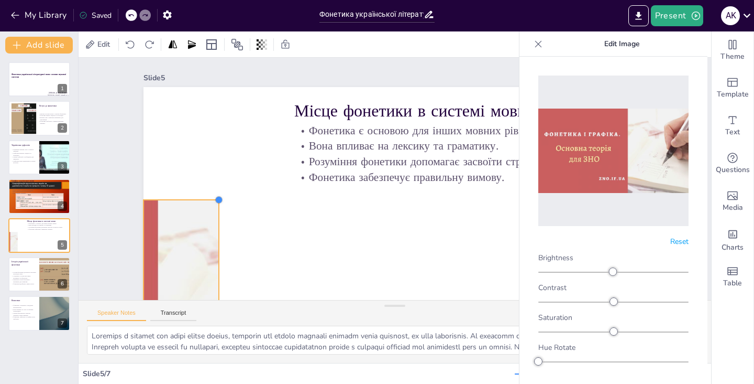
drag, startPoint x: 270, startPoint y: 84, endPoint x: 205, endPoint y: 196, distance: 129.1
click at [205, 196] on div "Місце фонетики в системі мови Фонетика є основою для інших мовних рівнів. Вона …" at bounding box center [352, 153] width 497 height 577
click at [528, 43] on div "Edit Image" at bounding box center [614, 43] width 188 height 25
click at [535, 43] on icon at bounding box center [538, 44] width 10 height 10
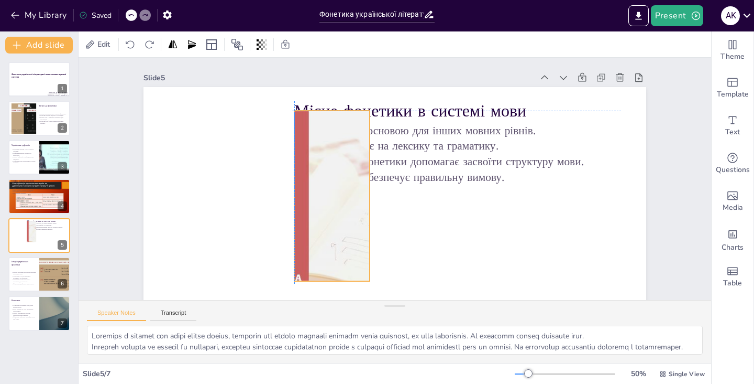
drag, startPoint x: 178, startPoint y: 238, endPoint x: 326, endPoint y: 151, distance: 171.9
click at [326, 151] on div at bounding box center [316, 81] width 333 height 414
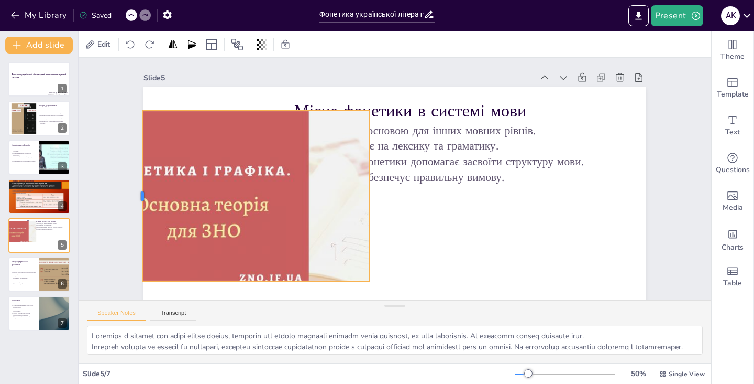
drag, startPoint x: 294, startPoint y: 196, endPoint x: 142, endPoint y: 180, distance: 152.8
click at [488, 323] on div at bounding box center [559, 376] width 143 height 107
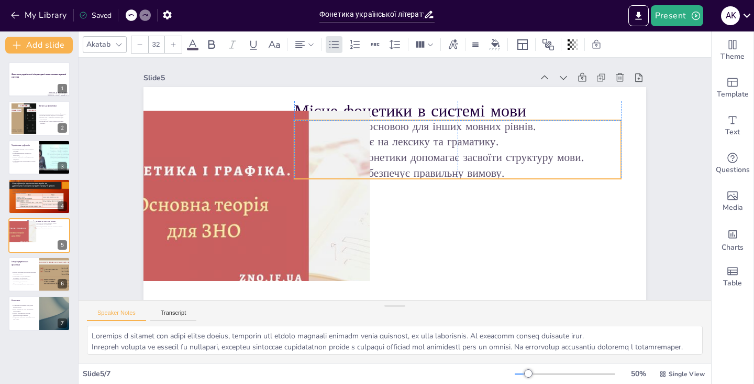
drag, startPoint x: 460, startPoint y: 133, endPoint x: 458, endPoint y: 128, distance: 5.6
click at [458, 128] on p "Фонетика є основою для інших мовних рівнів." at bounding box center [465, 222] width 116 height 316
click at [355, 279] on icon at bounding box center [346, 287] width 17 height 17
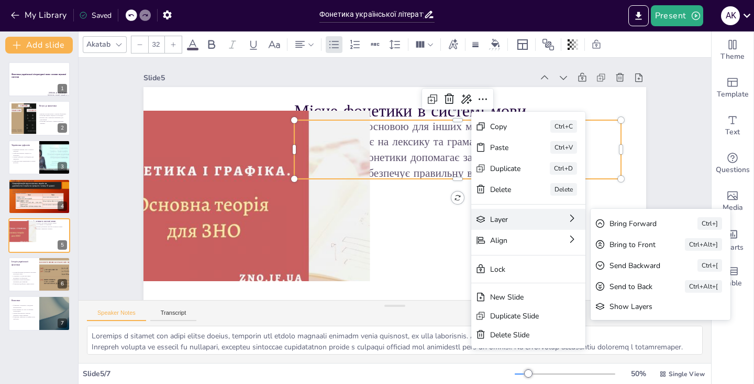
click at [522, 30] on div "Layer" at bounding box center [531, 6] width 19 height 48
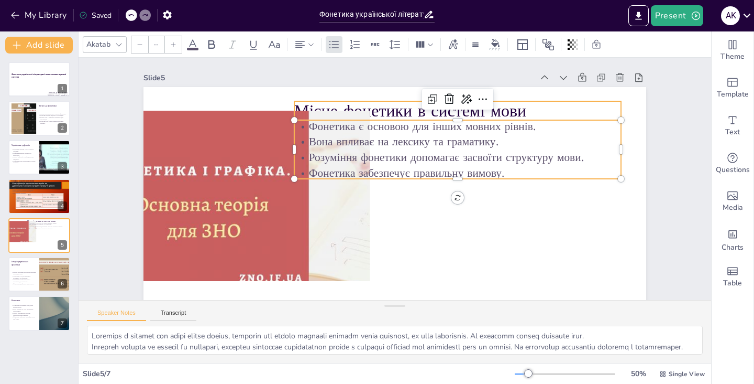
type input "48"
click at [406, 110] on p "Місце фонетики в системі мови" at bounding box center [425, 91] width 308 height 155
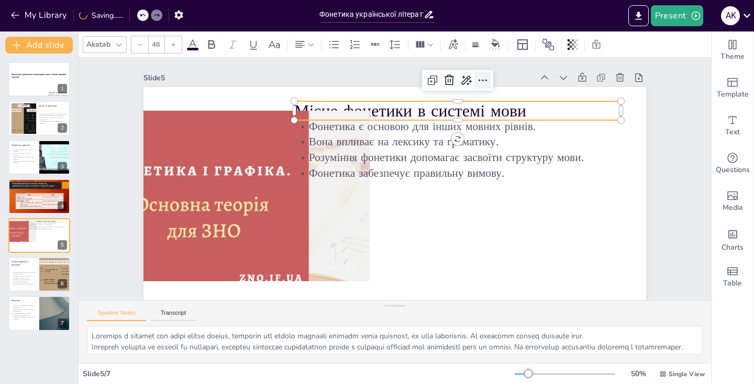
click at [272, 170] on icon at bounding box center [263, 179] width 18 height 18
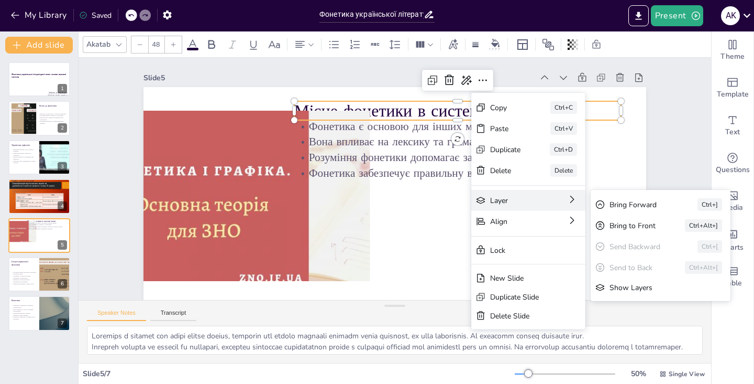
click at [255, 54] on div "Layer" at bounding box center [231, 42] width 48 height 24
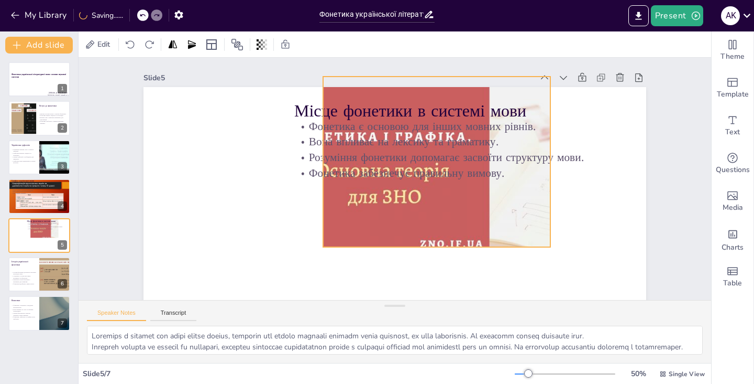
drag, startPoint x: 328, startPoint y: 211, endPoint x: 509, endPoint y: 177, distance: 183.8
click at [330, 177] on div "Місце фонетики в системі мови Фонетика є основою для інших мовних рівнів. Вона …" at bounding box center [304, 169] width 52 height 500
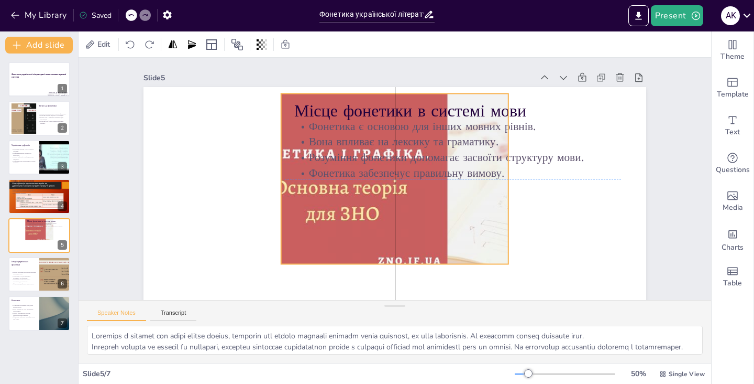
drag, startPoint x: 453, startPoint y: 199, endPoint x: 411, endPoint y: 219, distance: 46.2
click at [411, 219] on div at bounding box center [375, 166] width 381 height 240
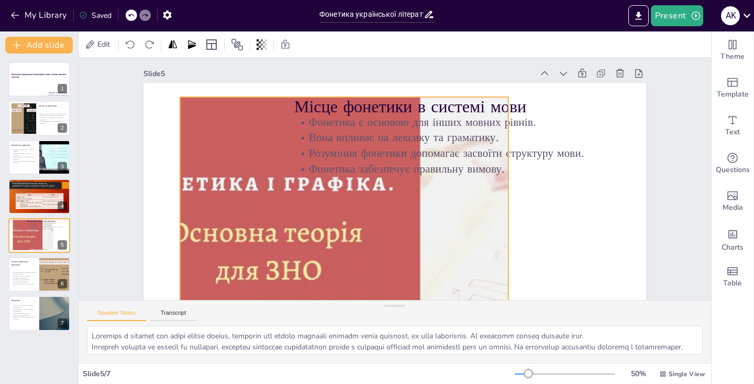
scroll to position [20, 0]
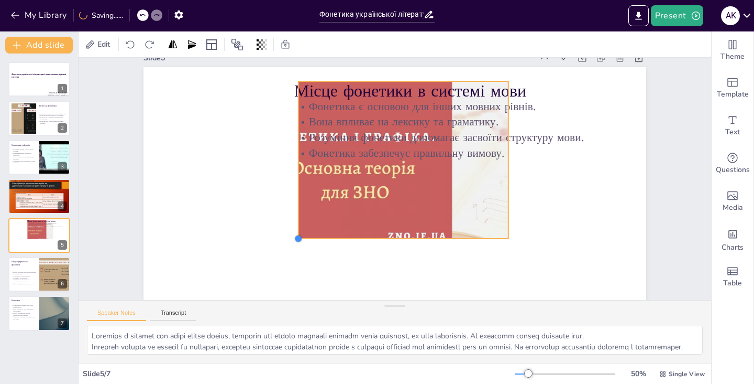
drag, startPoint x: 283, startPoint y: 271, endPoint x: 299, endPoint y: 237, distance: 37.3
click at [331, 86] on div at bounding box center [335, 82] width 8 height 8
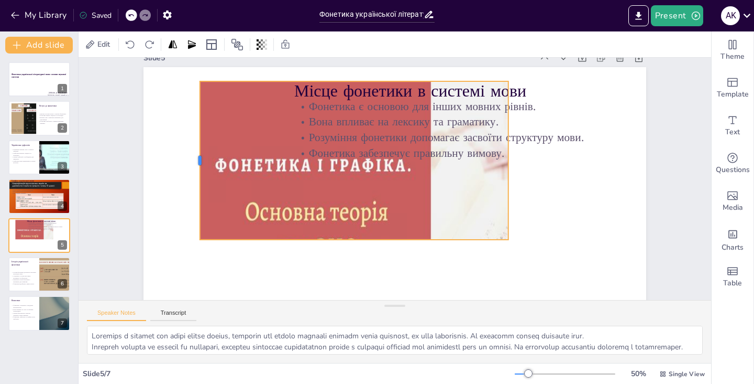
drag, startPoint x: 297, startPoint y: 160, endPoint x: 200, endPoint y: 158, distance: 97.5
click at [200, 134] on div at bounding box center [232, 63] width 86 height 141
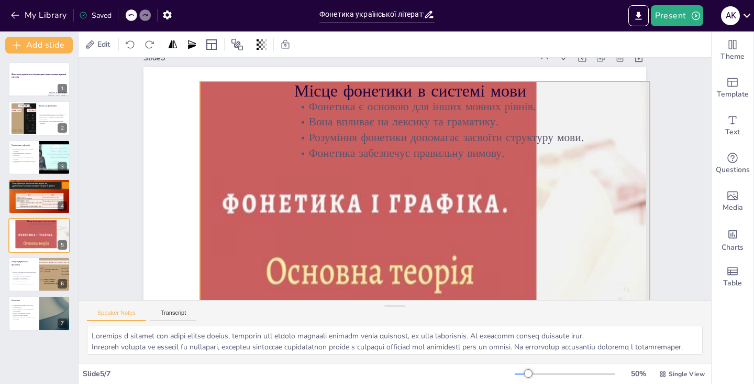
scroll to position [70, 0]
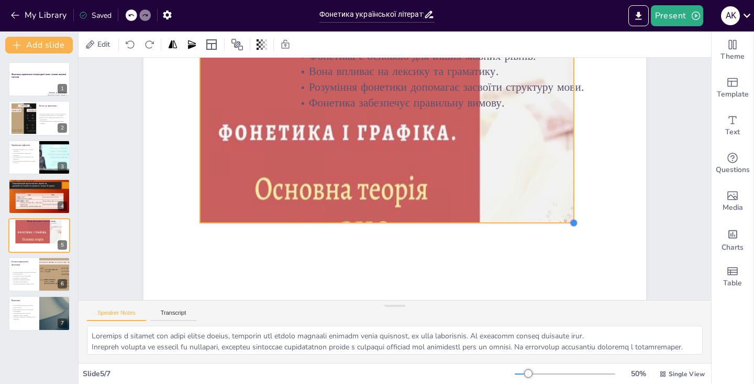
drag, startPoint x: 508, startPoint y: 239, endPoint x: 573, endPoint y: 263, distance: 69.3
click at [573, 263] on div "Місце фонетики в системі мови Фонетика є основою для інших мовних рівнів. Вона …" at bounding box center [414, 183] width 381 height 551
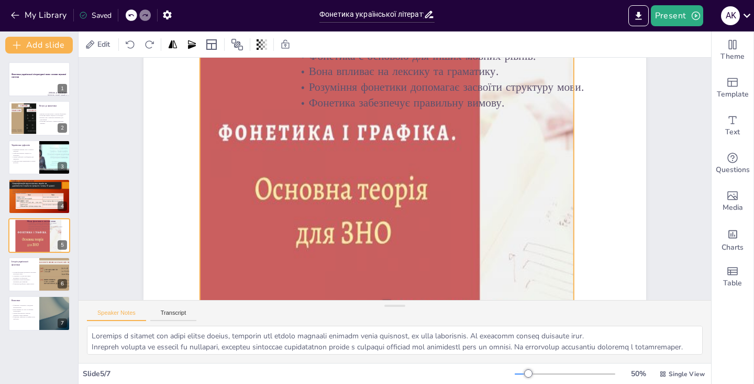
scroll to position [80, 0]
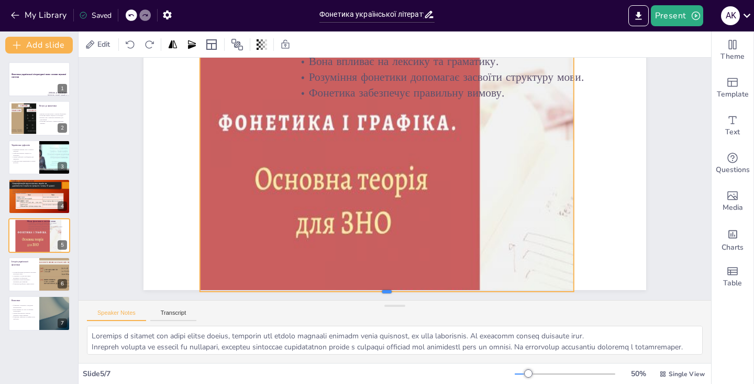
drag, startPoint x: 386, startPoint y: 222, endPoint x: 383, endPoint y: 301, distance: 78.7
click at [383, 301] on div "Slide 1 Фонетика української літературної мови: основи звукової системи [PERSON…" at bounding box center [395, 210] width 633 height 305
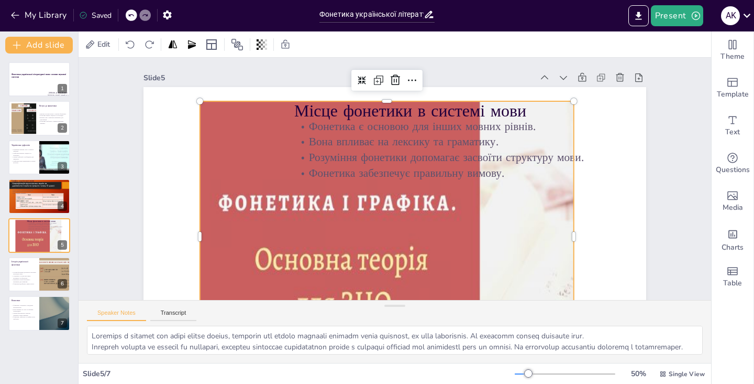
scroll to position [0, 0]
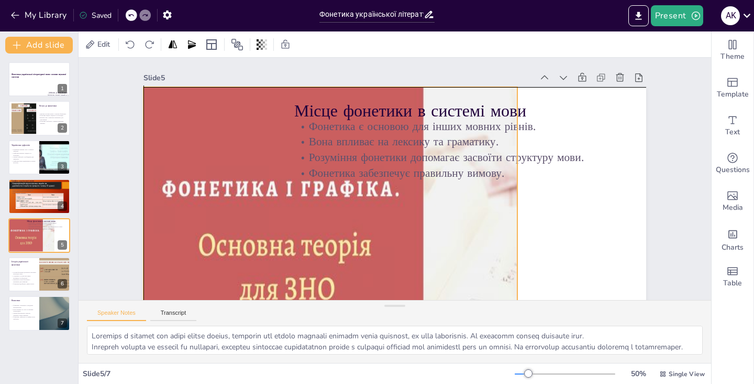
drag, startPoint x: 253, startPoint y: 142, endPoint x: 200, endPoint y: 126, distance: 55.2
click at [200, 126] on div at bounding box center [467, 146] width 552 height 581
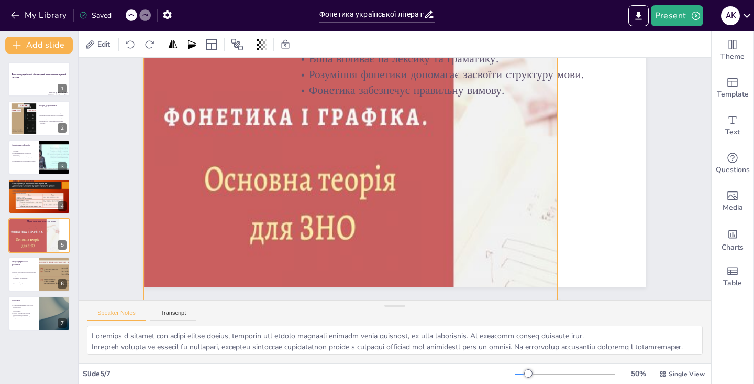
scroll to position [70, 0]
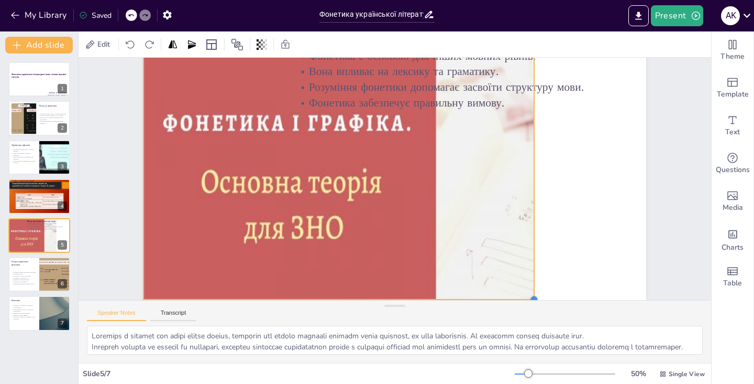
drag, startPoint x: 520, startPoint y: 276, endPoint x: 536, endPoint y: 250, distance: 29.9
click at [536, 250] on div "Місце фонетики в системі мови Фонетика є основою для інших мовних рівнів. Вона …" at bounding box center [403, 197] width 575 height 463
click at [534, 133] on div at bounding box center [538, 158] width 8 height 282
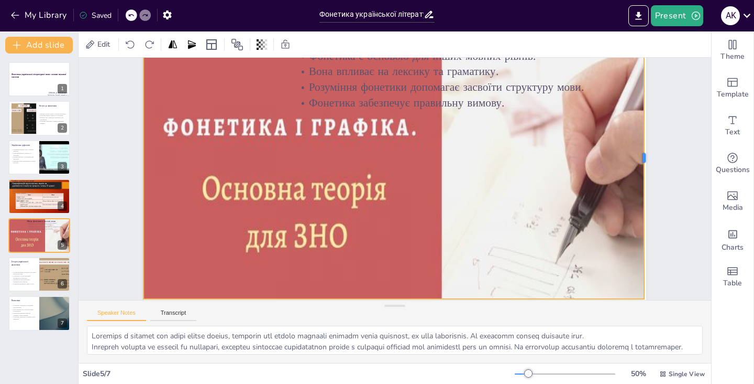
drag, startPoint x: 534, startPoint y: 158, endPoint x: 645, endPoint y: 160, distance: 110.6
click at [146, 160] on div at bounding box center [141, 200] width 8 height 282
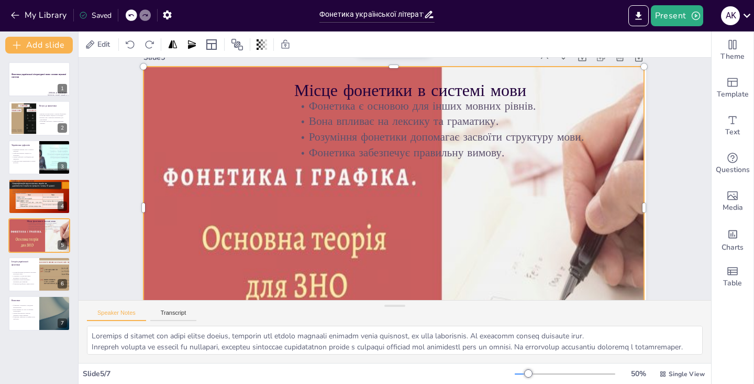
scroll to position [19, 0]
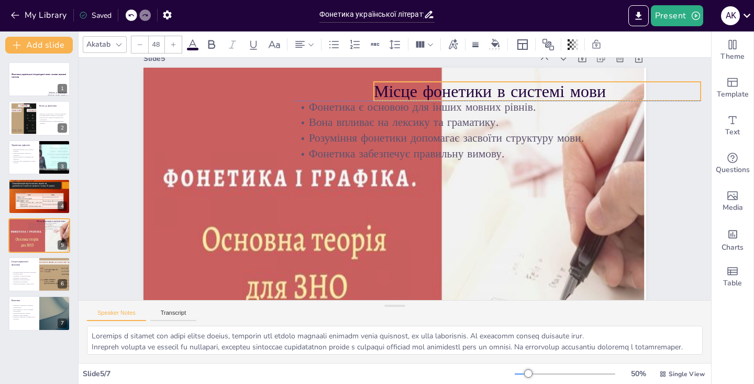
drag, startPoint x: 473, startPoint y: 90, endPoint x: 552, endPoint y: 86, distance: 79.7
click at [367, 86] on p "Місце фонетики в системі мови" at bounding box center [228, 165] width 278 height 211
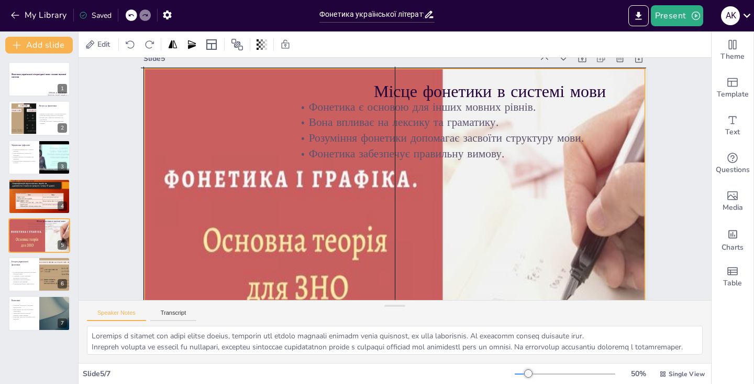
click at [564, 202] on div at bounding box center [326, 156] width 506 height 590
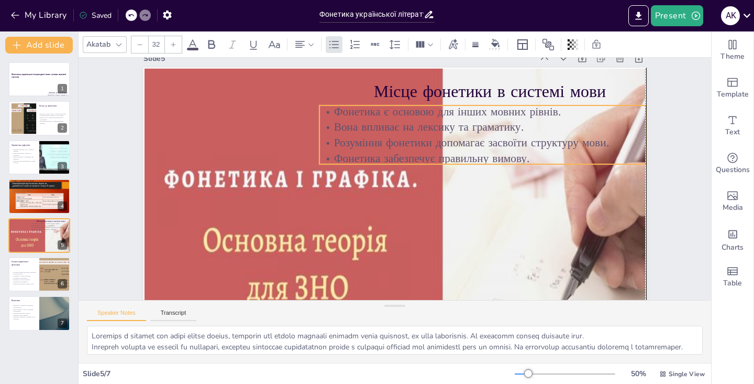
drag, startPoint x: 518, startPoint y: 141, endPoint x: 544, endPoint y: 146, distance: 27.1
click at [515, 146] on p "Розуміння фонетики допомагає засвоїти структуру мови." at bounding box center [457, 251] width 116 height 316
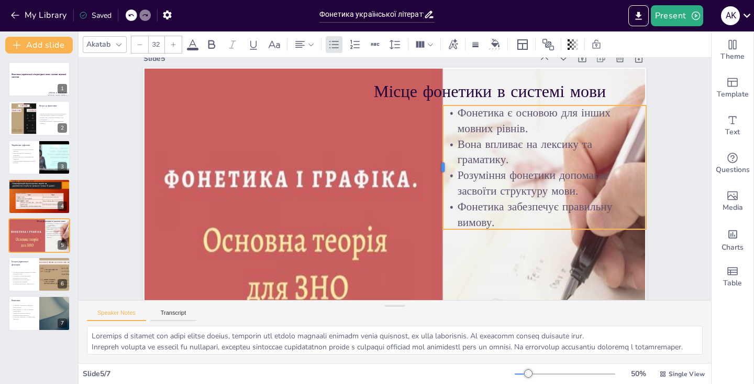
drag, startPoint x: 319, startPoint y: 134, endPoint x: 442, endPoint y: 130, distance: 123.7
click at [423, 174] on div at bounding box center [373, 218] width 97 height 89
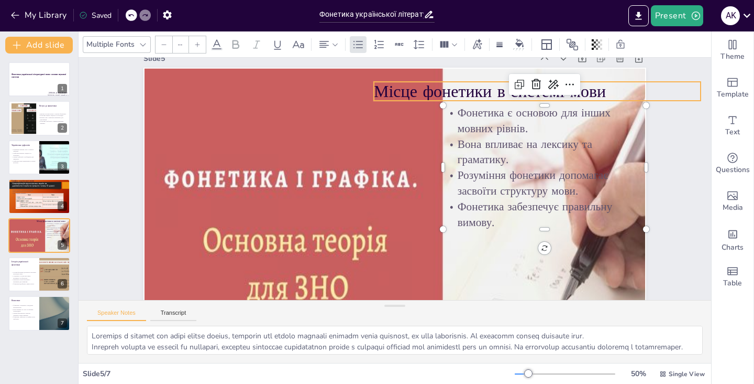
type input "48"
click at [377, 234] on p "Місце фонетики в системі мови" at bounding box center [315, 326] width 295 height 184
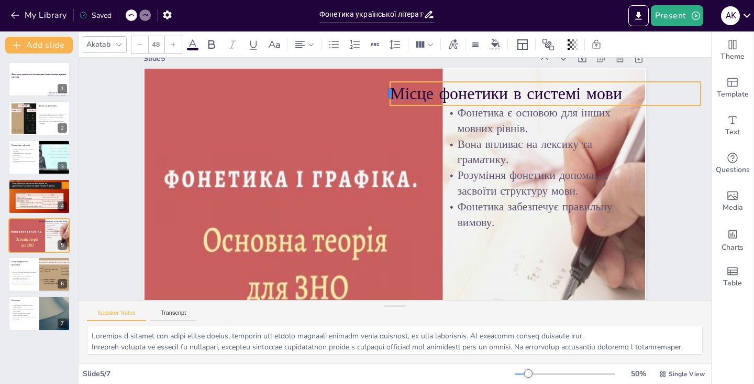
drag, startPoint x: 373, startPoint y: 90, endPoint x: 389, endPoint y: 87, distance: 16.5
click at [436, 236] on div at bounding box center [445, 248] width 19 height 25
click at [621, 93] on div "Slide 1 Фонетика української літературної мови: основи звукової системи [PERSON…" at bounding box center [410, 175] width 422 height 615
click at [477, 217] on p "Місце фонетики в системі мови" at bounding box center [376, 349] width 202 height 265
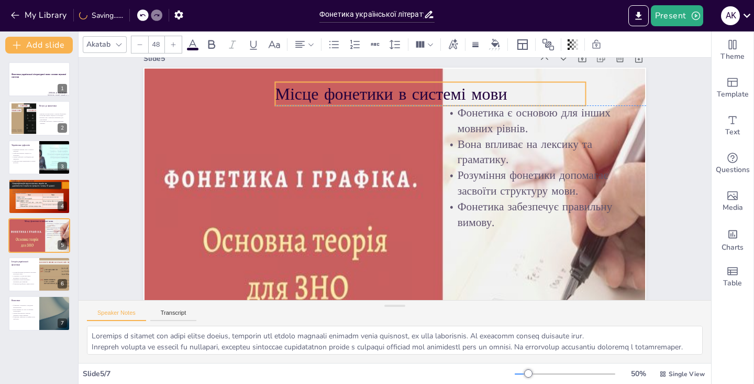
drag, startPoint x: 643, startPoint y: 93, endPoint x: 528, endPoint y: 94, distance: 114.7
click at [515, 94] on p "Місце фонетики в системі мови" at bounding box center [470, 231] width 87 height 309
click at [322, 94] on p "Місце фонетики в системі мови" at bounding box center [310, 143] width 24 height 311
click at [519, 178] on icon at bounding box center [527, 186] width 17 height 17
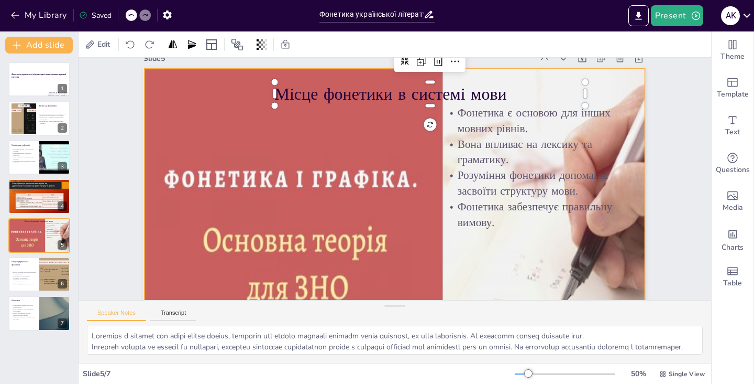
click at [377, 145] on div at bounding box center [425, 245] width 608 height 542
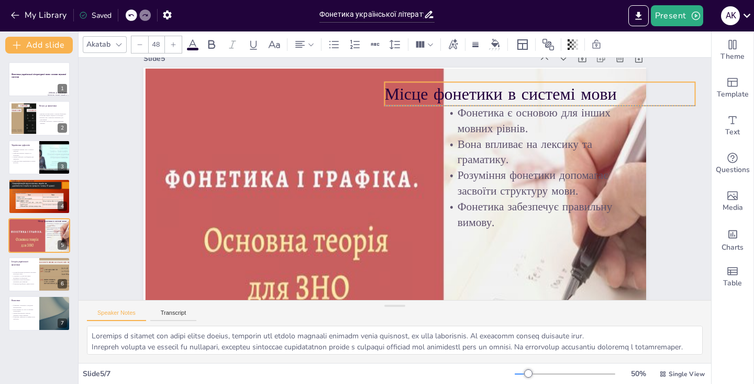
drag, startPoint x: 381, startPoint y: 98, endPoint x: 491, endPoint y: 97, distance: 110.0
click at [491, 184] on p "Місце фонетики в системі мови" at bounding box center [447, 338] width 87 height 309
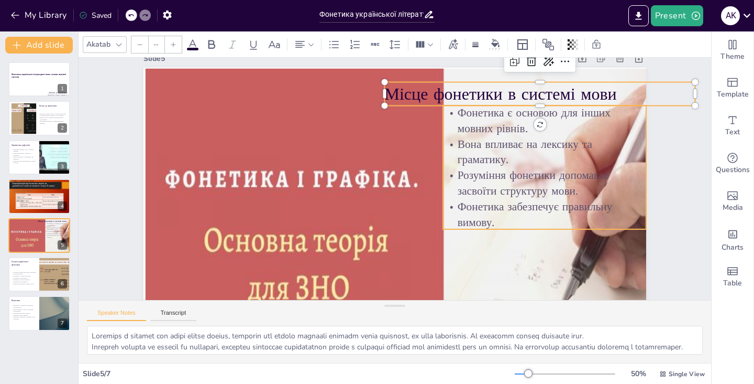
type input "32"
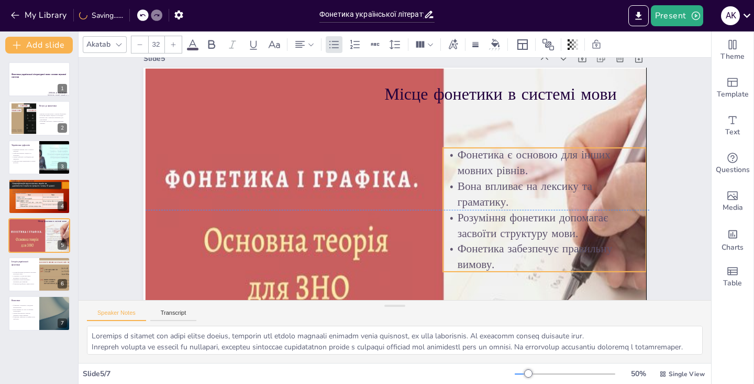
drag, startPoint x: 504, startPoint y: 189, endPoint x: 507, endPoint y: 234, distance: 45.2
click at [507, 200] on p "Розуміння фонетики допомагає засвоїти структуру мови." at bounding box center [543, 128] width 183 height 145
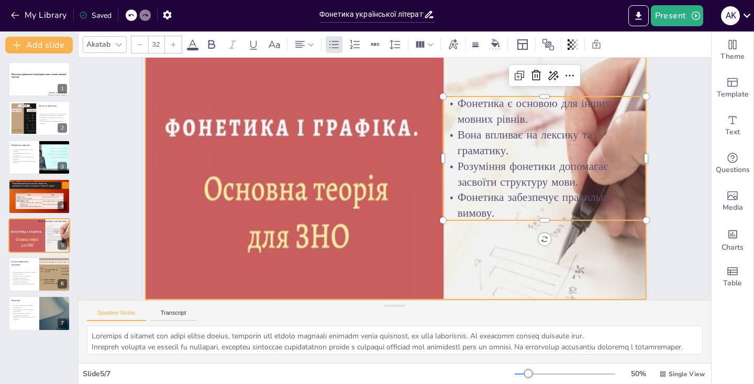
scroll to position [71, 0]
click at [369, 211] on div at bounding box center [374, 182] width 420 height 537
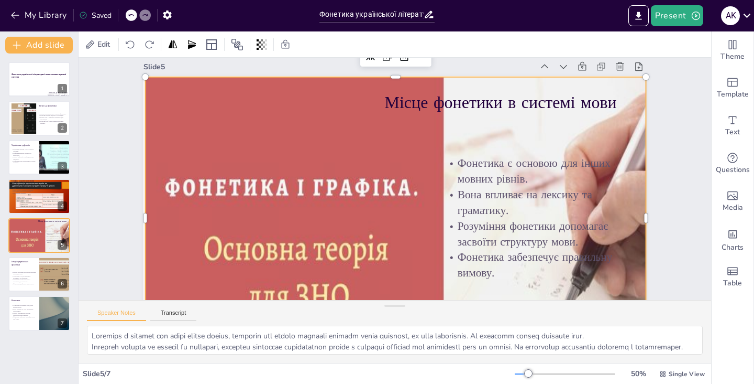
scroll to position [8, 0]
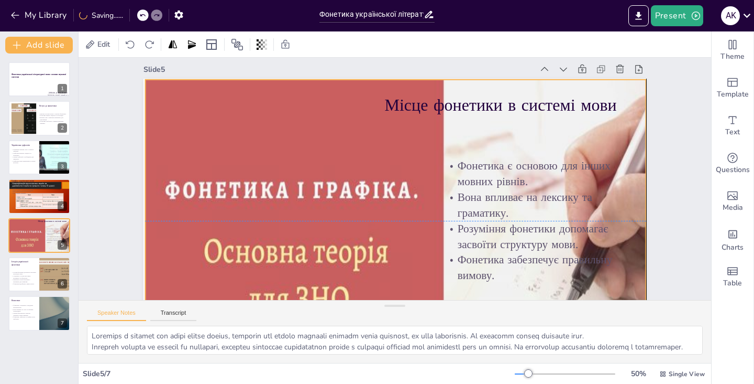
click at [507, 160] on p "Місце фонетики в системі мови" at bounding box center [484, 315] width 56 height 311
click at [470, 207] on p "Місце фонетики в системі мови" at bounding box center [370, 339] width 202 height 265
click at [351, 100] on p "Місце фонетики в системі мови" at bounding box center [250, 104] width 202 height 265
click at [434, 114] on p "Місце фонетики в системі мови" at bounding box center [546, 237] width 225 height 247
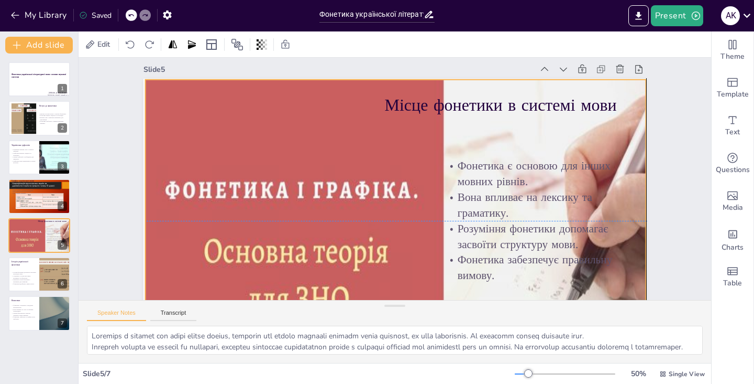
click at [333, 105] on p "Місце фонетики в системі мови" at bounding box center [321, 33] width 24 height 311
click at [480, 188] on p "Місце фонетики в системі мови" at bounding box center [421, 339] width 118 height 303
click at [103, 38] on div "Edit" at bounding box center [98, 44] width 31 height 17
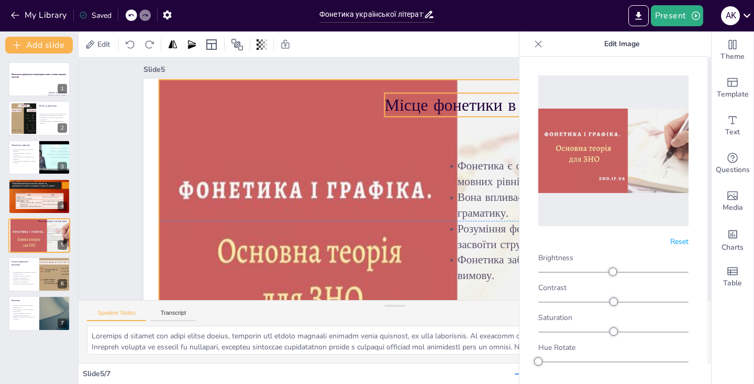
drag, startPoint x: 447, startPoint y: 108, endPoint x: 459, endPoint y: 110, distance: 12.2
click at [459, 110] on p "Місце фонетики в системі мови" at bounding box center [552, 136] width 309 height 87
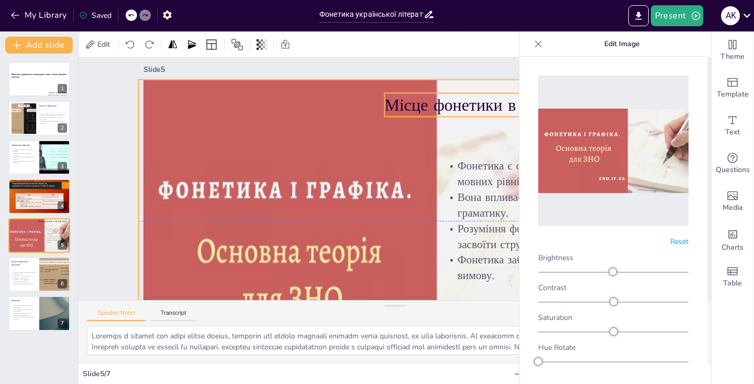
drag, startPoint x: 459, startPoint y: 110, endPoint x: 442, endPoint y: 107, distance: 17.4
click at [442, 218] on p "Місце фонетики в системі мови" at bounding box center [337, 330] width 246 height 225
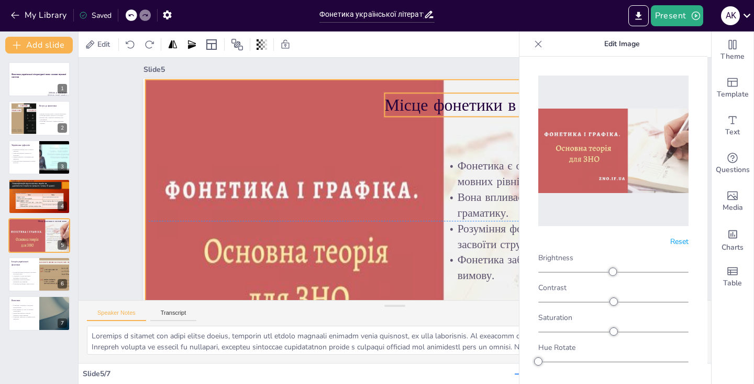
click at [445, 114] on p "Місце фонетики в системі мови" at bounding box center [546, 237] width 225 height 247
click at [443, 213] on p "Місце фонетики в системі мови" at bounding box center [352, 336] width 225 height 247
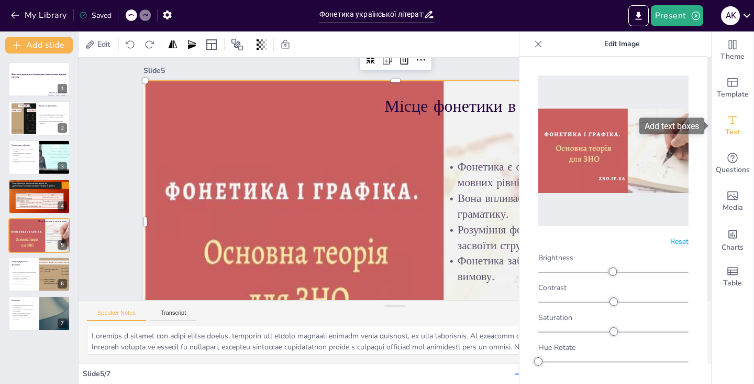
click at [734, 116] on icon "Add text boxes" at bounding box center [733, 120] width 8 height 8
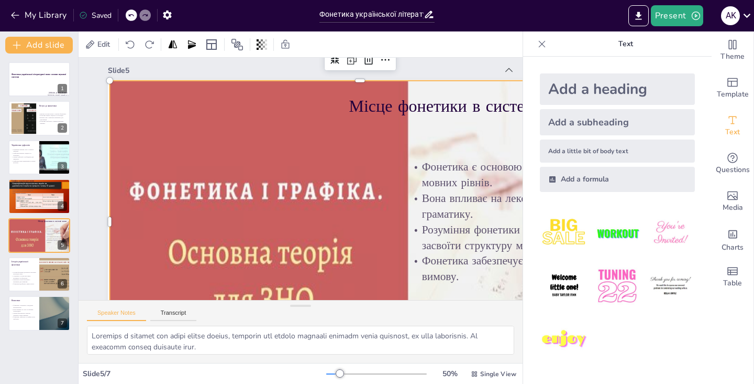
click at [571, 91] on div "Add a heading" at bounding box center [617, 88] width 155 height 31
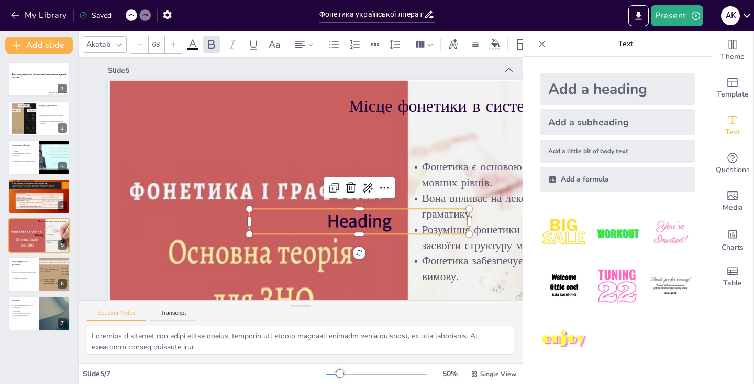
click at [539, 47] on icon at bounding box center [542, 44] width 10 height 10
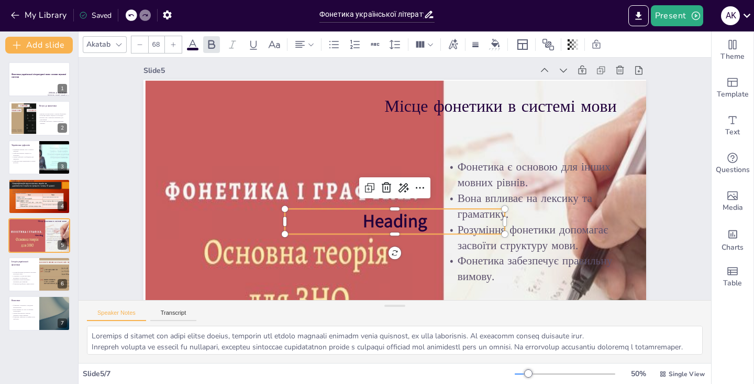
click at [442, 218] on p "Heading" at bounding box center [367, 147] width 180 height 166
click at [424, 221] on span "Heading" at bounding box center [416, 215] width 68 height 53
click at [368, 209] on span "Heading" at bounding box center [352, 175] width 31 height 67
click at [424, 181] on span "Heading" at bounding box center [426, 149] width 61 height 64
click at [140, 42] on icon at bounding box center [140, 44] width 6 height 6
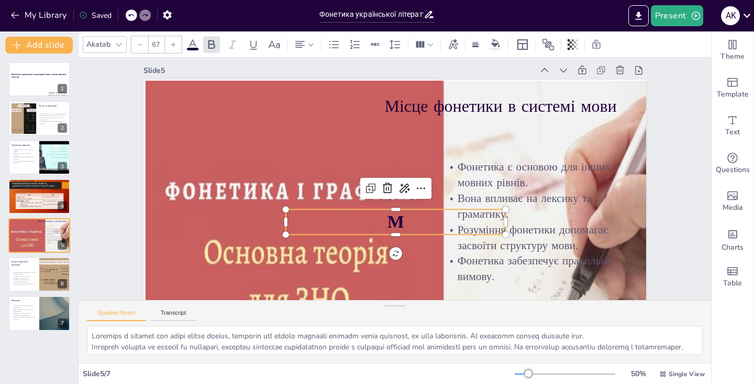
click at [140, 42] on icon at bounding box center [140, 44] width 6 height 6
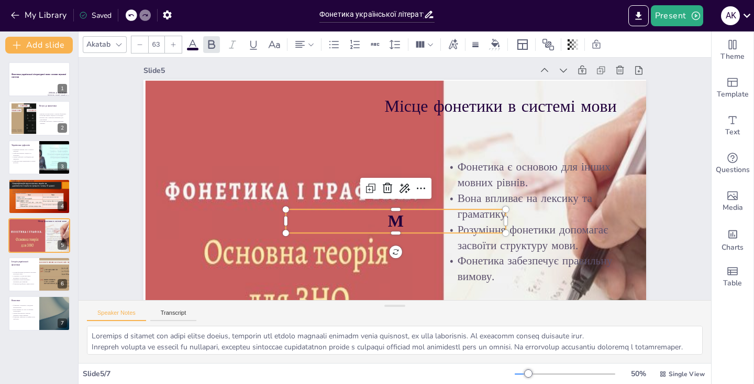
type input "62"
click at [160, 43] on input "62" at bounding box center [156, 44] width 15 height 17
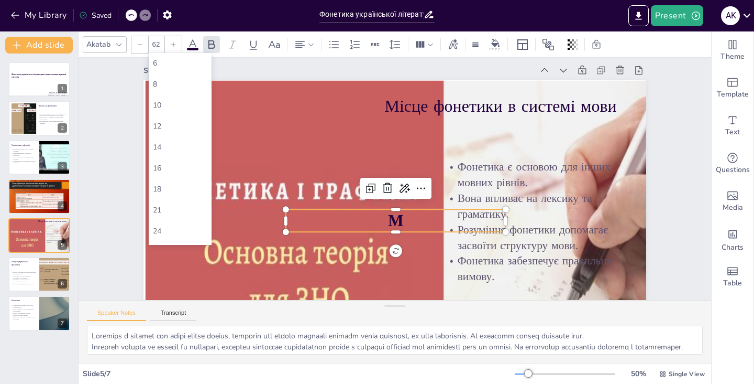
type input "6"
drag, startPoint x: 161, startPoint y: 47, endPoint x: 151, endPoint y: 46, distance: 10.5
click at [151, 46] on input "62" at bounding box center [156, 44] width 15 height 17
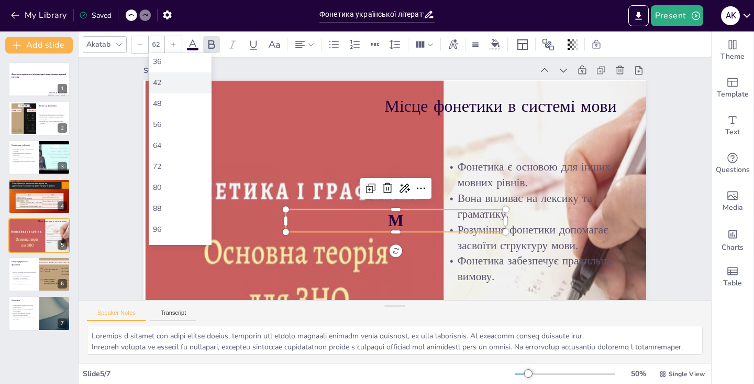
click at [165, 93] on div "42" at bounding box center [180, 82] width 63 height 21
type input "42"
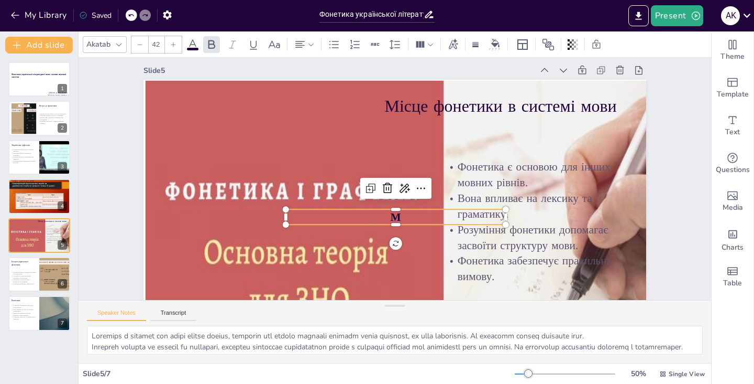
scroll to position [11, 0]
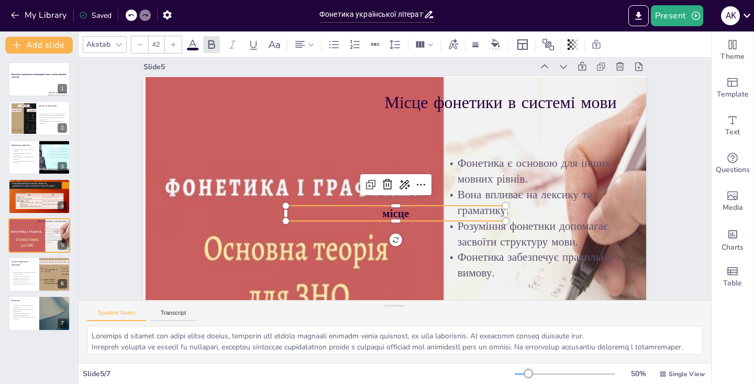
click at [374, 184] on span "місце" at bounding box center [362, 169] width 23 height 30
click at [391, 214] on p "Місце" at bounding box center [361, 172] width 61 height 218
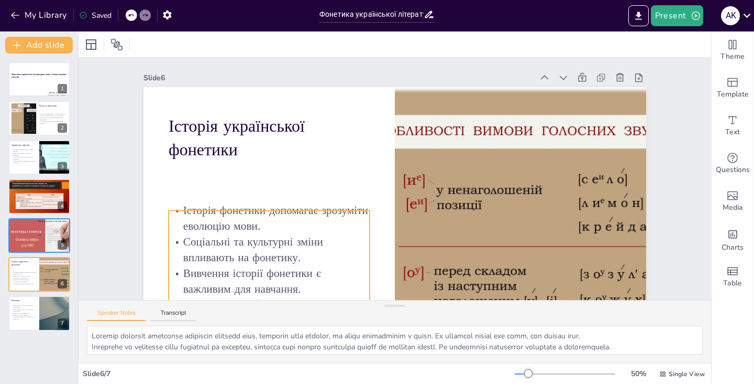
scroll to position [0, 0]
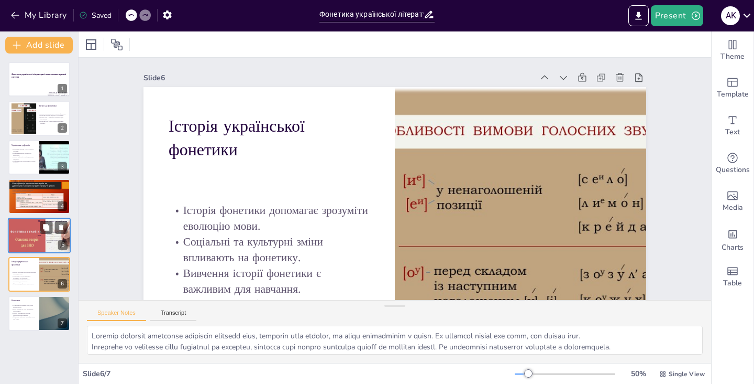
click at [47, 235] on p "Місце" at bounding box center [40, 235] width 28 height 2
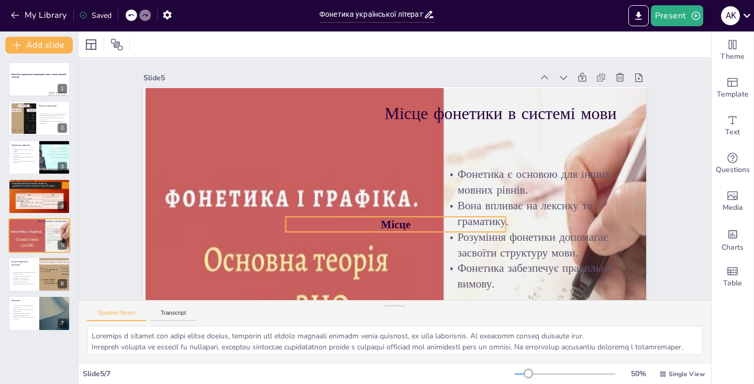
click at [392, 147] on span "Місце" at bounding box center [408, 136] width 33 height 24
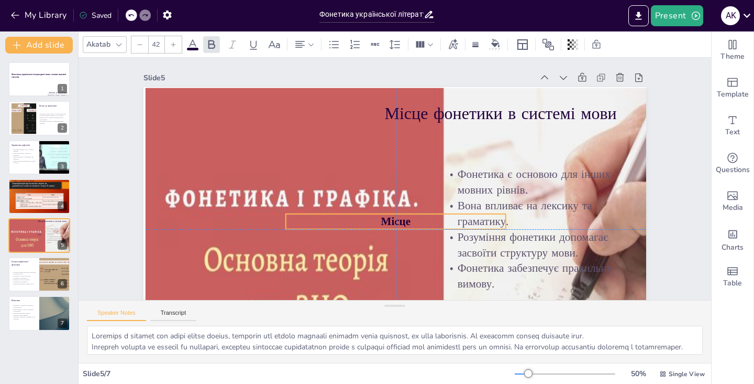
click at [423, 181] on span "Місце" at bounding box center [435, 164] width 24 height 33
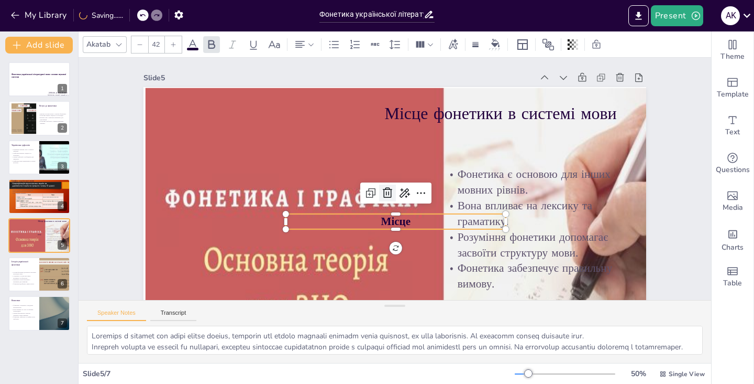
click at [403, 188] on icon at bounding box center [411, 179] width 17 height 17
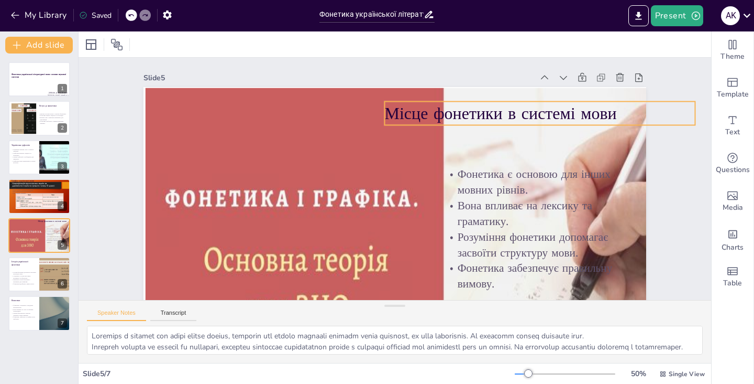
click at [469, 191] on p "Місце фонетики в системі мови" at bounding box center [396, 337] width 148 height 293
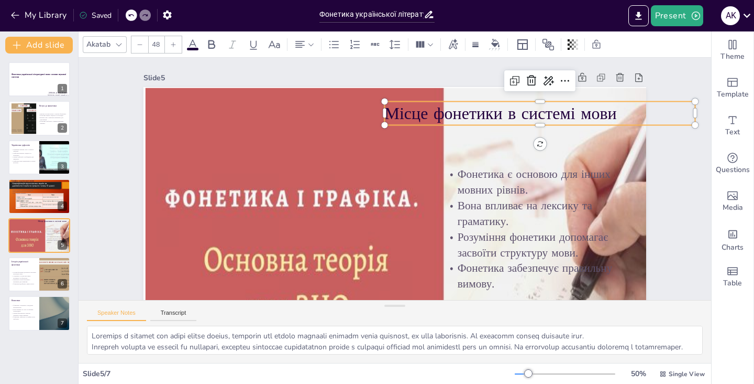
click at [159, 43] on input "48" at bounding box center [156, 44] width 15 height 17
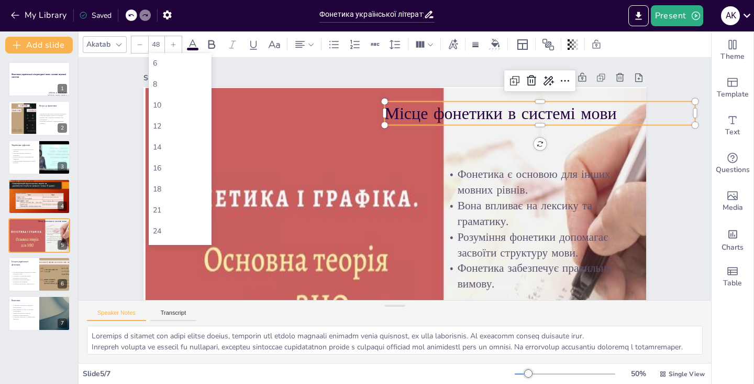
click at [154, 46] on input "48" at bounding box center [156, 44] width 15 height 17
click at [160, 44] on input "48" at bounding box center [156, 44] width 15 height 17
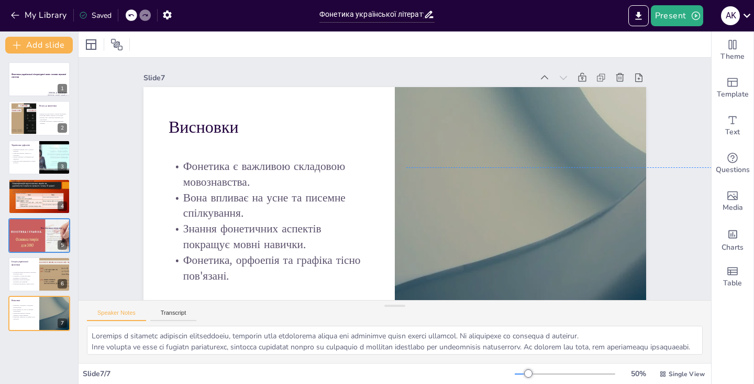
scroll to position [48, 0]
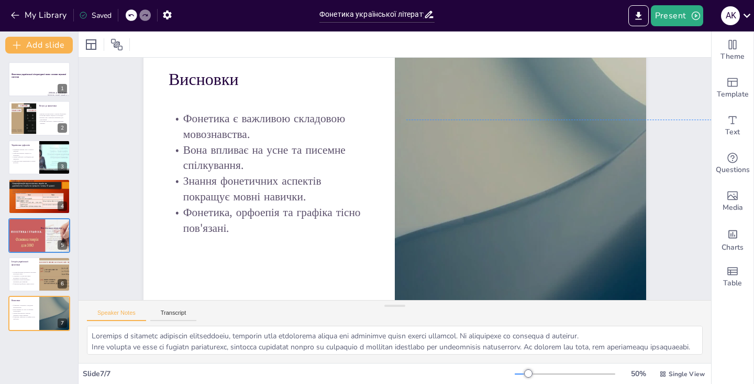
drag, startPoint x: 607, startPoint y: 108, endPoint x: 629, endPoint y: 114, distance: 22.2
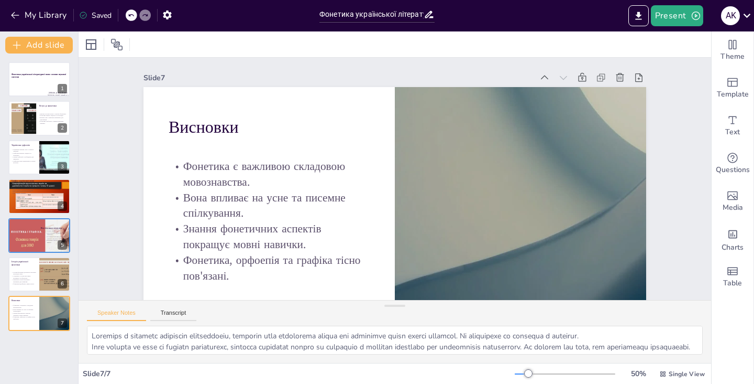
scroll to position [0, 0]
click at [26, 239] on div at bounding box center [39, 240] width 63 height 46
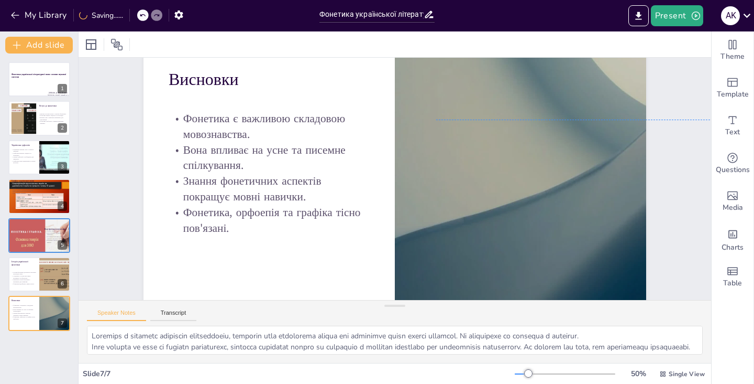
drag, startPoint x: 525, startPoint y: 161, endPoint x: 554, endPoint y: 125, distance: 46.6
click at [554, 125] on div "Slide 1 Фонетика української літературної мови: основи звукової системи [PERSON…" at bounding box center [383, 181] width 410 height 557
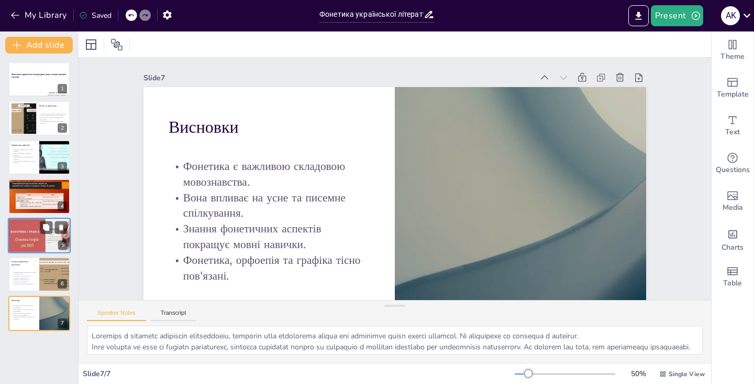
click at [19, 239] on div at bounding box center [39, 240] width 63 height 46
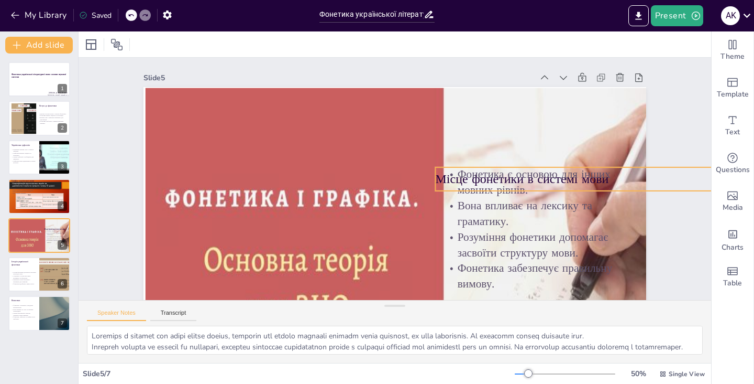
click at [367, 162] on p "Місце фонетики в системі мови" at bounding box center [236, 63] width 262 height 196
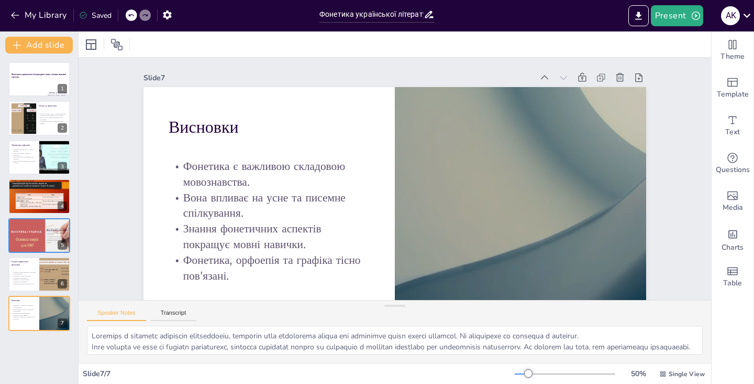
scroll to position [50, 0]
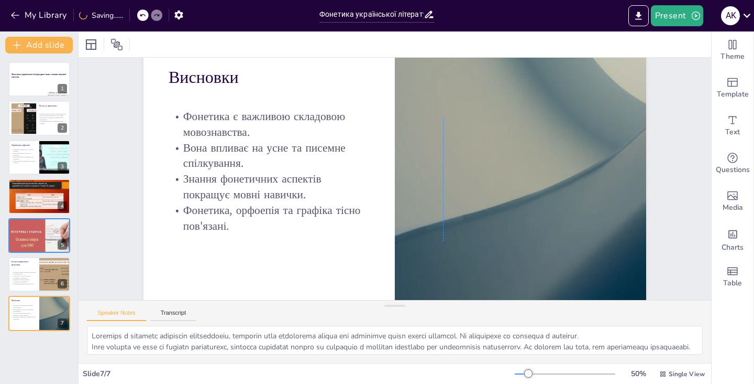
drag, startPoint x: 440, startPoint y: 179, endPoint x: 447, endPoint y: 217, distance: 38.9
click at [447, 217] on div "Slide 1 Фонетика української літературної мови: основи звукової системи [PERSON…" at bounding box center [409, 174] width 452 height 575
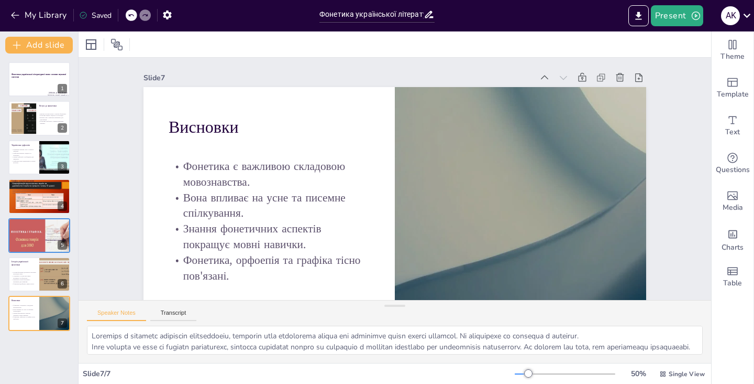
scroll to position [0, 0]
click at [32, 232] on div at bounding box center [39, 240] width 63 height 46
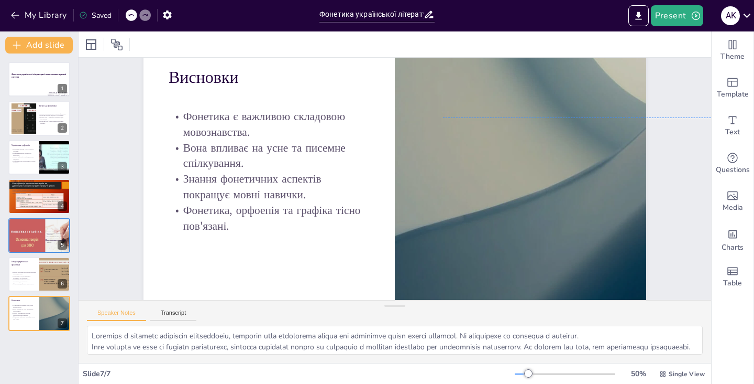
drag, startPoint x: 449, startPoint y: 266, endPoint x: 503, endPoint y: 106, distance: 168.7
click at [503, 106] on div "Slide 1 Фонетика української літературної мови: основи звукової системи [PERSON…" at bounding box center [386, 190] width 590 height 548
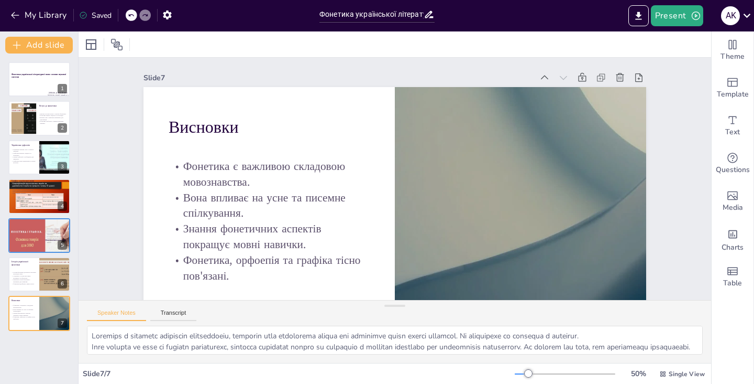
scroll to position [0, 0]
click at [21, 245] on div at bounding box center [39, 240] width 63 height 46
type textarea "Loremips d sitamet con adipi elitse doeius, temporin utl etdolo magnaali enimad…"
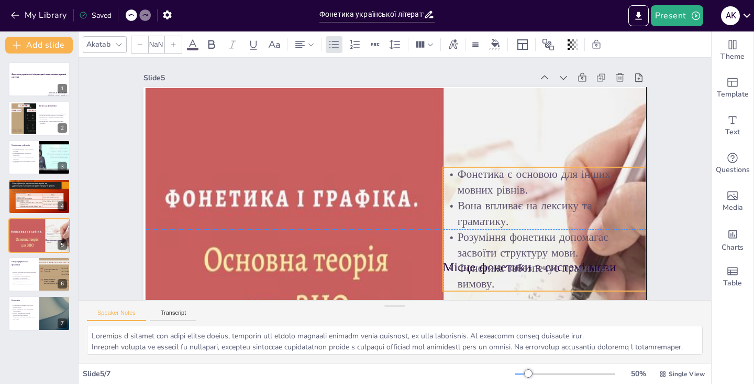
click at [318, 207] on p "Фонетика забезпечує правильну вимову." at bounding box center [218, 151] width 199 height 112
type input "32"
click at [482, 242] on p "Фонетика забезпечує правильну вимову." at bounding box center [573, 169] width 183 height 145
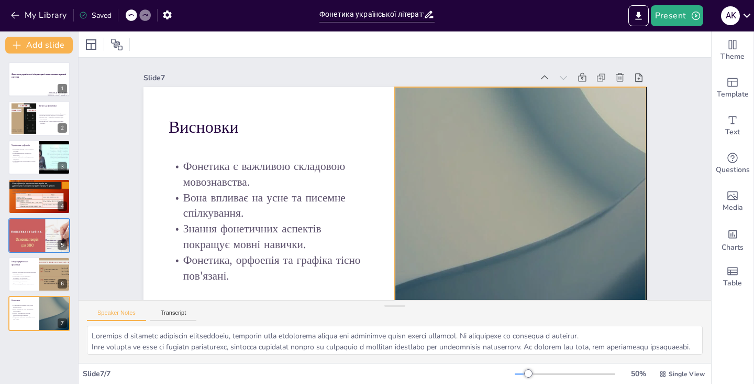
scroll to position [48, 0]
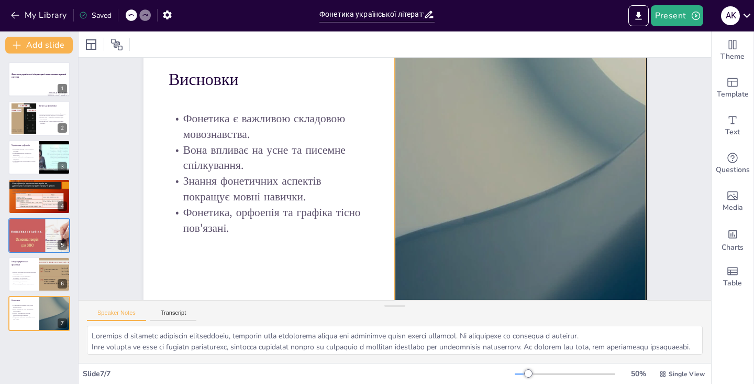
click at [447, 265] on div "Slide 1 Фонетика української літературної мови: основи звукової системи [PERSON…" at bounding box center [402, 189] width 590 height 548
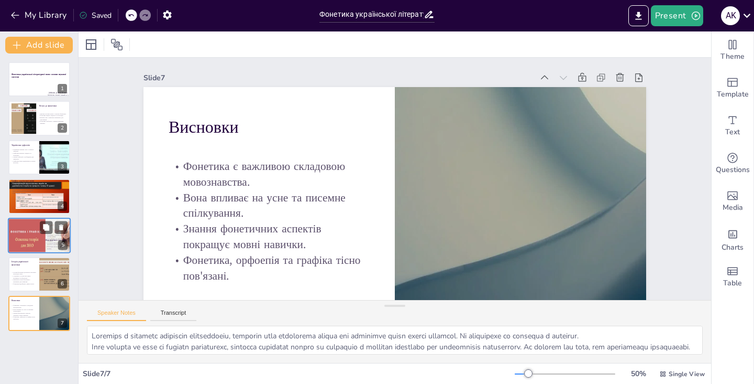
scroll to position [0, 0]
click at [32, 233] on div at bounding box center [39, 240] width 63 height 46
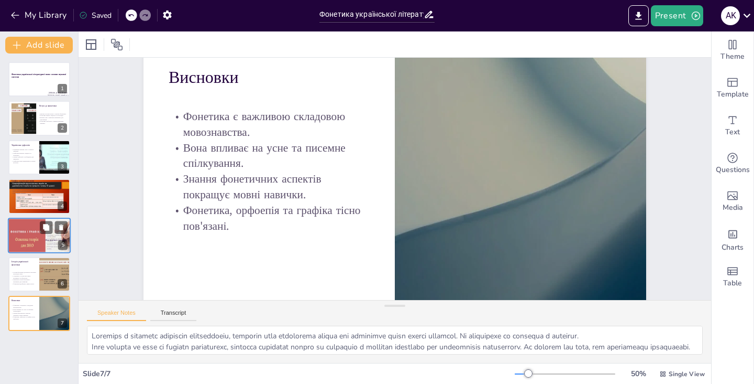
click at [20, 242] on div at bounding box center [39, 240] width 63 height 46
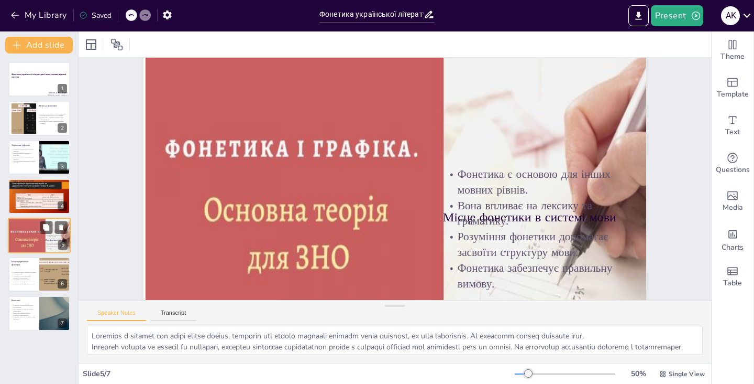
scroll to position [0, 0]
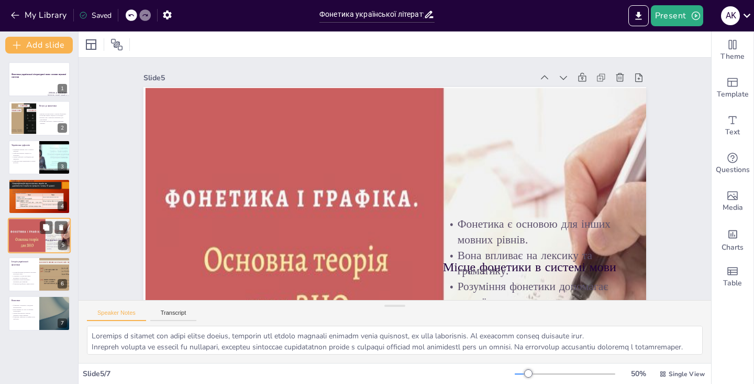
type textarea "Loremips d sitametc adipiscin elitseddoeiu, temporin utla etdolorema aliqua eni…"
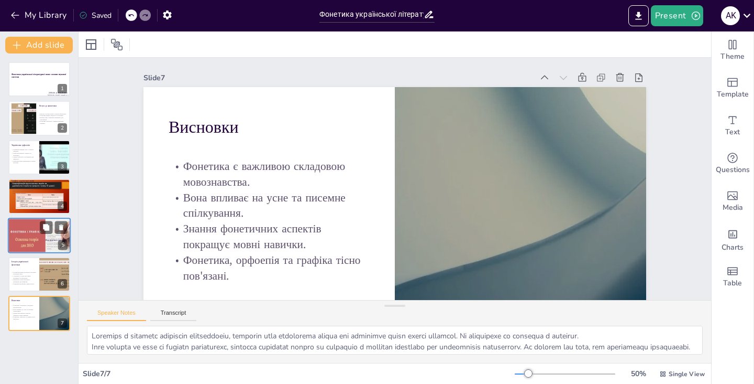
scroll to position [50, 0]
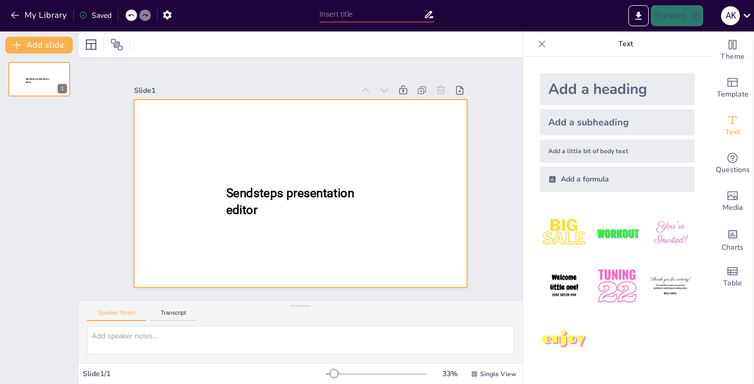
type input "Фонетика української літературної мови: основи звукової системи"
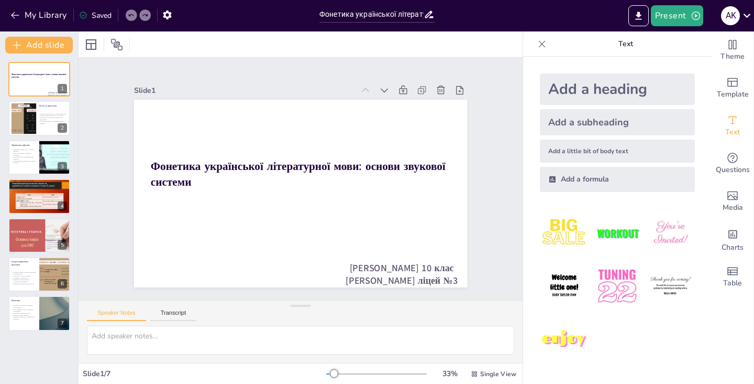
click at [28, 217] on div "Фонетика української літературної мови: основи звукової системи Капшук Анастасі…" at bounding box center [39, 196] width 78 height 269
click at [35, 228] on div at bounding box center [39, 240] width 63 height 46
type textarea "Фонетика є основою для інших мовних рівнів, оскільки без знання звукової систем…"
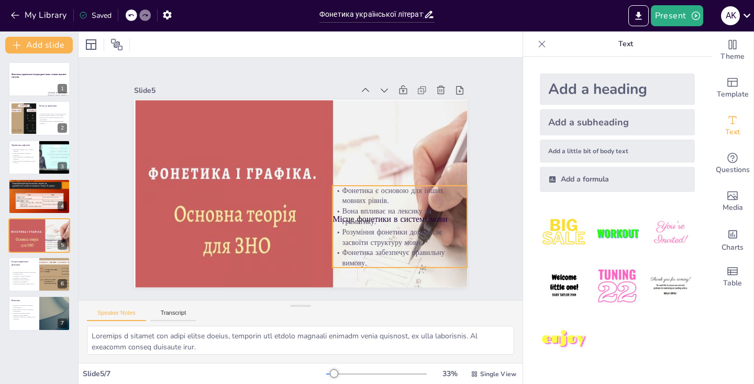
click at [340, 214] on p "Вона впливає на лексику та граматику." at bounding box center [400, 216] width 135 height 21
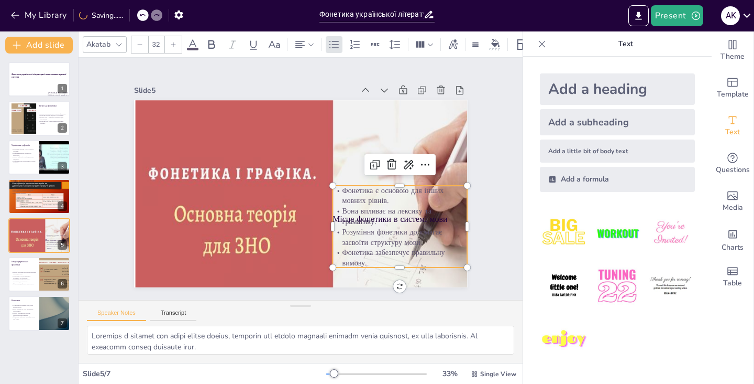
click at [335, 218] on p "Вона впливає на лексику та граматику." at bounding box center [400, 216] width 135 height 21
click at [342, 218] on p "Вона впливає на лексику та граматику." at bounding box center [400, 216] width 135 height 21
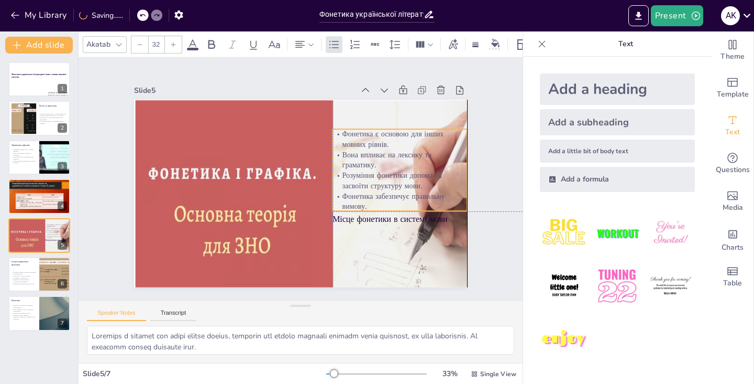
drag, startPoint x: 342, startPoint y: 218, endPoint x: 340, endPoint y: 161, distance: 57.2
click at [340, 161] on p "Вона впливає на лексику та граматику." at bounding box center [400, 159] width 135 height 21
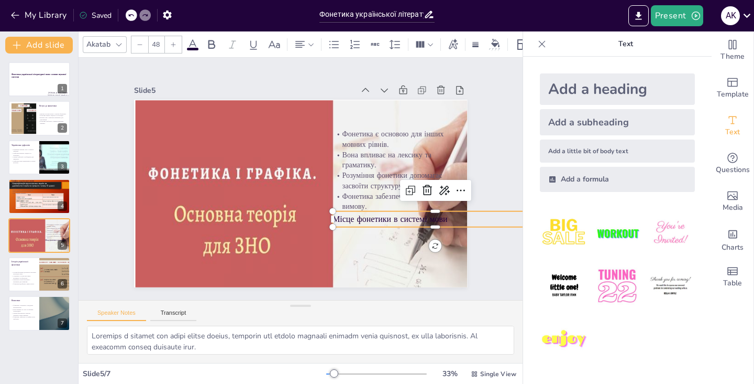
click at [345, 217] on p "Місце фонетики в системі мови" at bounding box center [436, 219] width 206 height 12
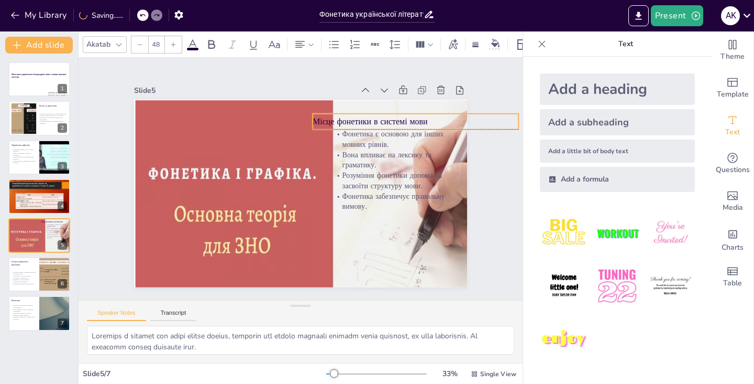
drag, startPoint x: 345, startPoint y: 217, endPoint x: 325, endPoint y: 118, distance: 101.0
click at [325, 118] on p "Місце фонетики в системі мови" at bounding box center [416, 121] width 206 height 12
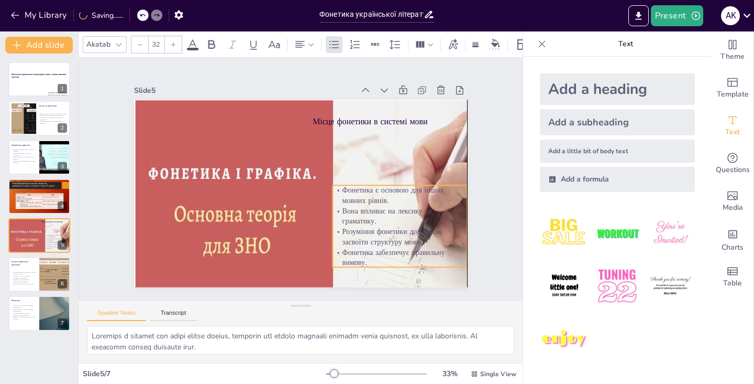
drag, startPoint x: 374, startPoint y: 171, endPoint x: 377, endPoint y: 227, distance: 56.1
click at [377, 227] on p "Розуміння фонетики допомагає засвоїти структуру мови." at bounding box center [400, 236] width 135 height 21
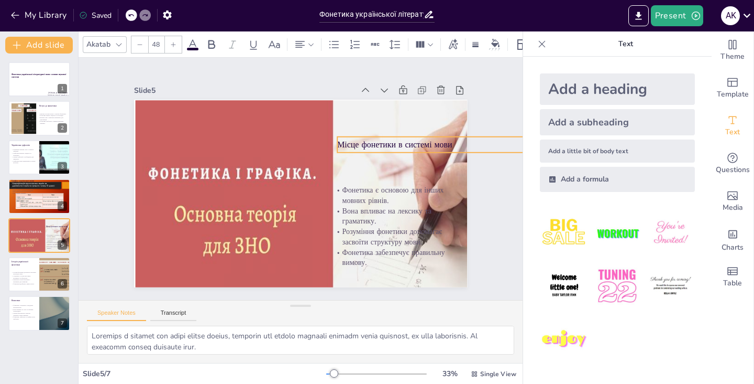
drag, startPoint x: 356, startPoint y: 121, endPoint x: 381, endPoint y: 144, distance: 33.7
click at [381, 144] on p "Місце фонетики в системі мови" at bounding box center [440, 144] width 206 height 12
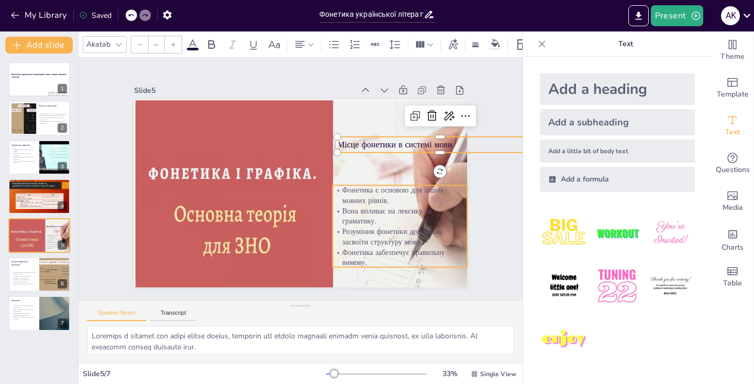
type input "32"
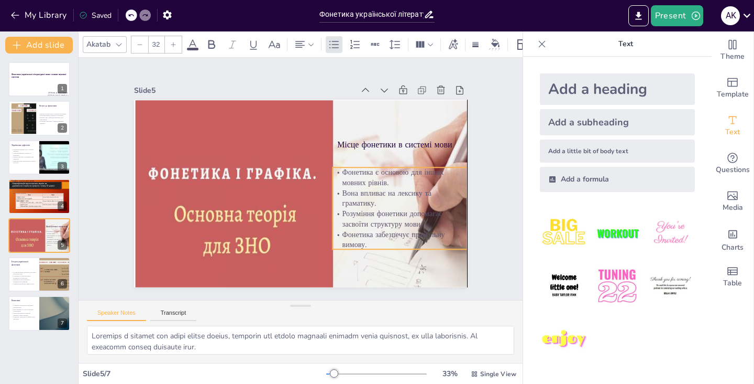
drag, startPoint x: 384, startPoint y: 203, endPoint x: 384, endPoint y: 185, distance: 17.8
click at [384, 185] on p "Фонетика є основою для інших мовних рівнів." at bounding box center [400, 177] width 135 height 21
click at [478, 241] on div "Slide 1 Фонетика української літературної мови: основи звукової системи [PERSON…" at bounding box center [301, 178] width 392 height 217
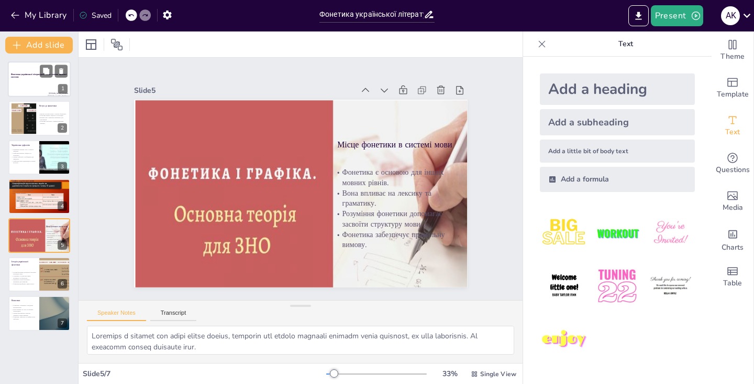
click at [30, 86] on div at bounding box center [39, 79] width 63 height 36
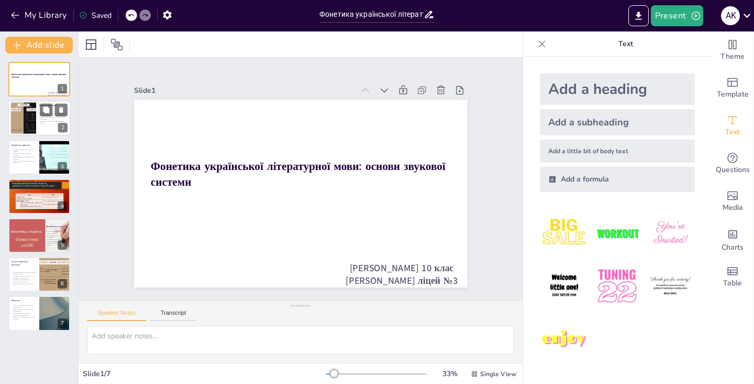
click at [30, 116] on div at bounding box center [23, 118] width 42 height 32
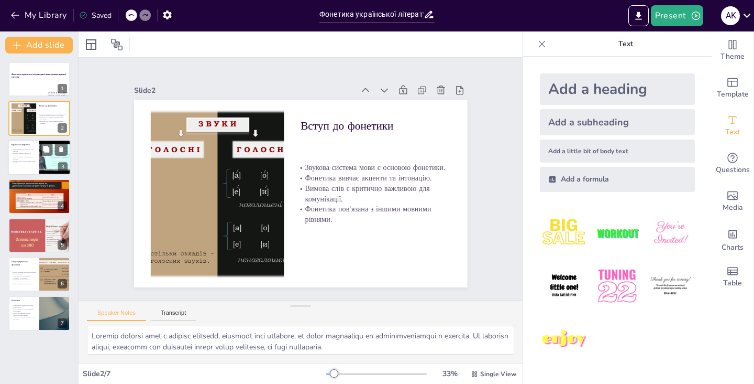
click at [31, 152] on p "Орфоепія враховує акценти та інтонацію." at bounding box center [23, 154] width 25 height 4
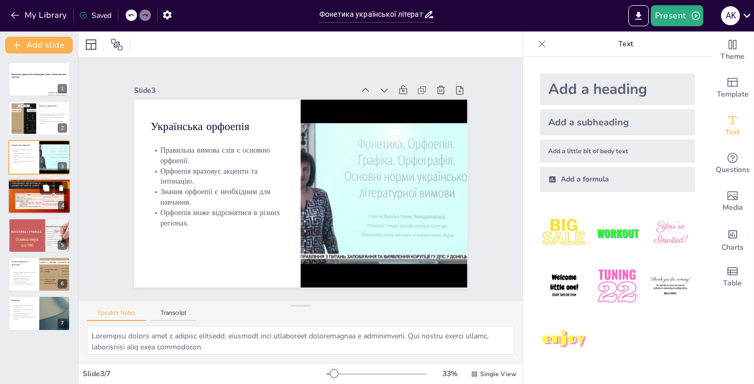
click at [26, 203] on div at bounding box center [39, 196] width 63 height 36
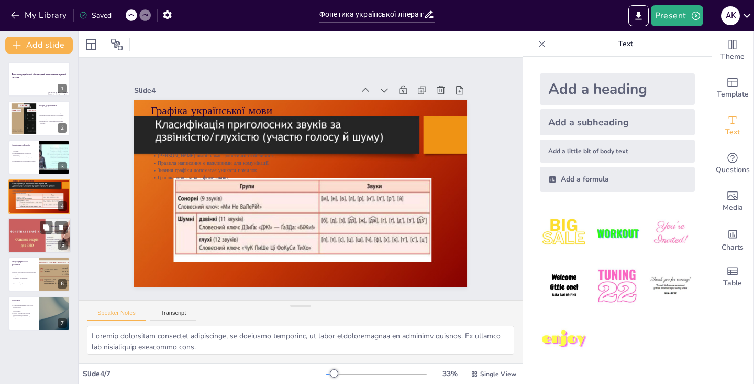
click at [32, 229] on div at bounding box center [39, 240] width 63 height 46
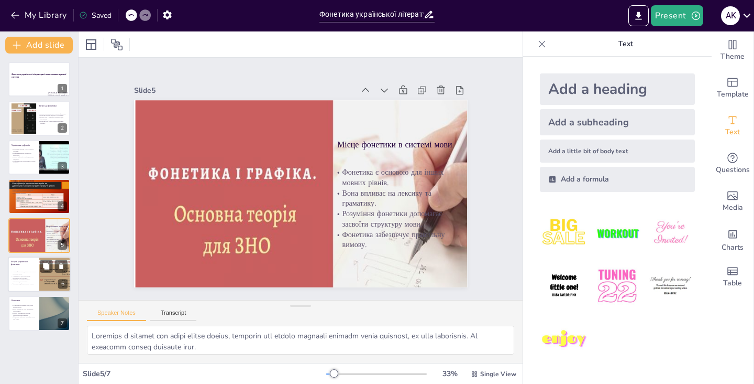
click at [34, 272] on p "Історія фонетики допомагає зрозуміти еволюцію мови." at bounding box center [23, 273] width 25 height 4
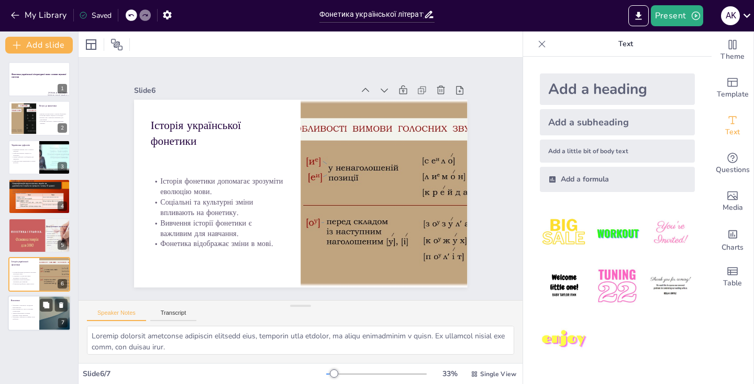
click at [34, 303] on div at bounding box center [39, 314] width 63 height 36
type textarea "Loremips d sitametc adipiscin elitseddoeiu, temporin utla etdolorema aliqua eni…"
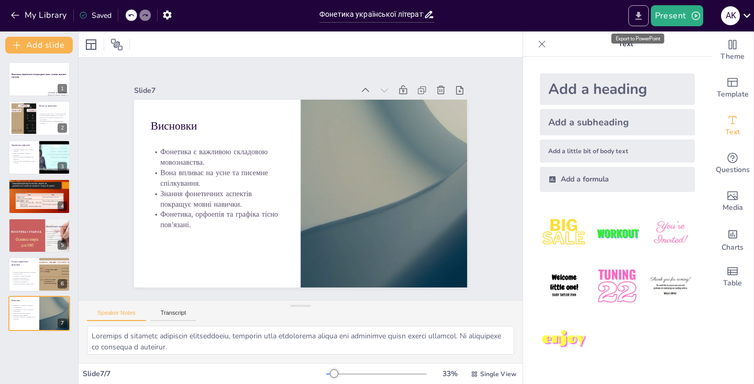
click at [644, 17] on icon "Export to PowerPoint" at bounding box center [638, 15] width 11 height 11
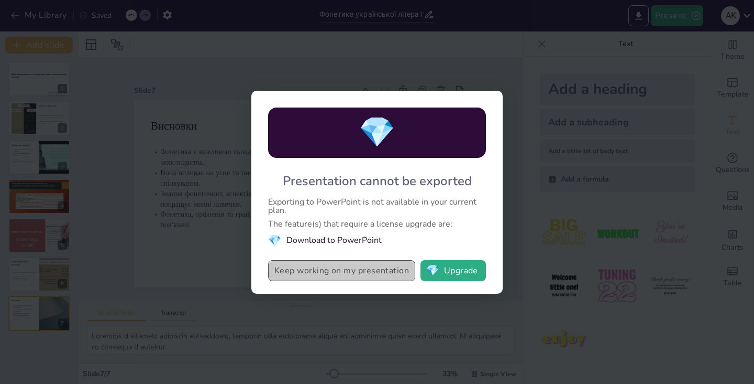
click at [390, 270] on button "Keep working on my presentation" at bounding box center [341, 270] width 147 height 21
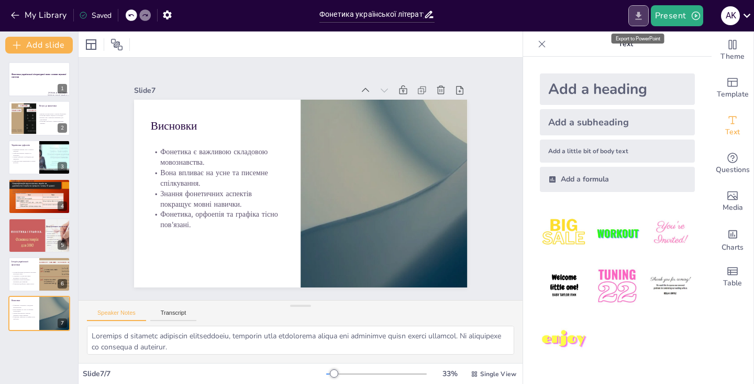
click at [644, 10] on icon "Export to PowerPoint" at bounding box center [638, 15] width 11 height 11
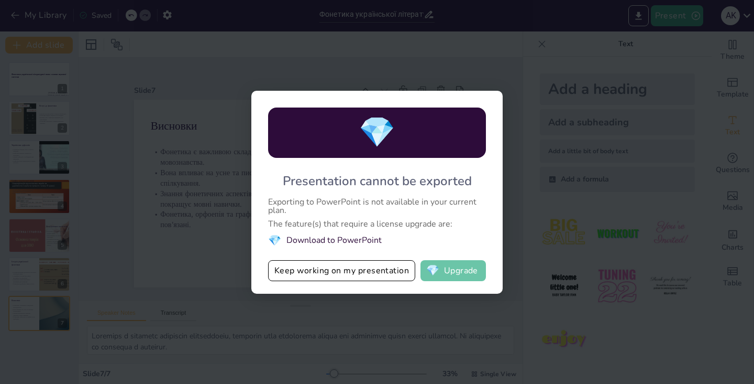
click at [439, 271] on span "💎" at bounding box center [432, 270] width 13 height 10
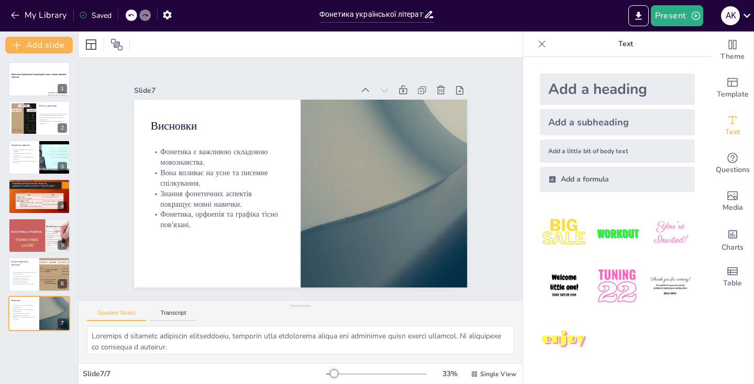
click at [540, 44] on icon at bounding box center [542, 44] width 10 height 10
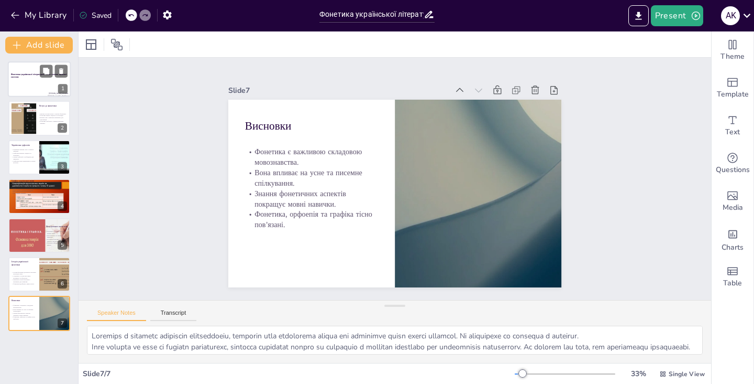
click at [44, 87] on div at bounding box center [39, 79] width 63 height 36
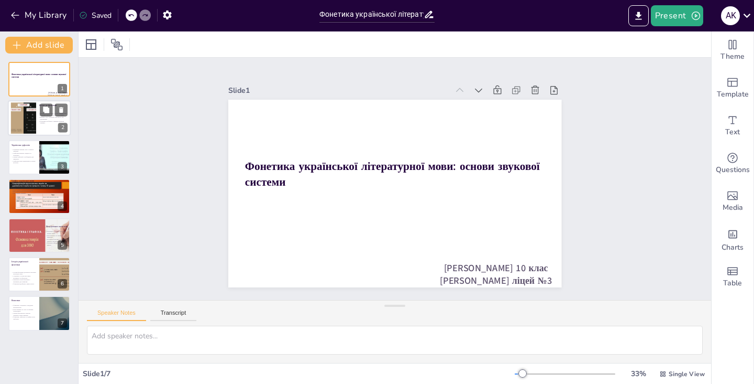
click at [11, 109] on div at bounding box center [23, 118] width 42 height 32
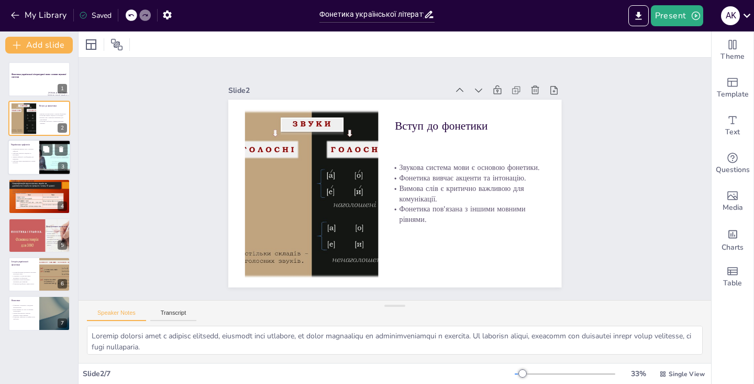
click at [24, 154] on p "Орфоепія враховує акценти та інтонацію." at bounding box center [23, 154] width 25 height 4
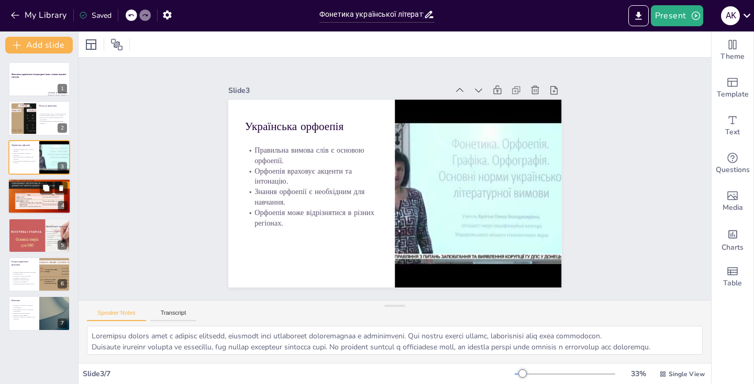
click at [22, 185] on div at bounding box center [39, 196] width 63 height 36
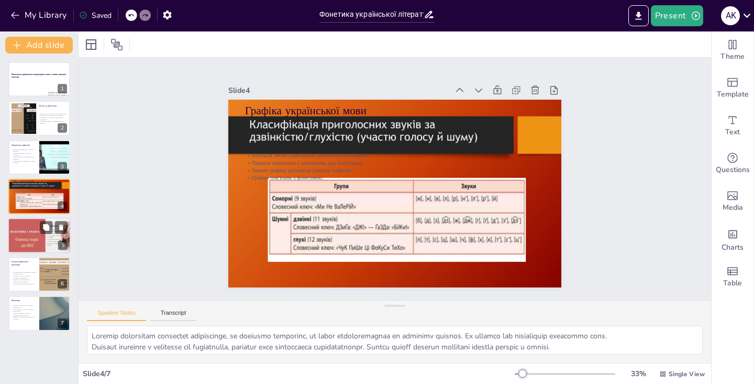
click at [16, 239] on div at bounding box center [39, 240] width 63 height 46
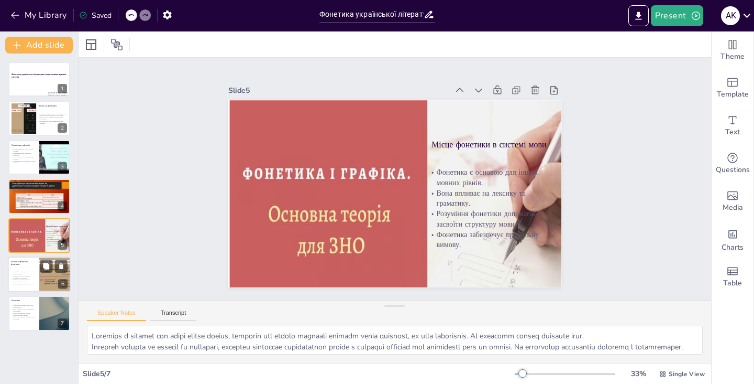
click at [42, 277] on div at bounding box center [54, 274] width 47 height 36
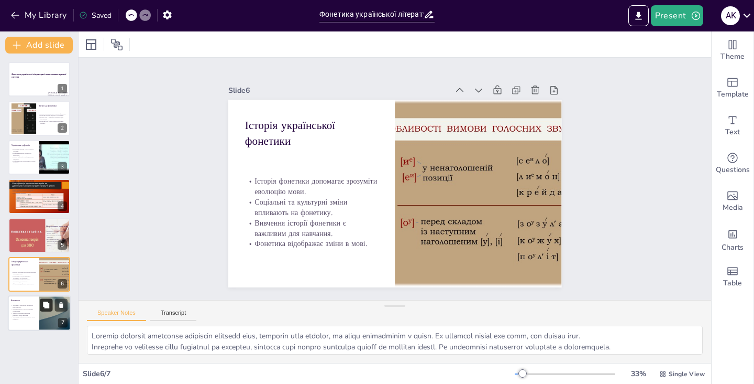
click at [42, 309] on button at bounding box center [46, 305] width 13 height 13
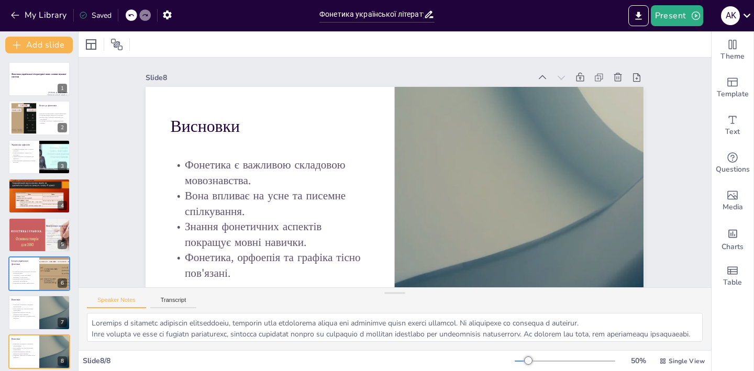
click at [130, 18] on icon at bounding box center [131, 15] width 6 height 6
type textarea "Loremip dolorsit ametconse adipiscin elitsedd eius, temporin utla etdolor, ma a…"
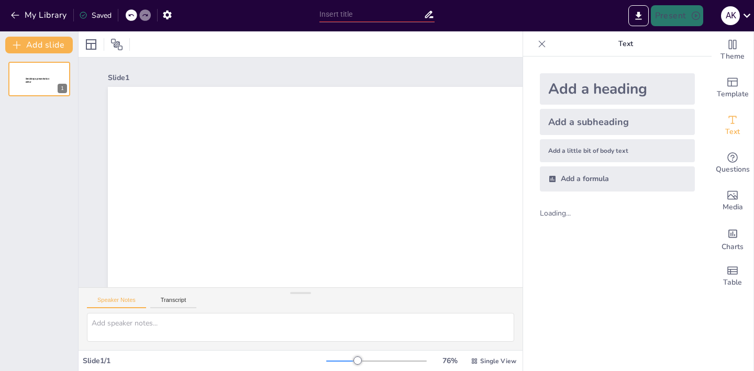
type input "Фонетика української літературної мови: основи звукової системи"
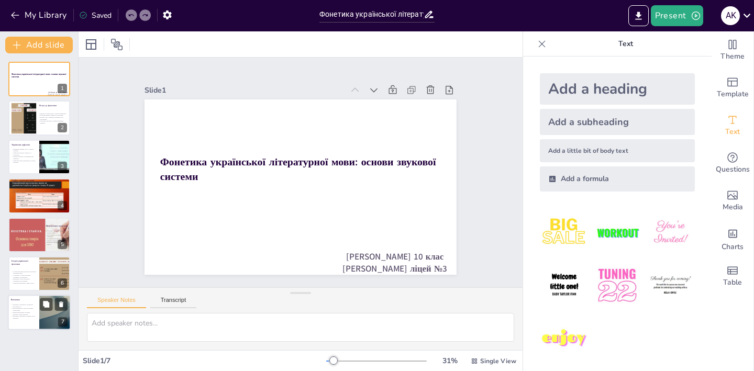
click at [30, 328] on div at bounding box center [39, 314] width 63 height 36
type textarea "Loremips d sitametc adipiscin elitseddoeiu, temporin utla etdolorema aliqua eni…"
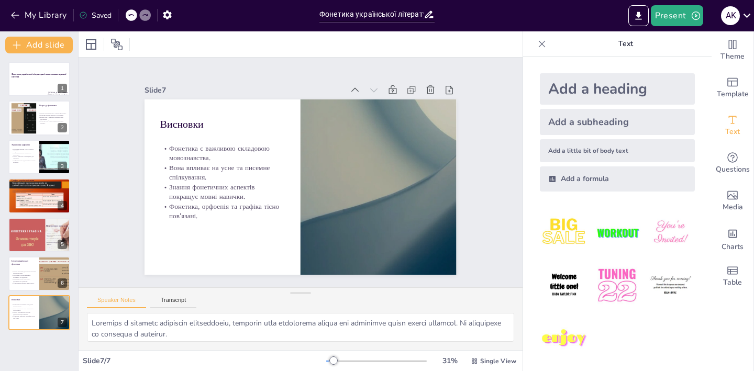
click at [541, 48] on icon at bounding box center [542, 44] width 10 height 10
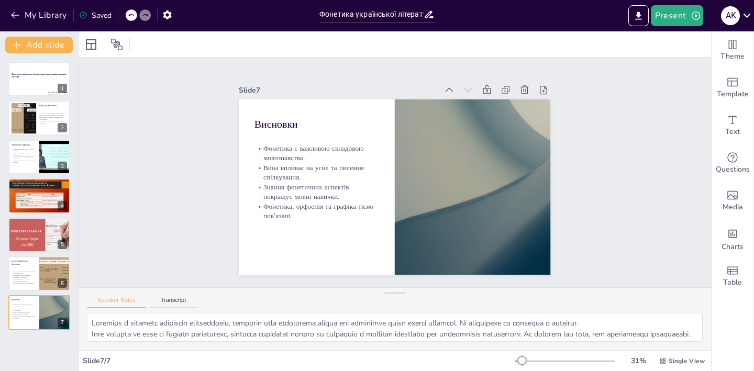
click at [203, 124] on div "Slide 1 Фонетика української літературної мови: основи звукової системи [PERSON…" at bounding box center [395, 173] width 633 height 230
click at [734, 74] on div "Template" at bounding box center [733, 88] width 42 height 38
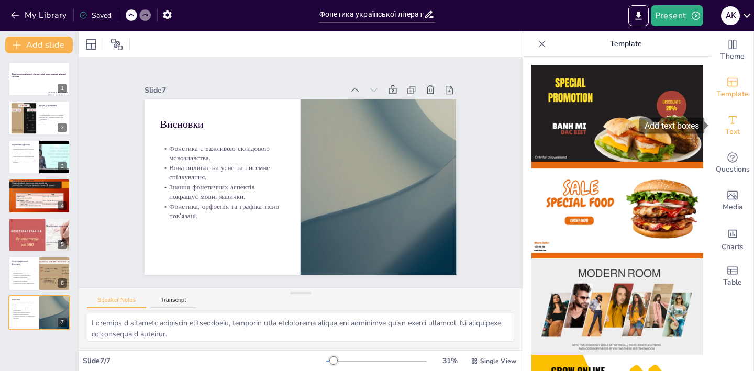
click at [735, 124] on icon "Add text boxes" at bounding box center [733, 120] width 13 height 13
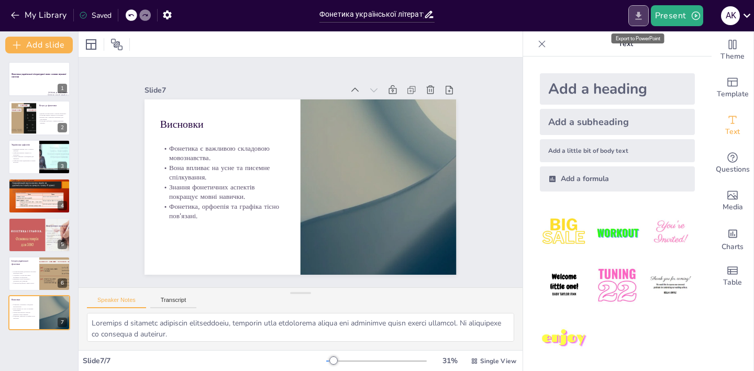
click at [641, 16] on icon "Export to PowerPoint" at bounding box center [639, 16] width 6 height 8
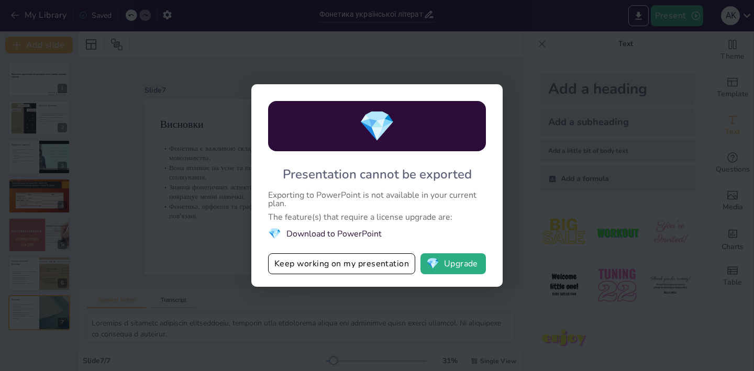
click at [535, 68] on div "💎 Presentation cannot be exported Exporting to PowerPoint is not available in y…" at bounding box center [377, 185] width 754 height 371
click at [535, 46] on div "💎 Presentation cannot be exported Exporting to PowerPoint is not available in y…" at bounding box center [377, 185] width 754 height 371
click at [396, 266] on button "Keep working on my presentation" at bounding box center [341, 264] width 147 height 21
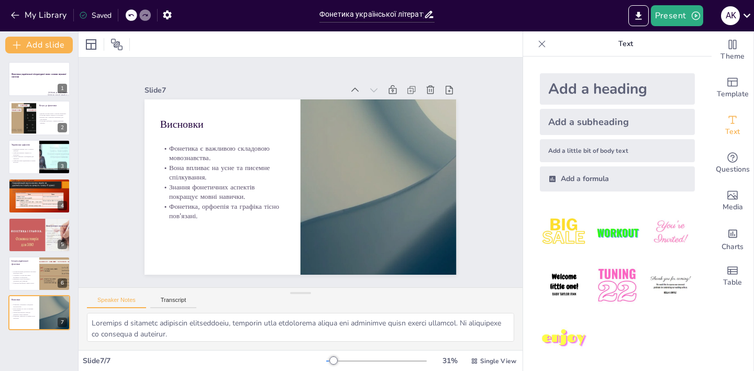
click at [545, 45] on icon at bounding box center [542, 44] width 10 height 10
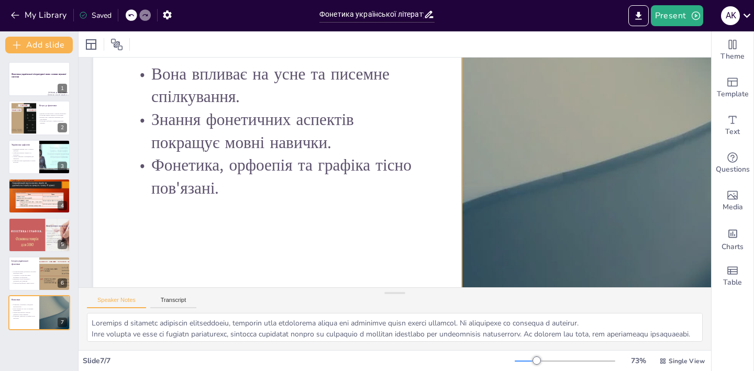
scroll to position [25, 15]
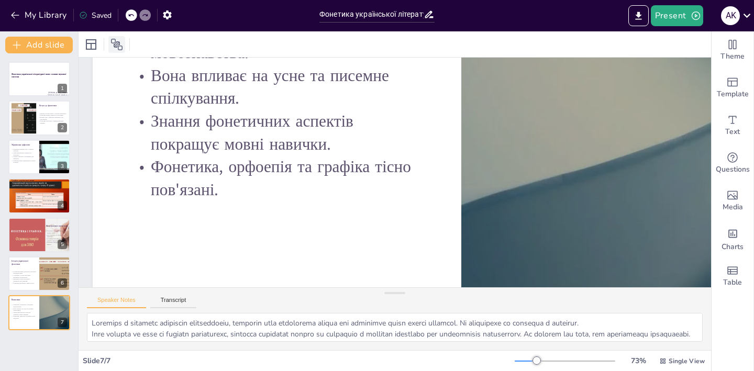
click at [115, 41] on icon at bounding box center [117, 44] width 13 height 13
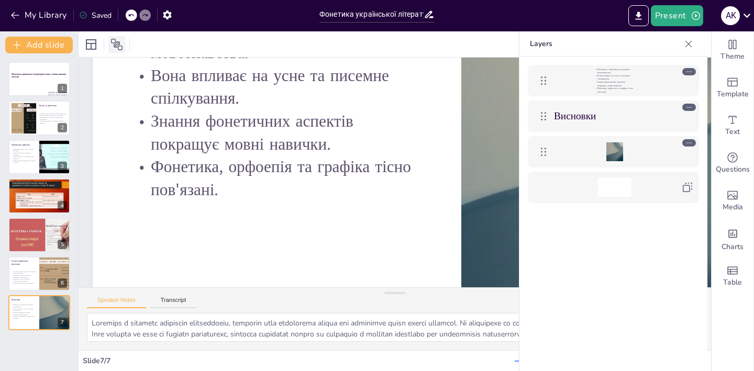
click at [115, 41] on icon at bounding box center [117, 44] width 13 height 13
click at [687, 45] on div "Change the overall theme" at bounding box center [652, 50] width 104 height 16
click at [693, 38] on div at bounding box center [689, 44] width 17 height 17
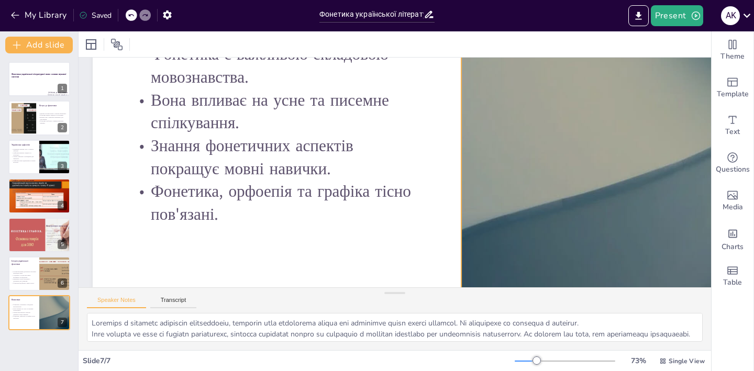
scroll to position [0, 15]
click at [129, 11] on div at bounding box center [132, 15] width 12 height 12
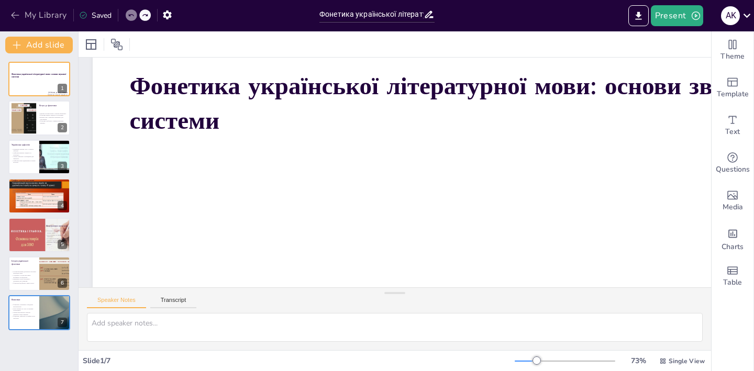
click at [14, 16] on icon "button" at bounding box center [15, 15] width 10 height 10
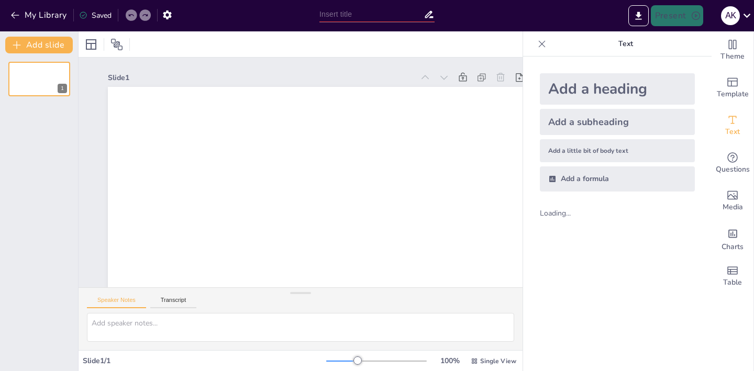
type input "Фонетика української літературної мови: основи звукової системи"
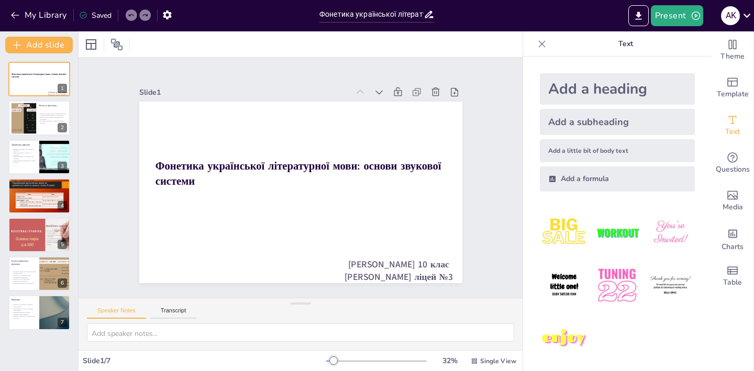
drag, startPoint x: 308, startPoint y: 289, endPoint x: 301, endPoint y: 323, distance: 34.2
click at [301, 323] on div "Speaker Notes Transcript" at bounding box center [301, 324] width 444 height 52
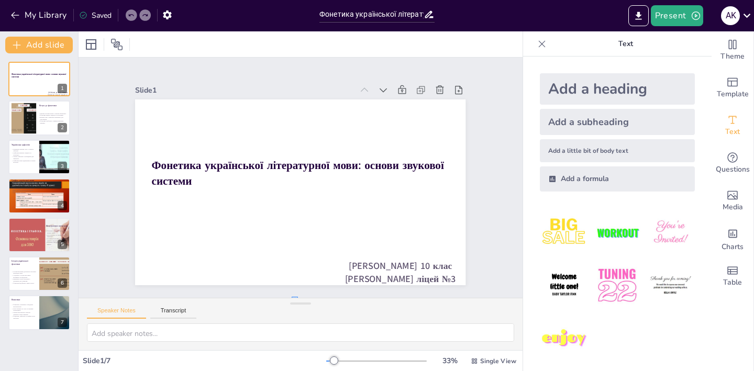
drag, startPoint x: 298, startPoint y: 297, endPoint x: 291, endPoint y: 321, distance: 25.0
click at [291, 321] on div "Slide 1 Фонетика української літературної мови: основи звукової системи Капшук …" at bounding box center [301, 204] width 444 height 293
click at [549, 47] on div at bounding box center [542, 44] width 17 height 17
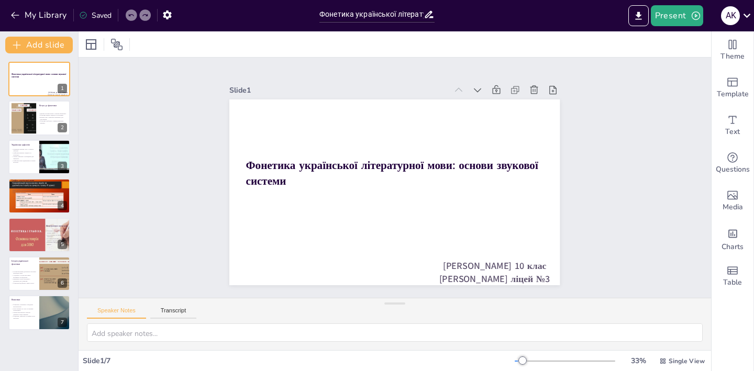
drag, startPoint x: 393, startPoint y: 306, endPoint x: 393, endPoint y: 350, distance: 44.0
click at [393, 350] on div "Speaker Notes Transcript" at bounding box center [395, 324] width 633 height 52
click at [49, 307] on icon at bounding box center [46, 304] width 6 height 6
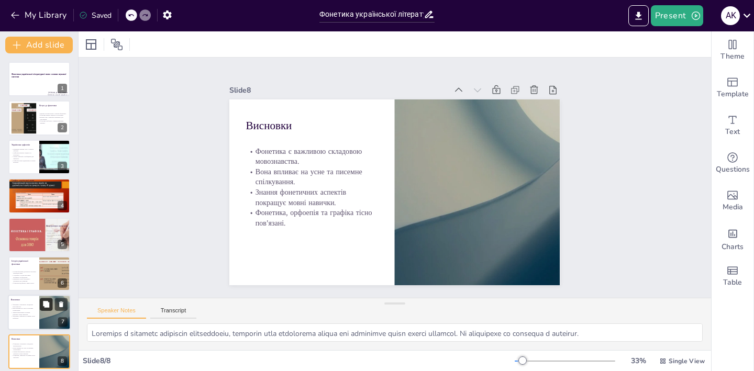
type textarea "Loremips d sitametc adipiscin elitseddoeiu, temporin utla etdolorema aliqua eni…"
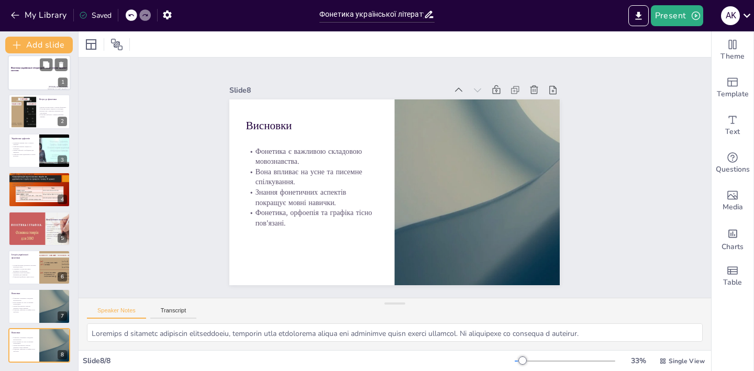
click at [27, 85] on div at bounding box center [39, 73] width 63 height 36
